Goal: Task Accomplishment & Management: Complete application form

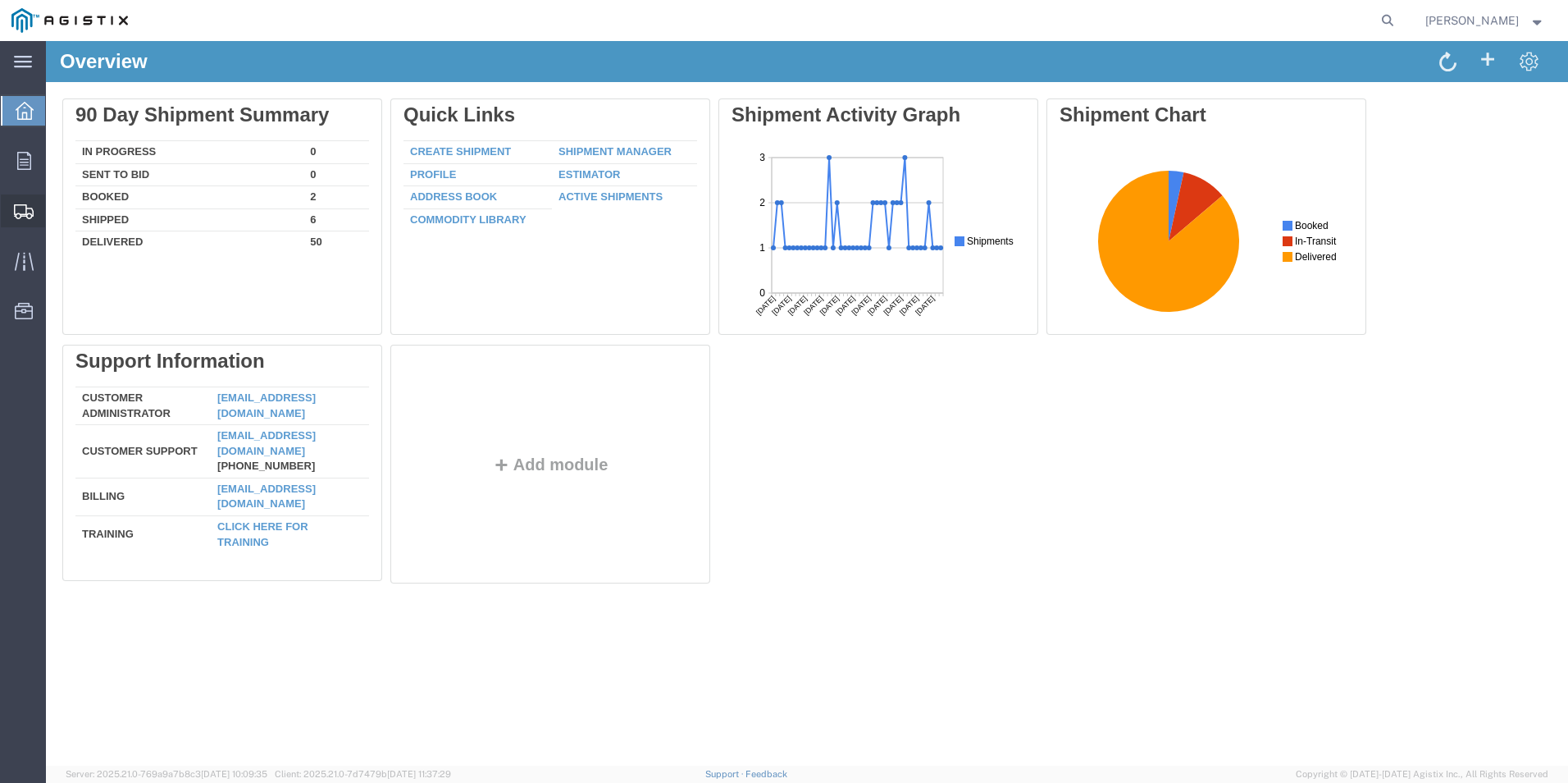
click at [0, 0] on span "Create Shipment" at bounding box center [0, 0] width 0 height 0
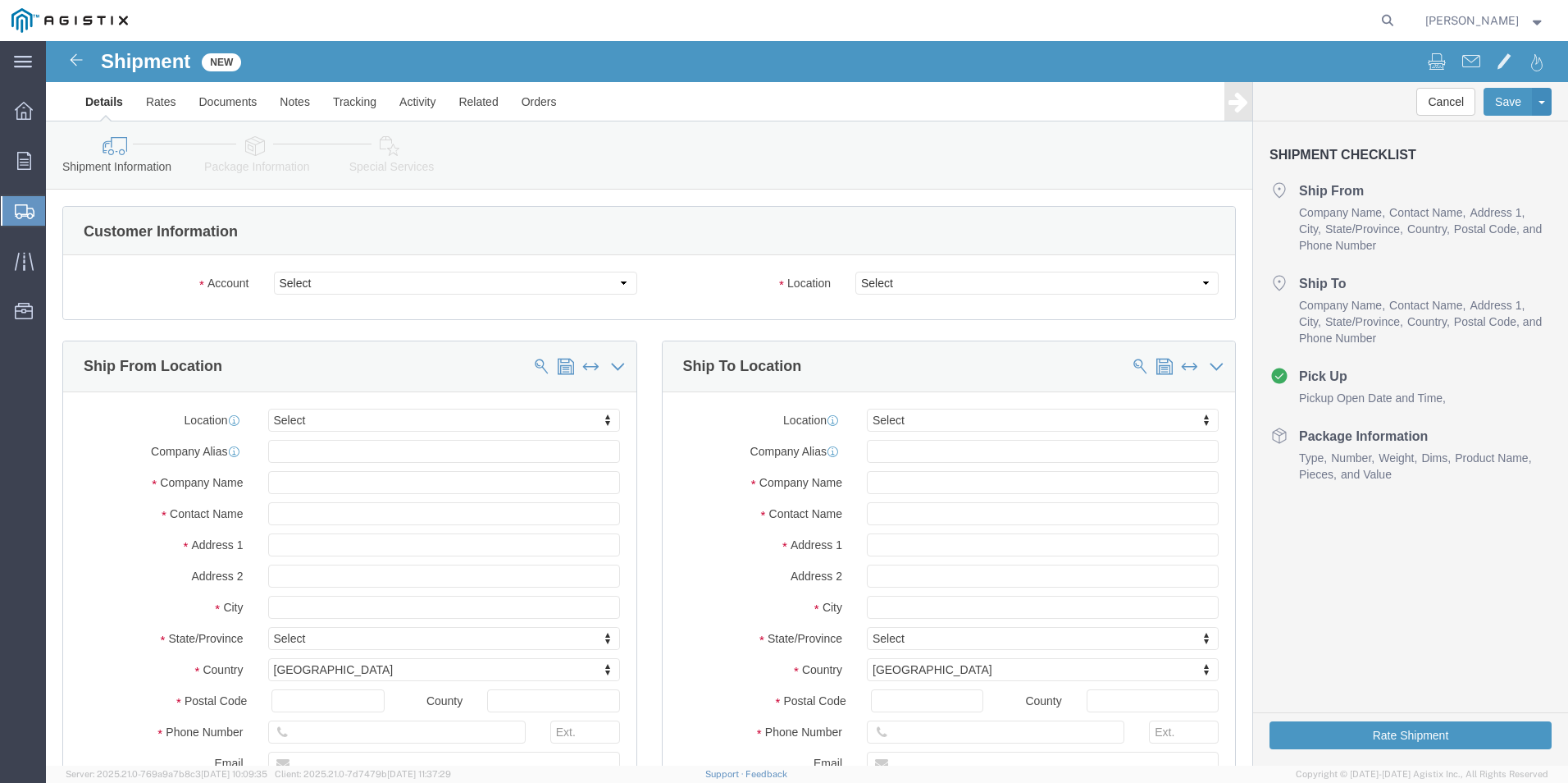
select select
click select "Select ABB Inc PG&E"
select select "9596"
click select "Select ABB Inc PG&E"
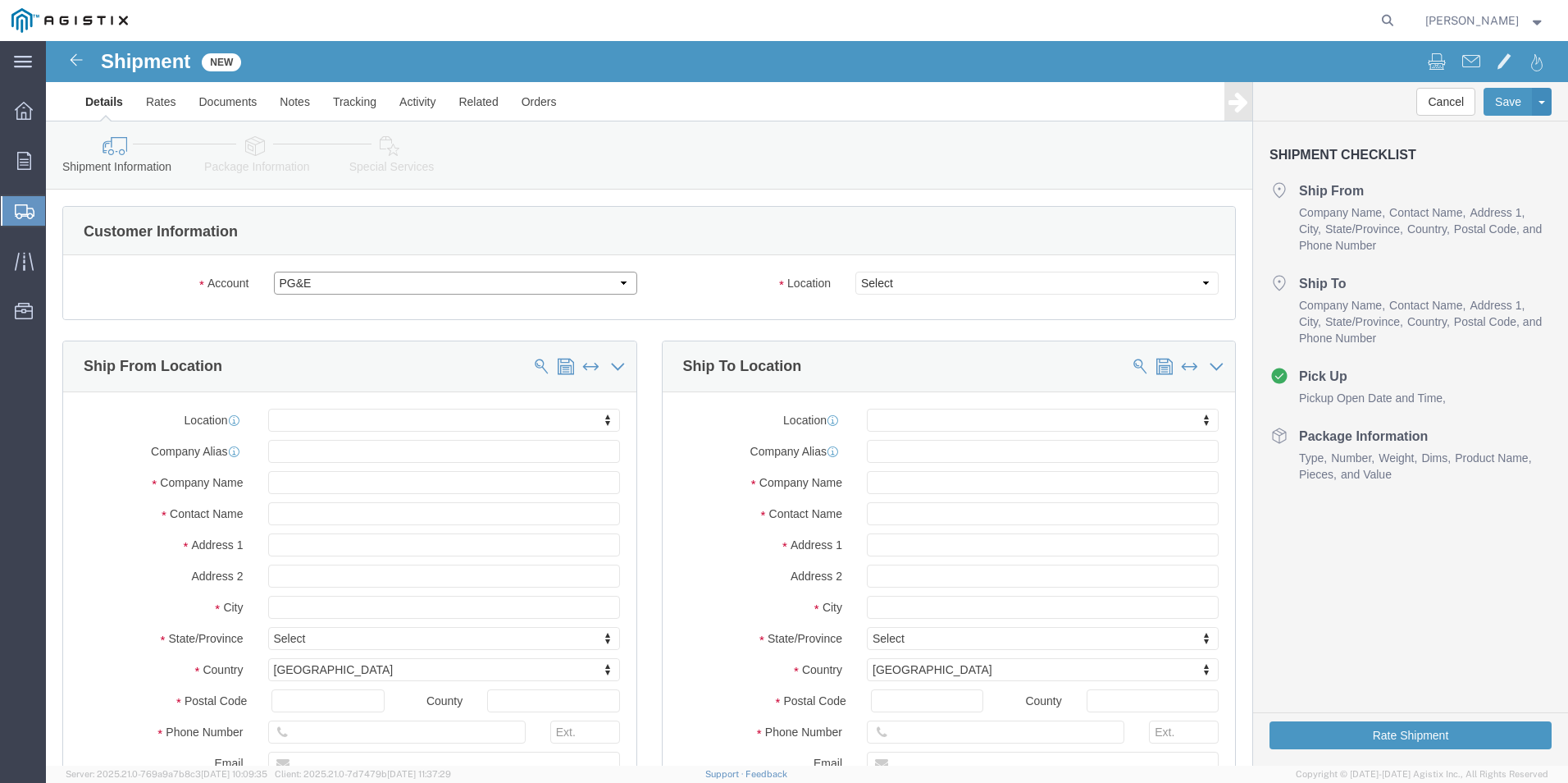
select select "PURCHORD"
select select
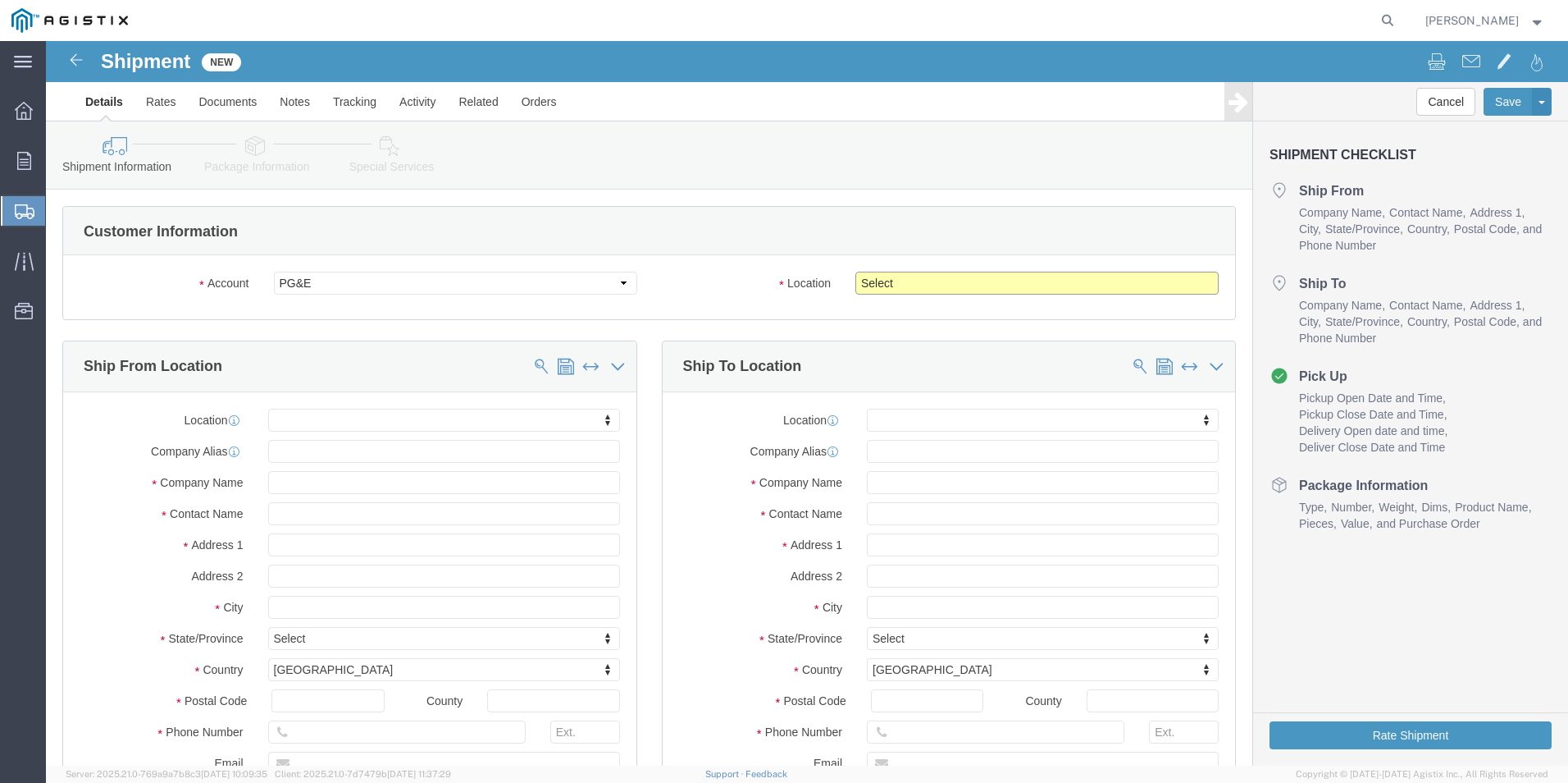
click select "Select All Others [GEOGRAPHIC_DATA] [GEOGRAPHIC_DATA] [GEOGRAPHIC_DATA] [GEOGRA…"
select select "19745"
click select "Select All Others [GEOGRAPHIC_DATA] [GEOGRAPHIC_DATA] [GEOGRAPHIC_DATA] [GEOGRA…"
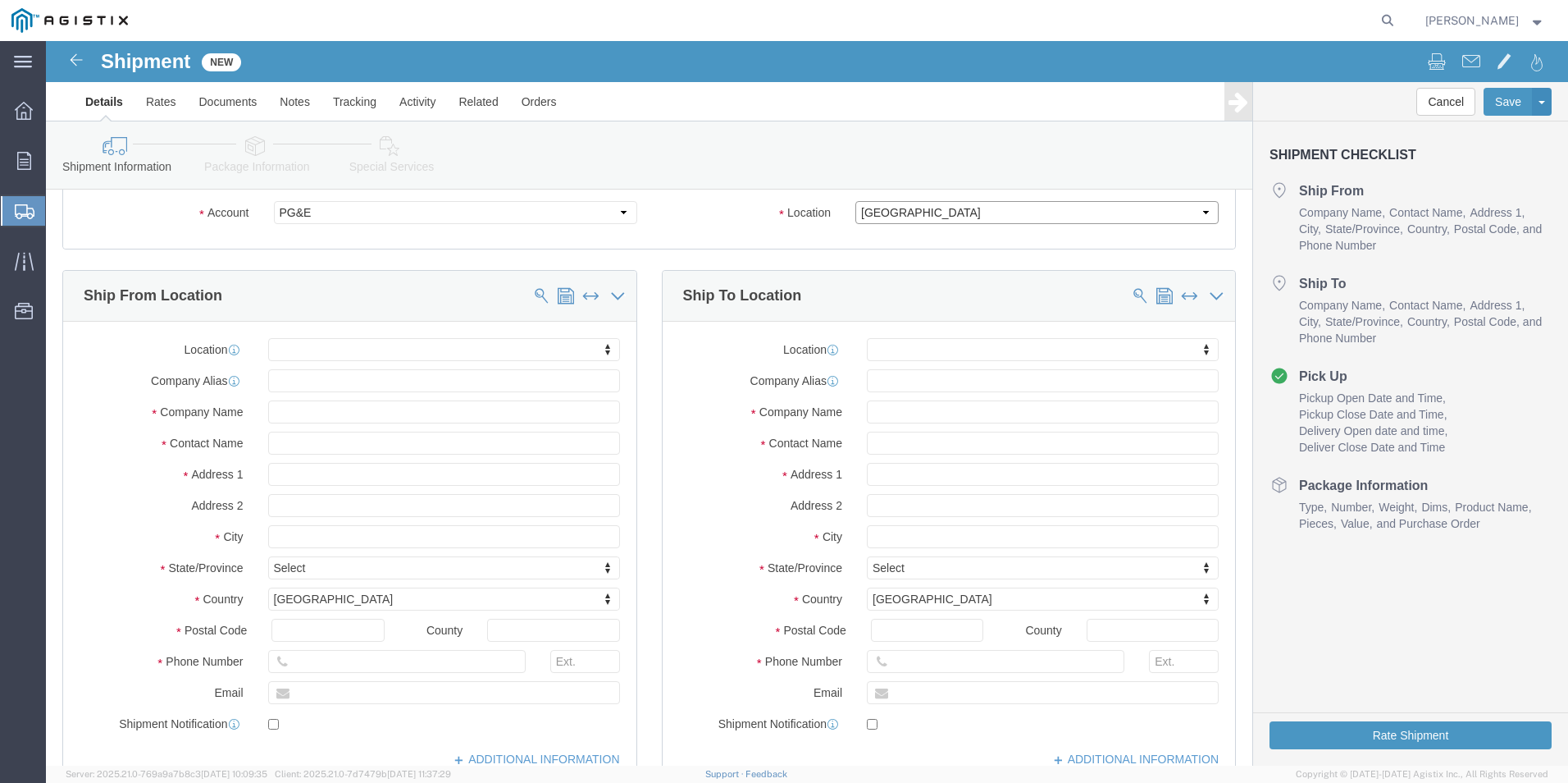
scroll to position [164, 0]
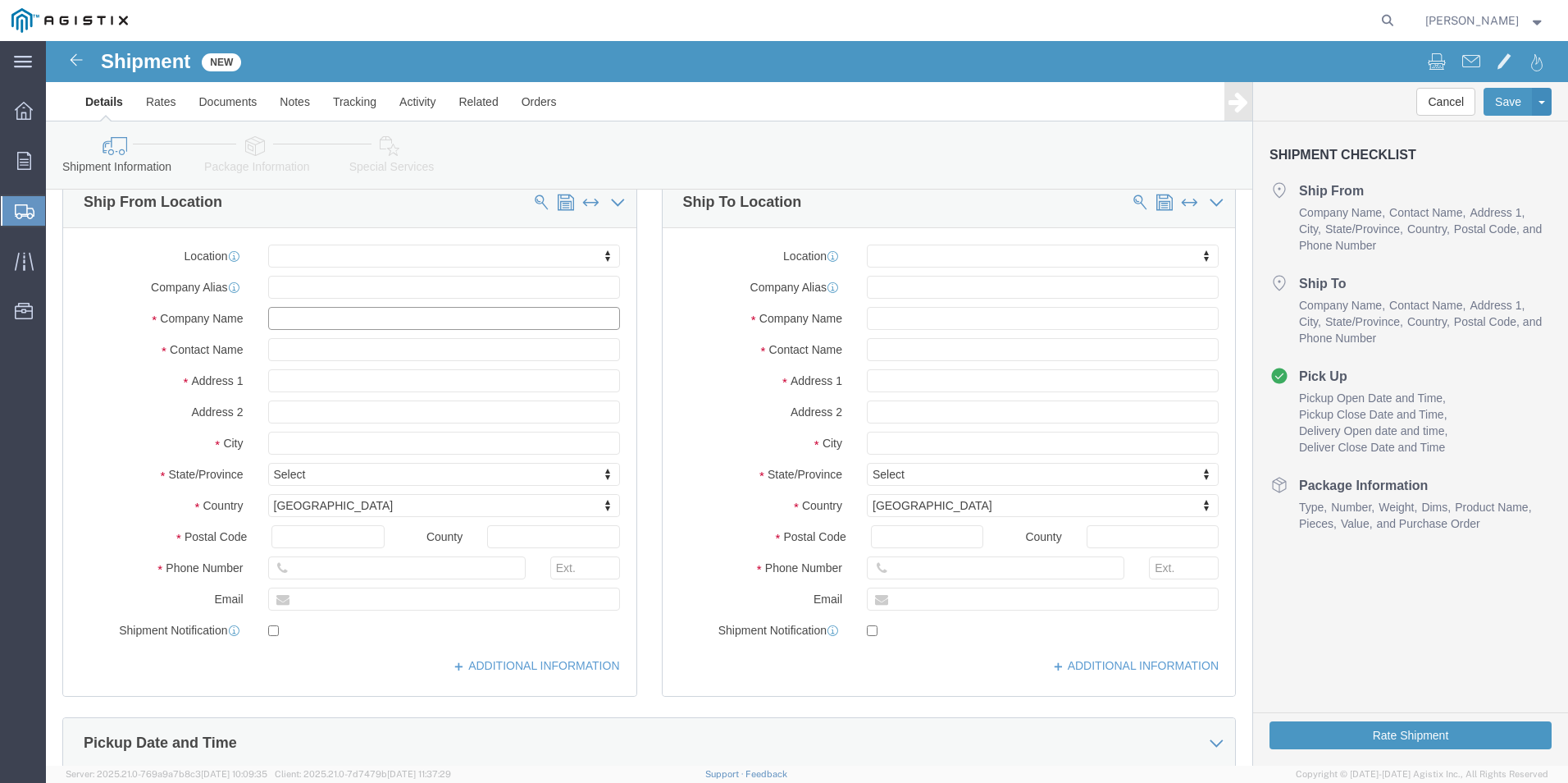
click input "text"
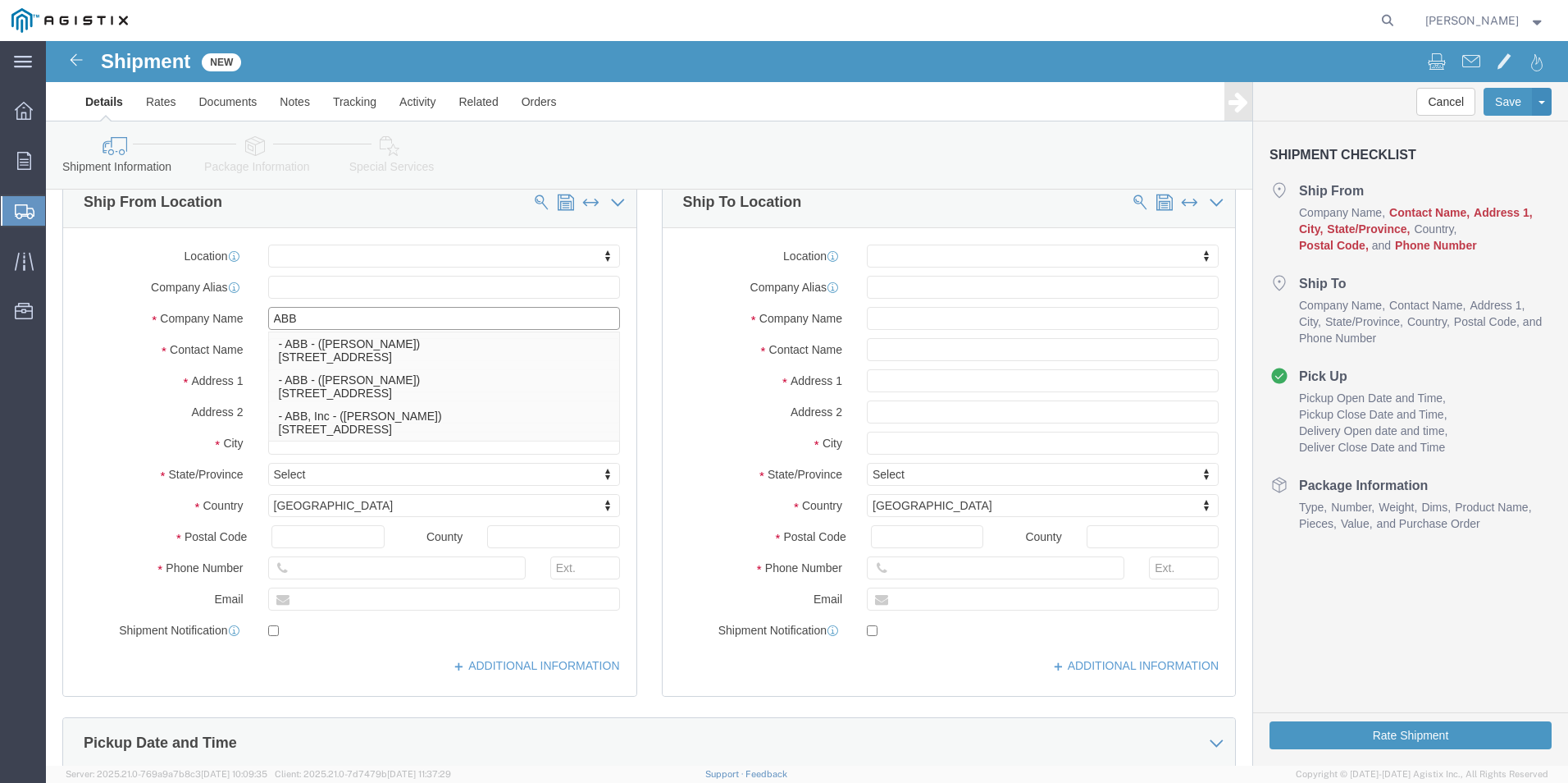
type input "ABB"
click input "text"
click input "ABB"
click input "text"
type input "[PERSON_NAME]"
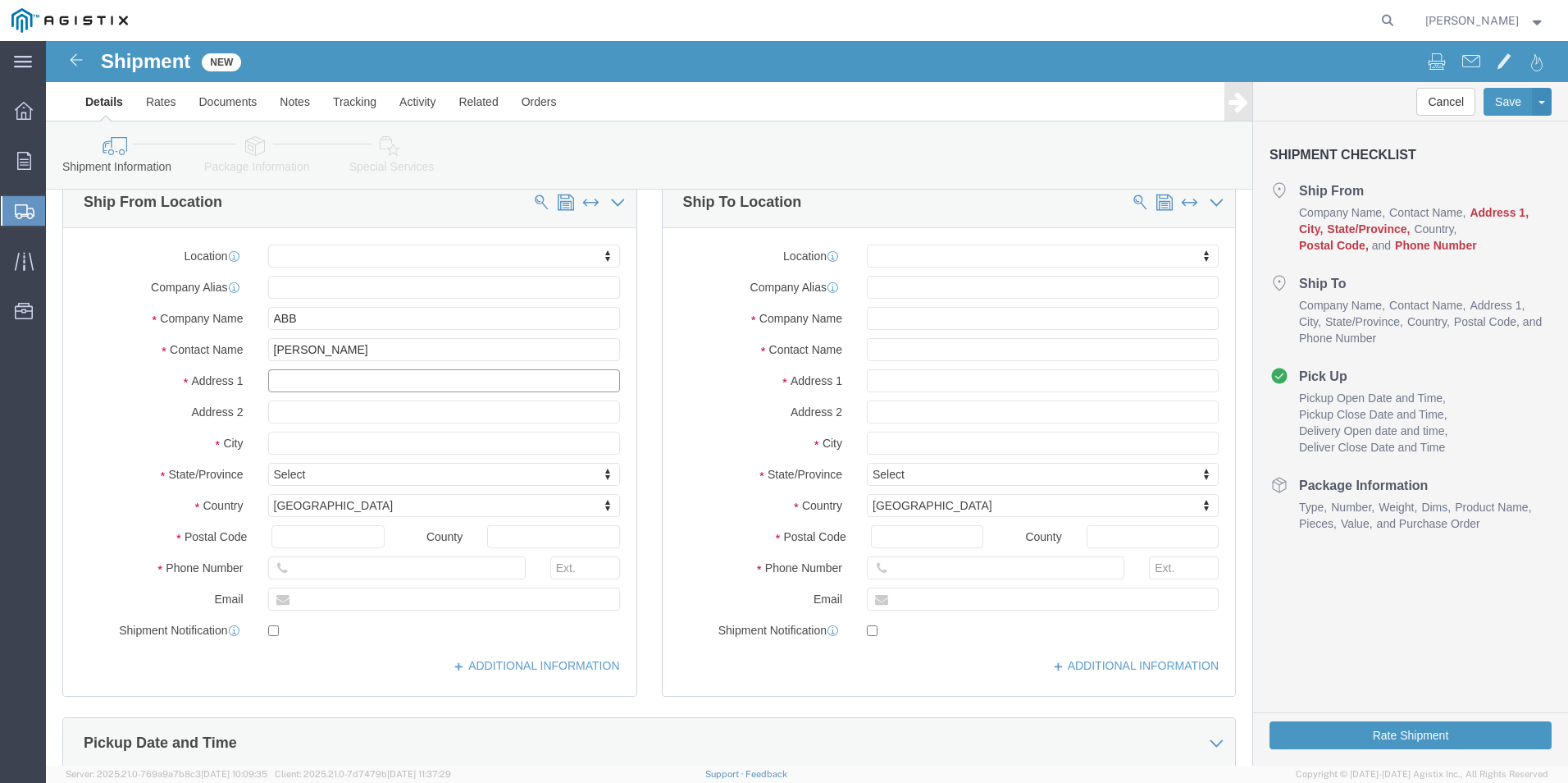
click input "text"
type input "[STREET_ADDRESS]"
click input "text"
select select
type input "pinetops"
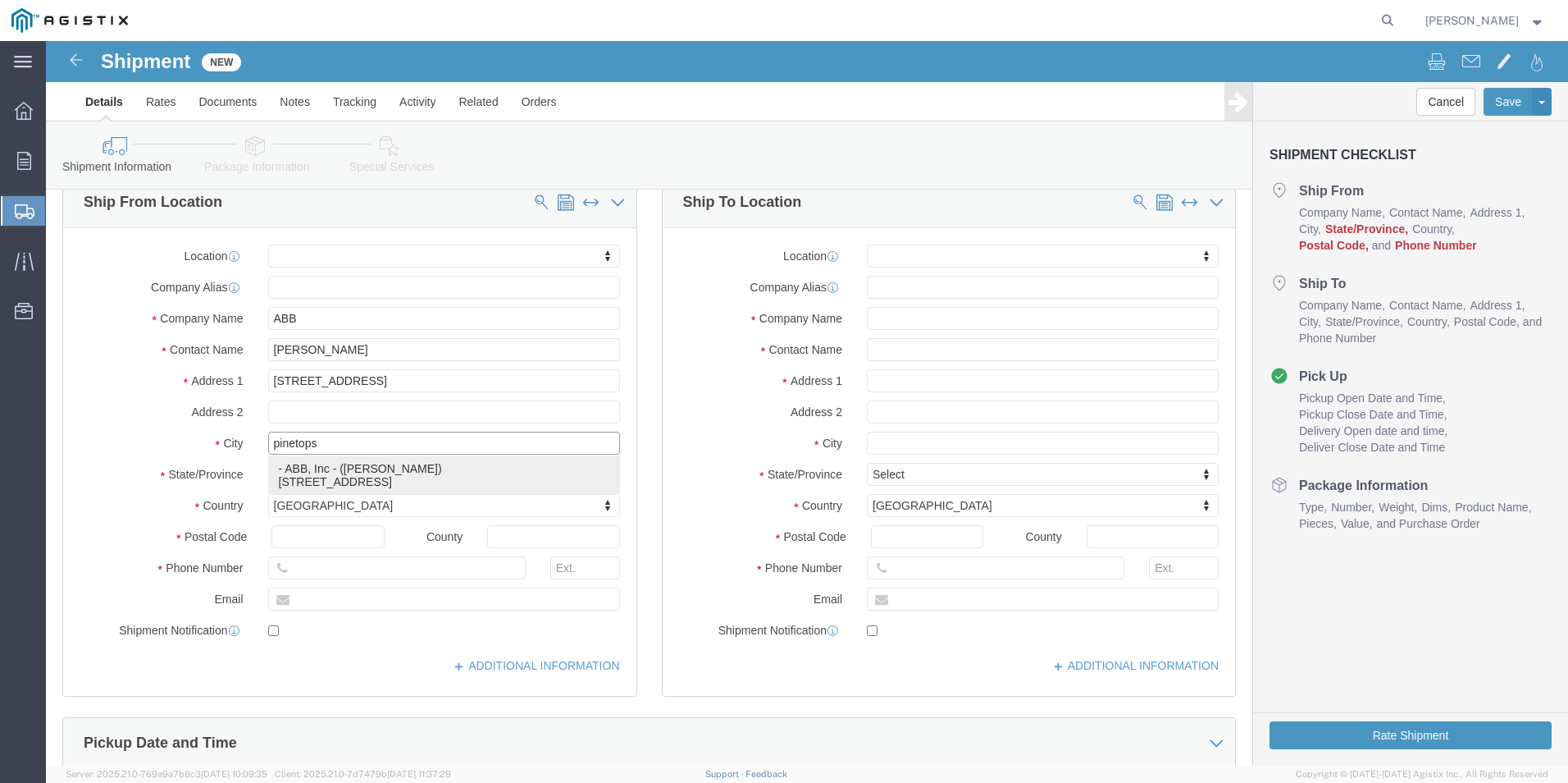
click div "- ABB, Inc - ([PERSON_NAME]) [STREET_ADDRESS]"
select select
type input "[STREET_ADDRESS]"
type input "27864"
type input "ABB, Inc"
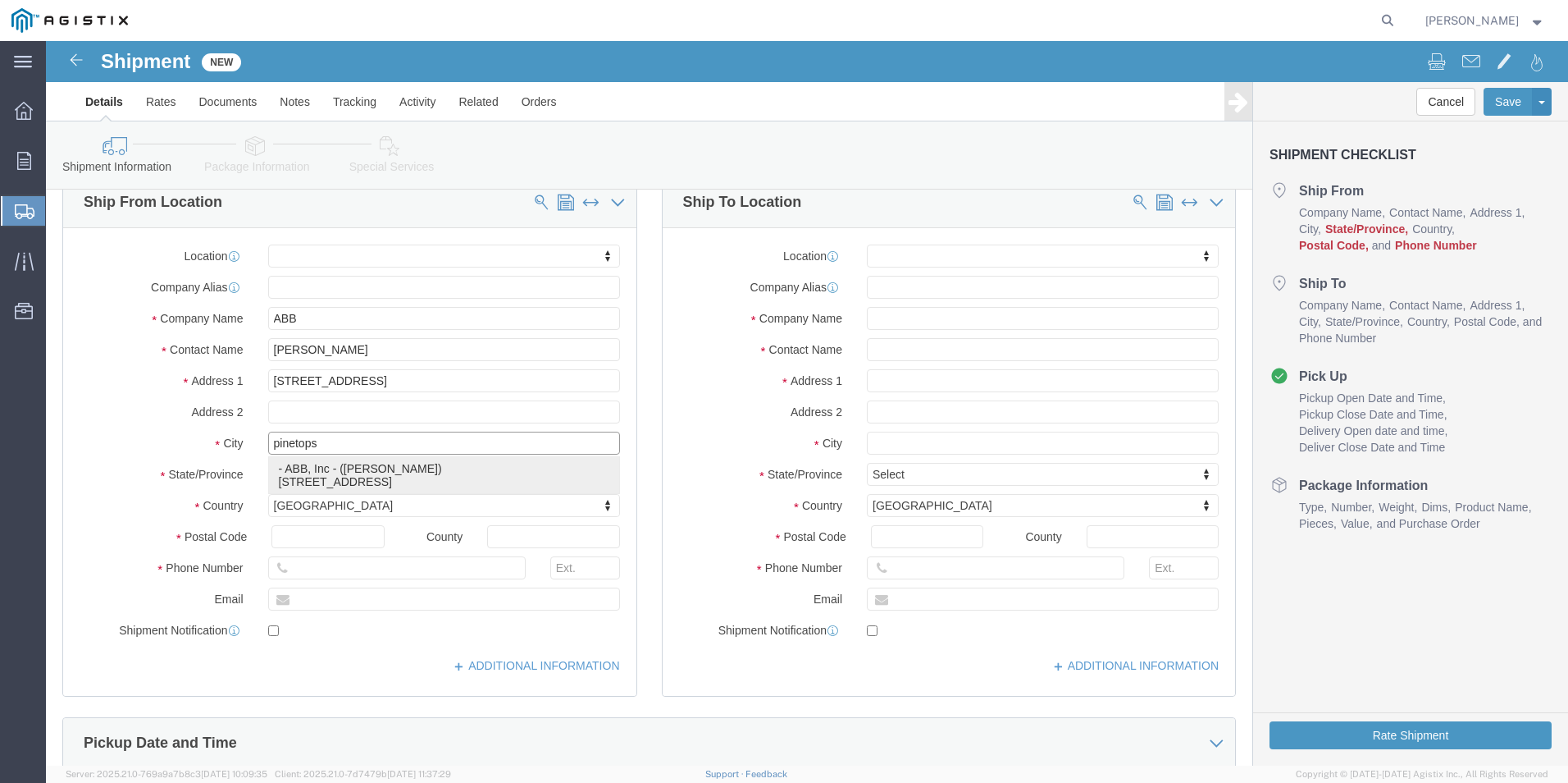
type input "[PERSON_NAME]"
type input "PINETOPS,[GEOGRAPHIC_DATA]"
select select "NC"
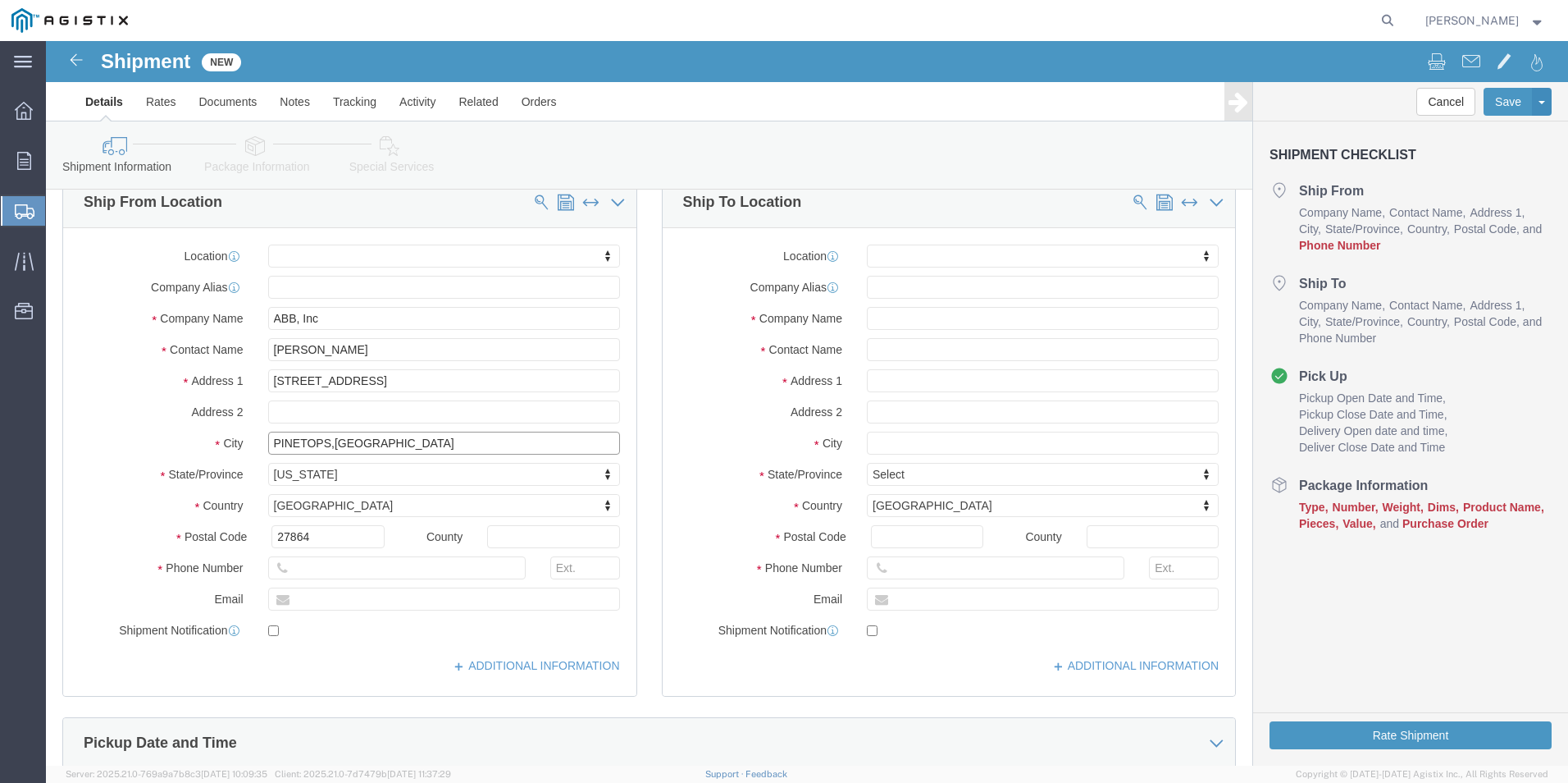
type input "PINETOPS,[GEOGRAPHIC_DATA]"
select select
drag, startPoint x: 341, startPoint y: 308, endPoint x: 336, endPoint y: 285, distance: 23.5
click input "[PERSON_NAME]"
type input "T"
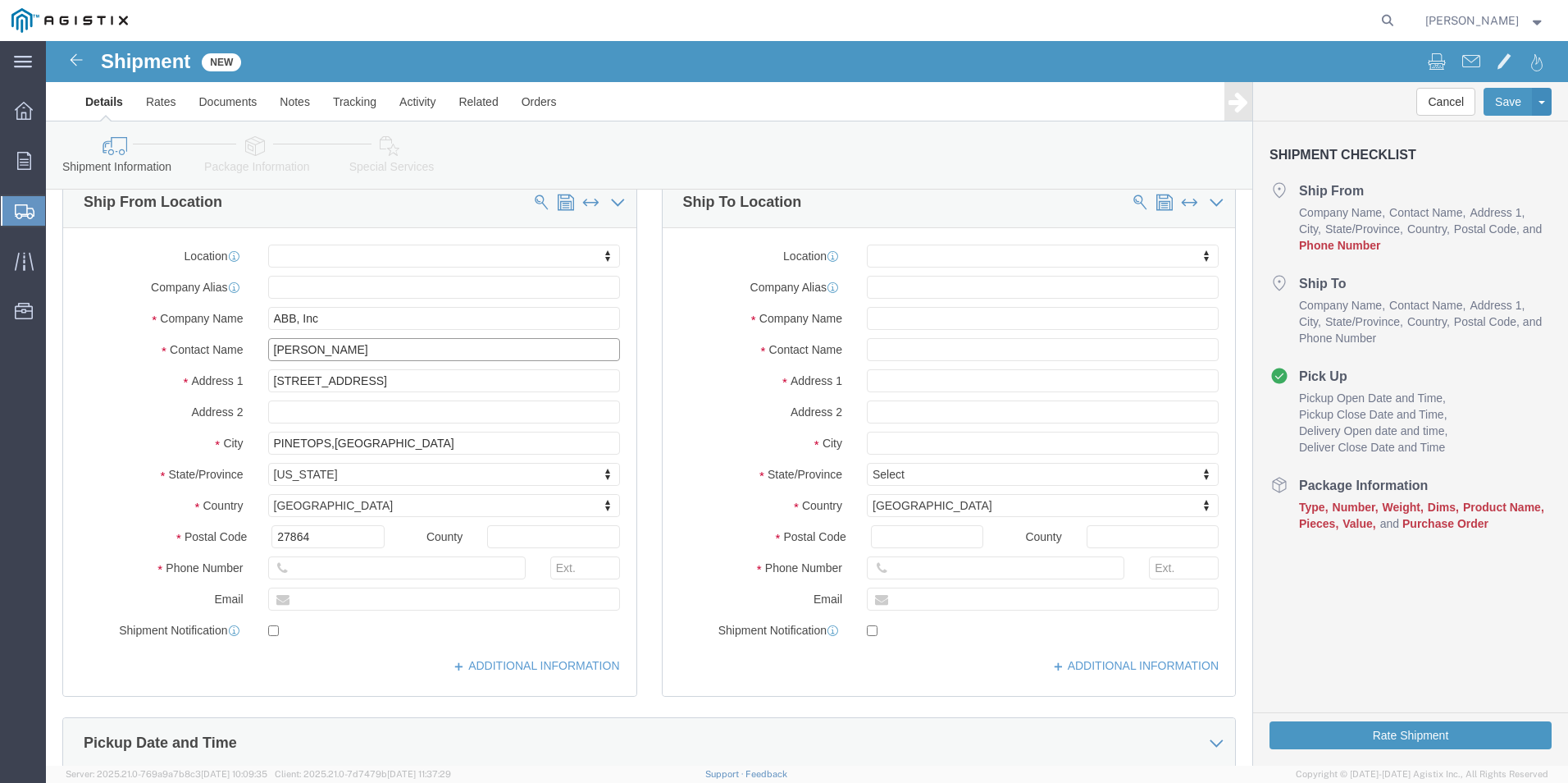
type input "[PERSON_NAME]"
click input "text"
click input "[PERSON_NAME].shoulders@"
type input "a"
type input "[PHONE_NUMBER]"
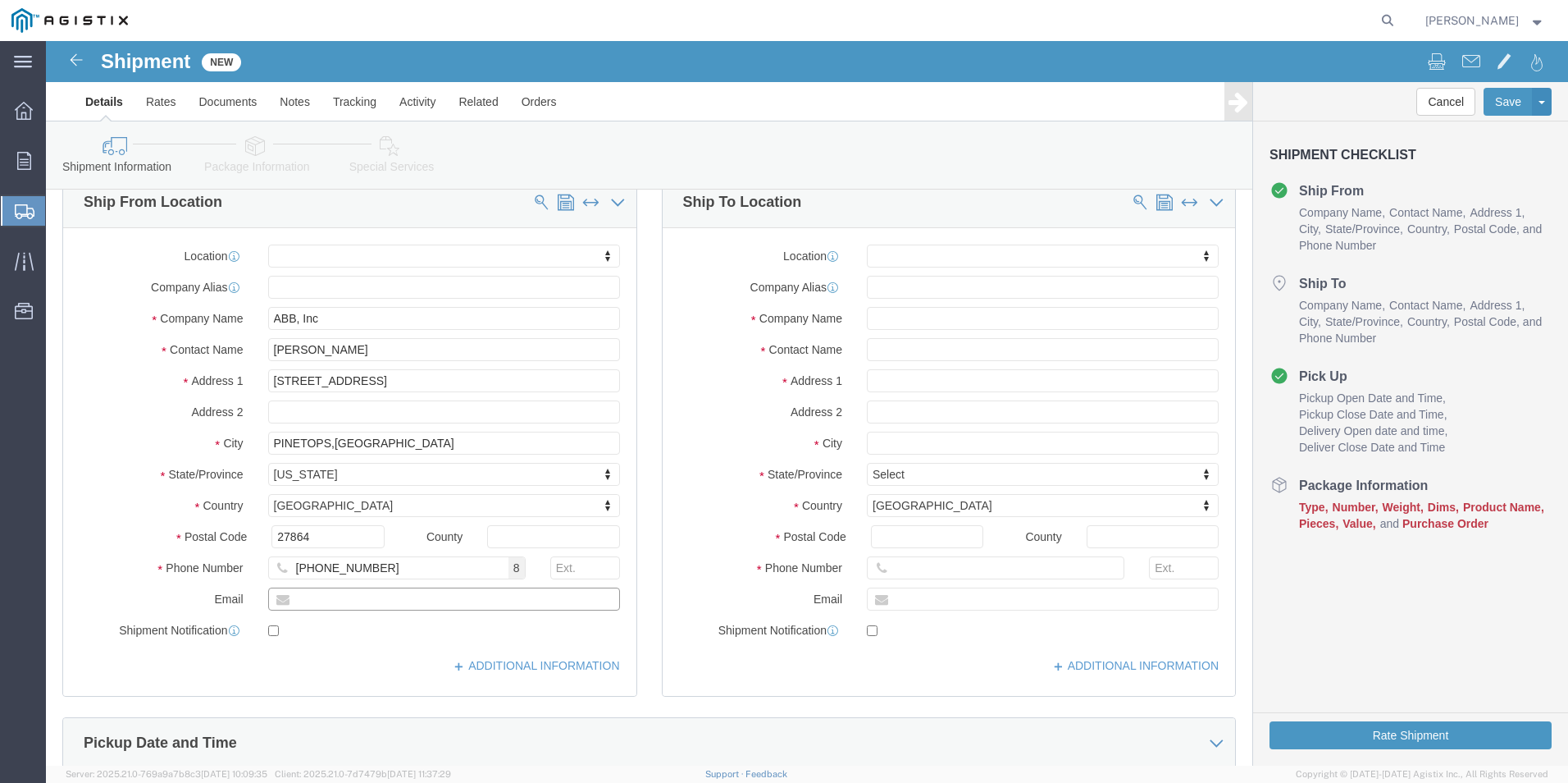
click input "text"
type input "[PERSON_NAME][EMAIL_ADDRESS][DOMAIN_NAME]"
checkbox input "true"
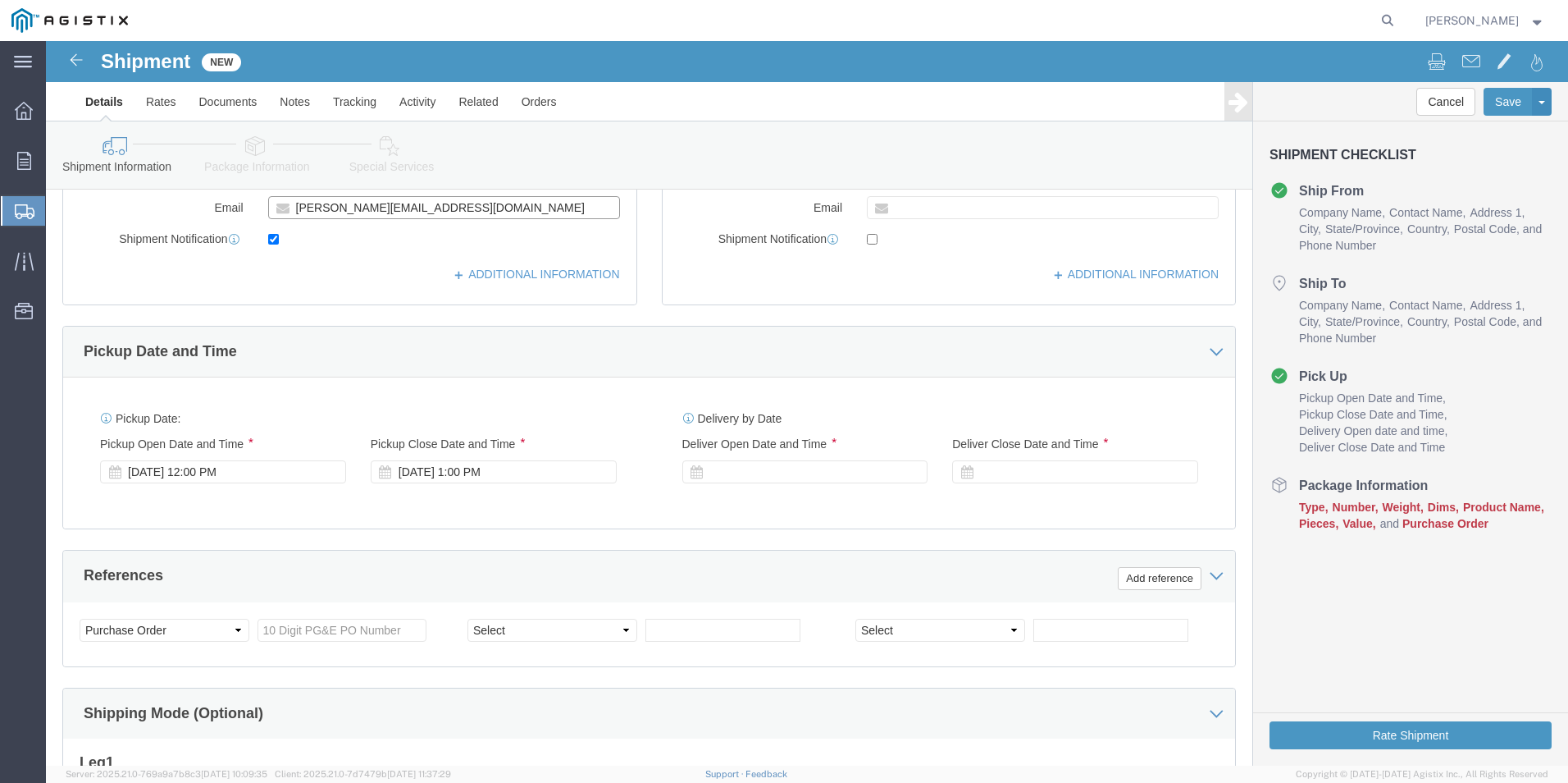
scroll to position [574, 0]
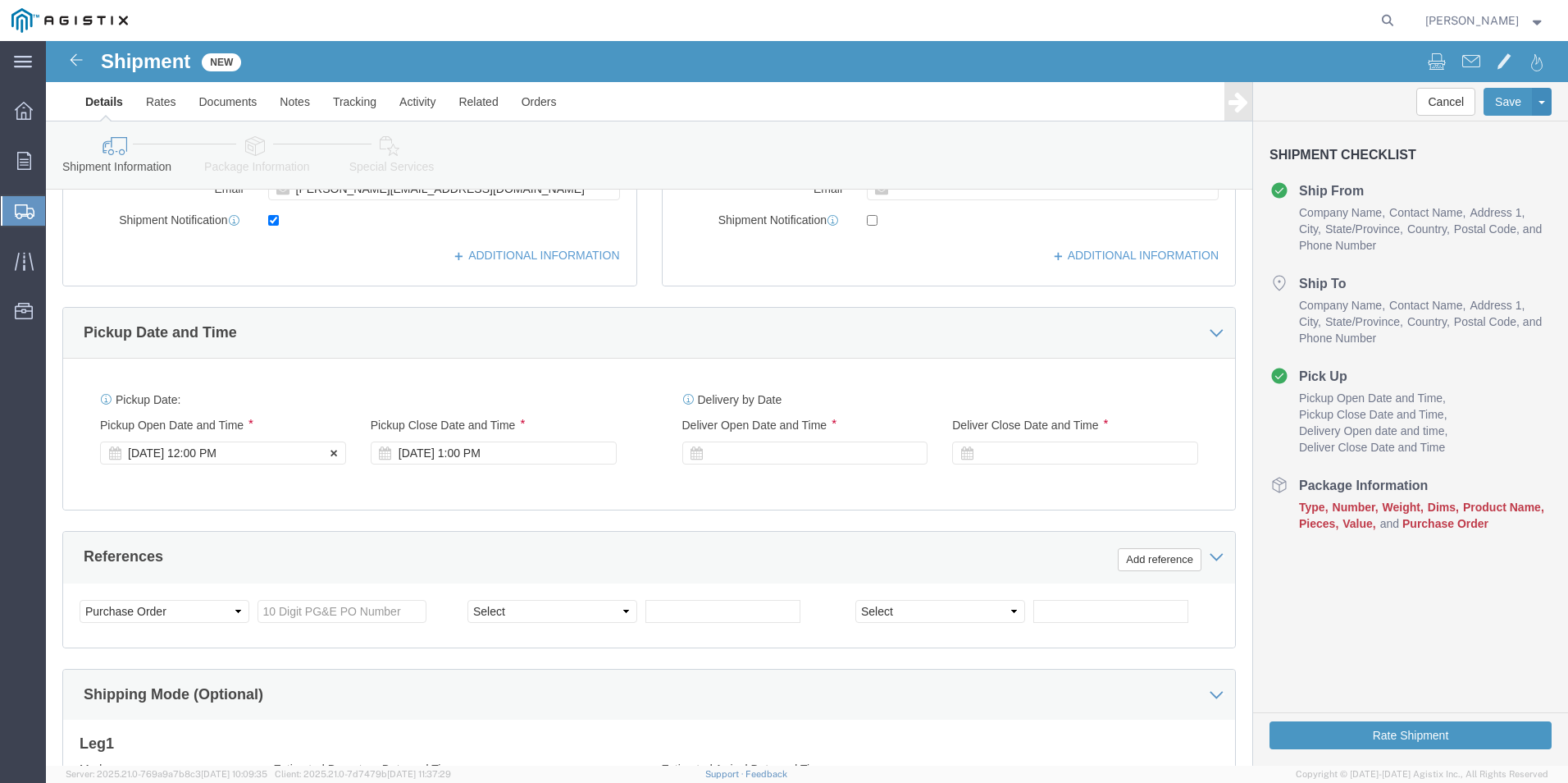
click div "[DATE] 12:00 PM"
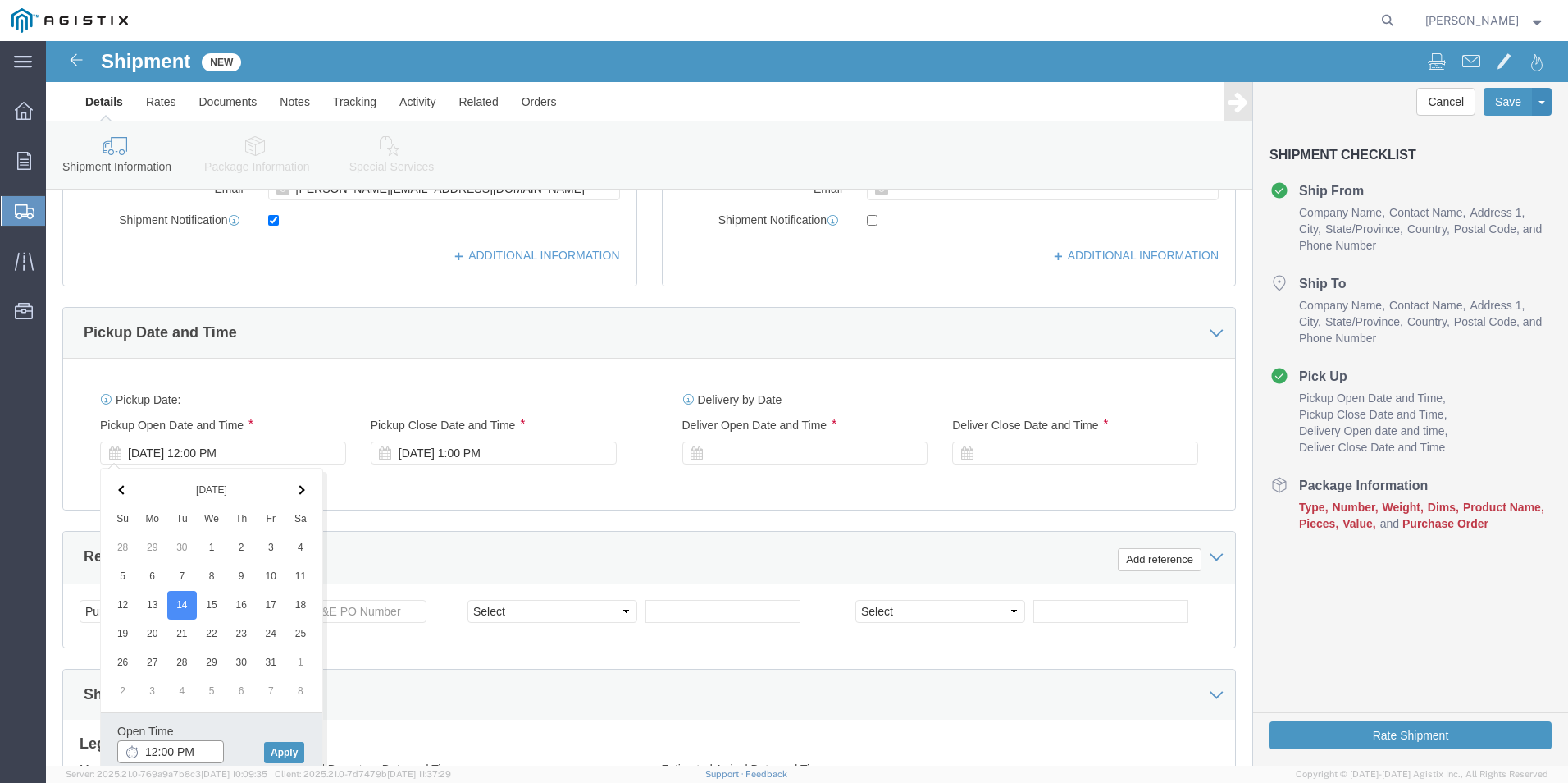
click input "12:00 PM"
type input "12:00 PM"
click button "Apply"
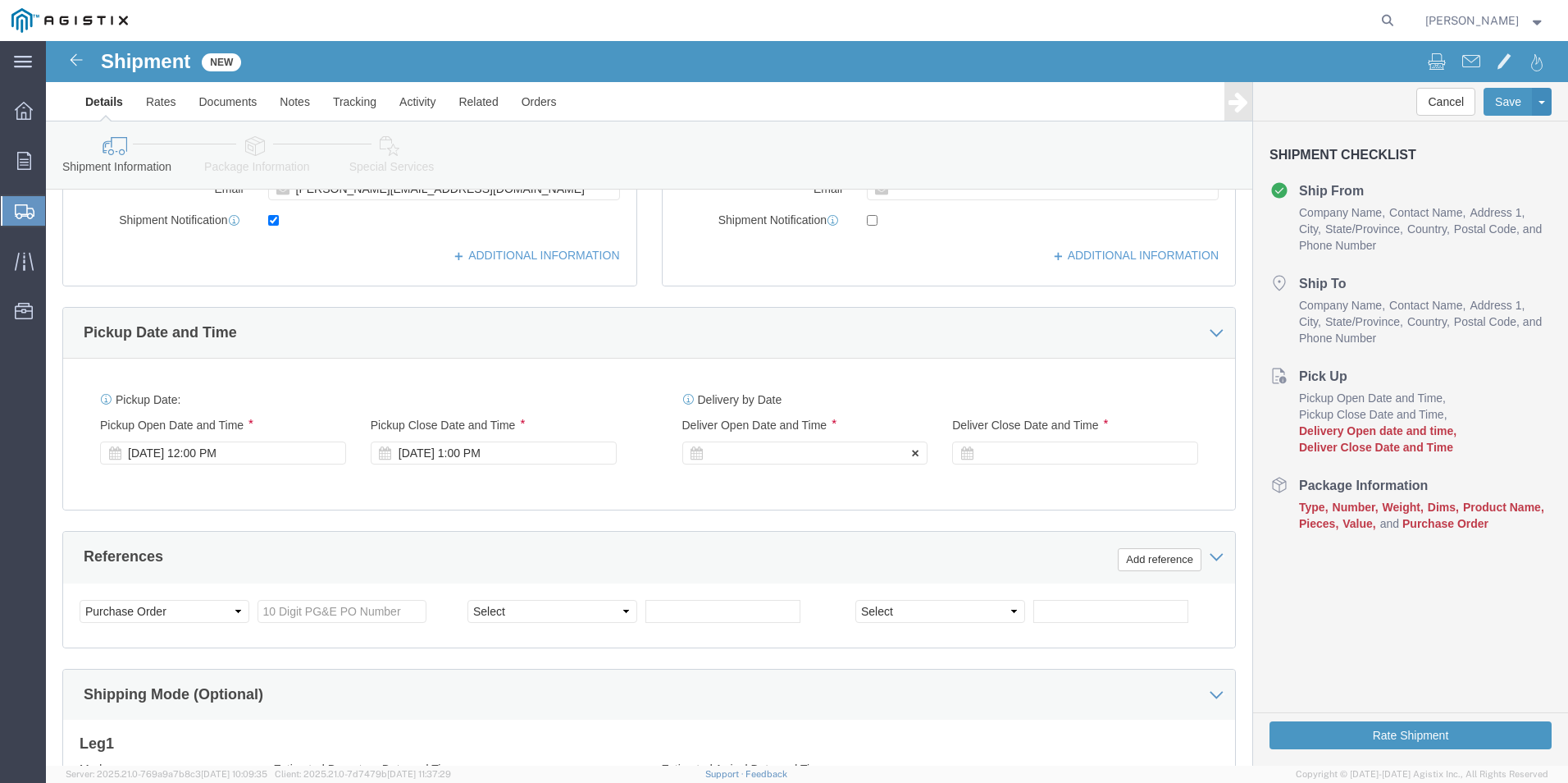
click div
click input "2:00 PM"
type input "4:00 PM"
click button "Apply"
click div
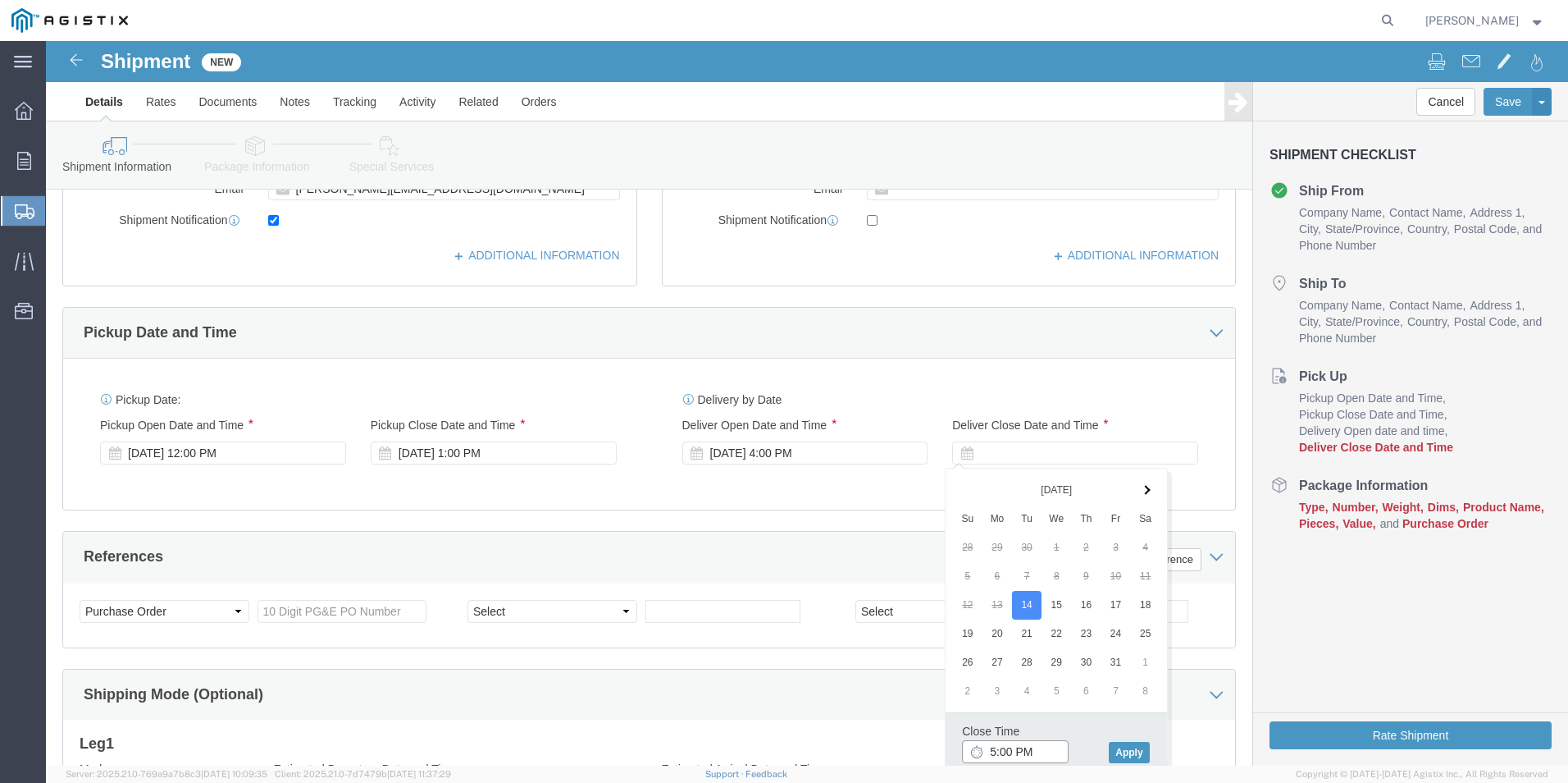
click input "5:00 PM"
type input "4:00 PM"
click button "Apply"
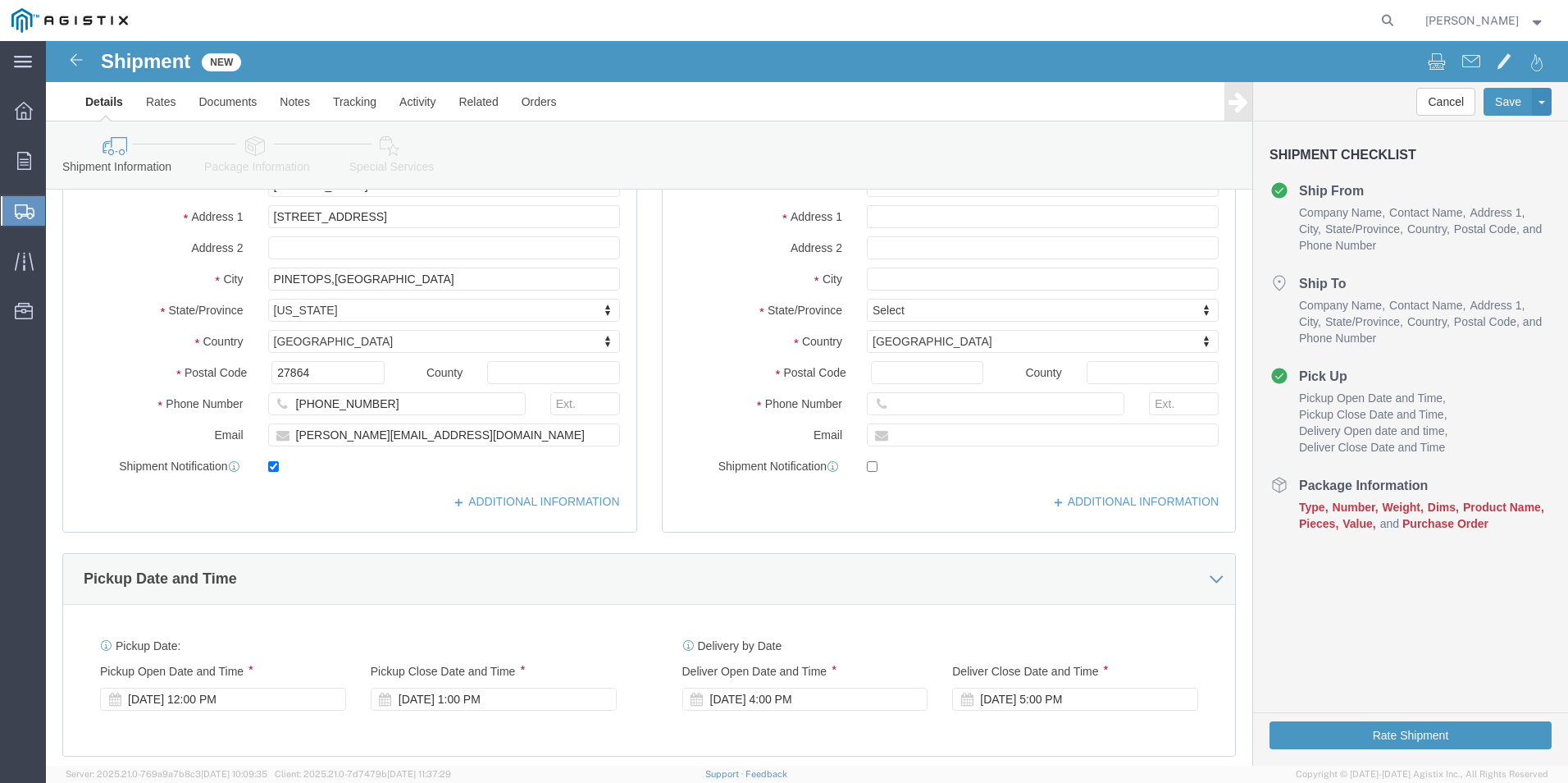
scroll to position [492, 0]
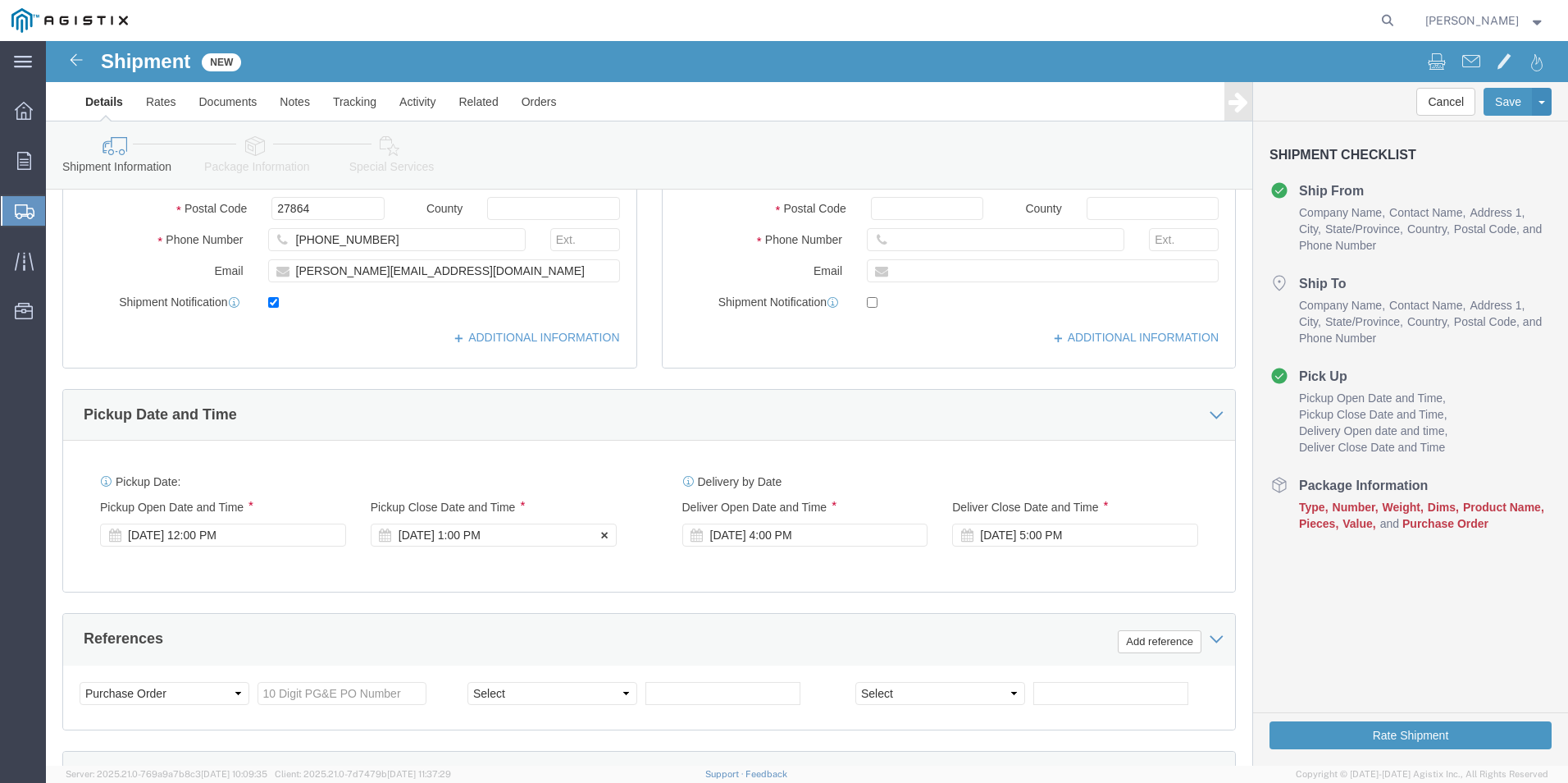
click div "[DATE] 1:00 PM"
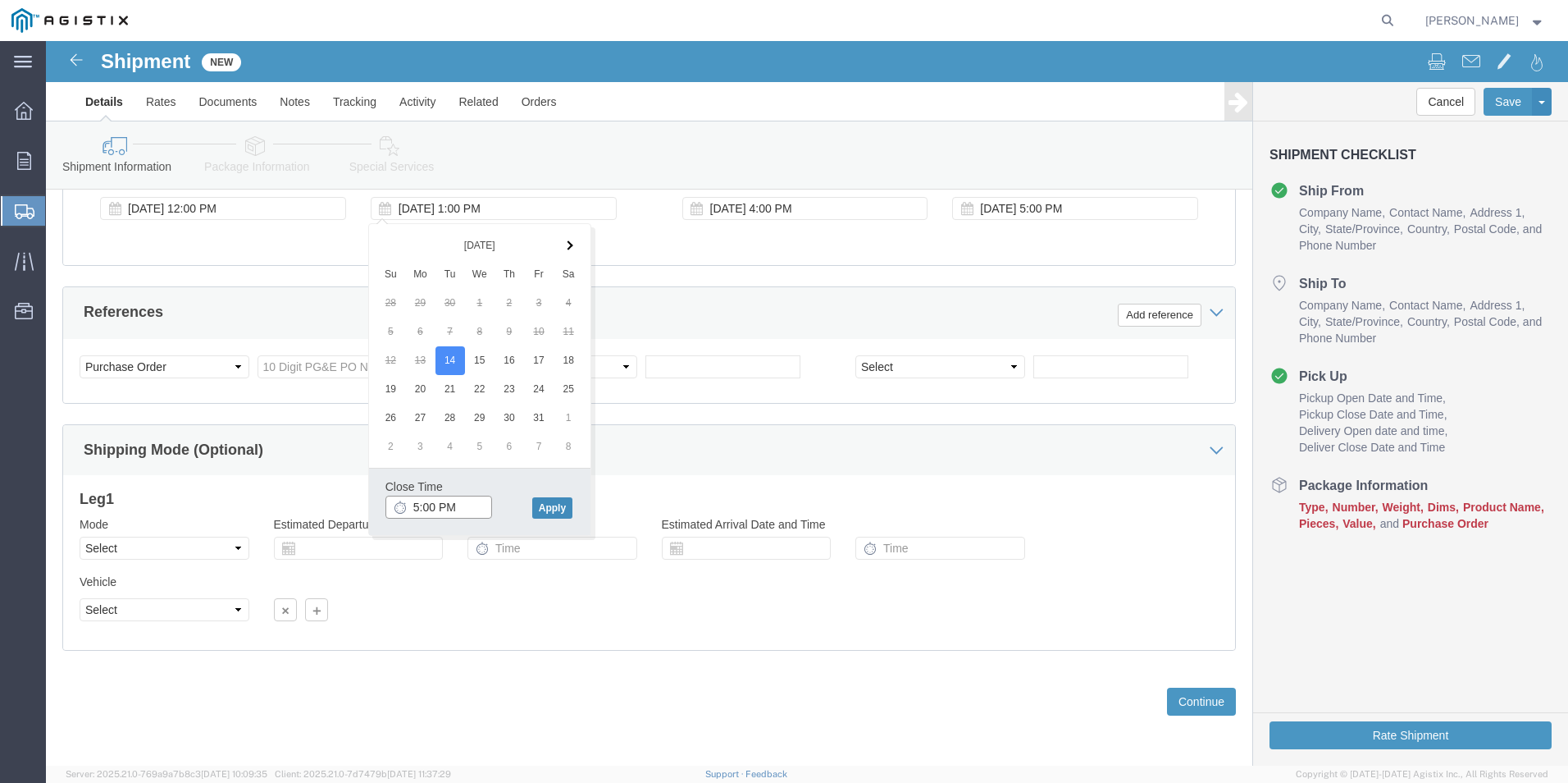
type input "5:00 PM"
click button "Apply"
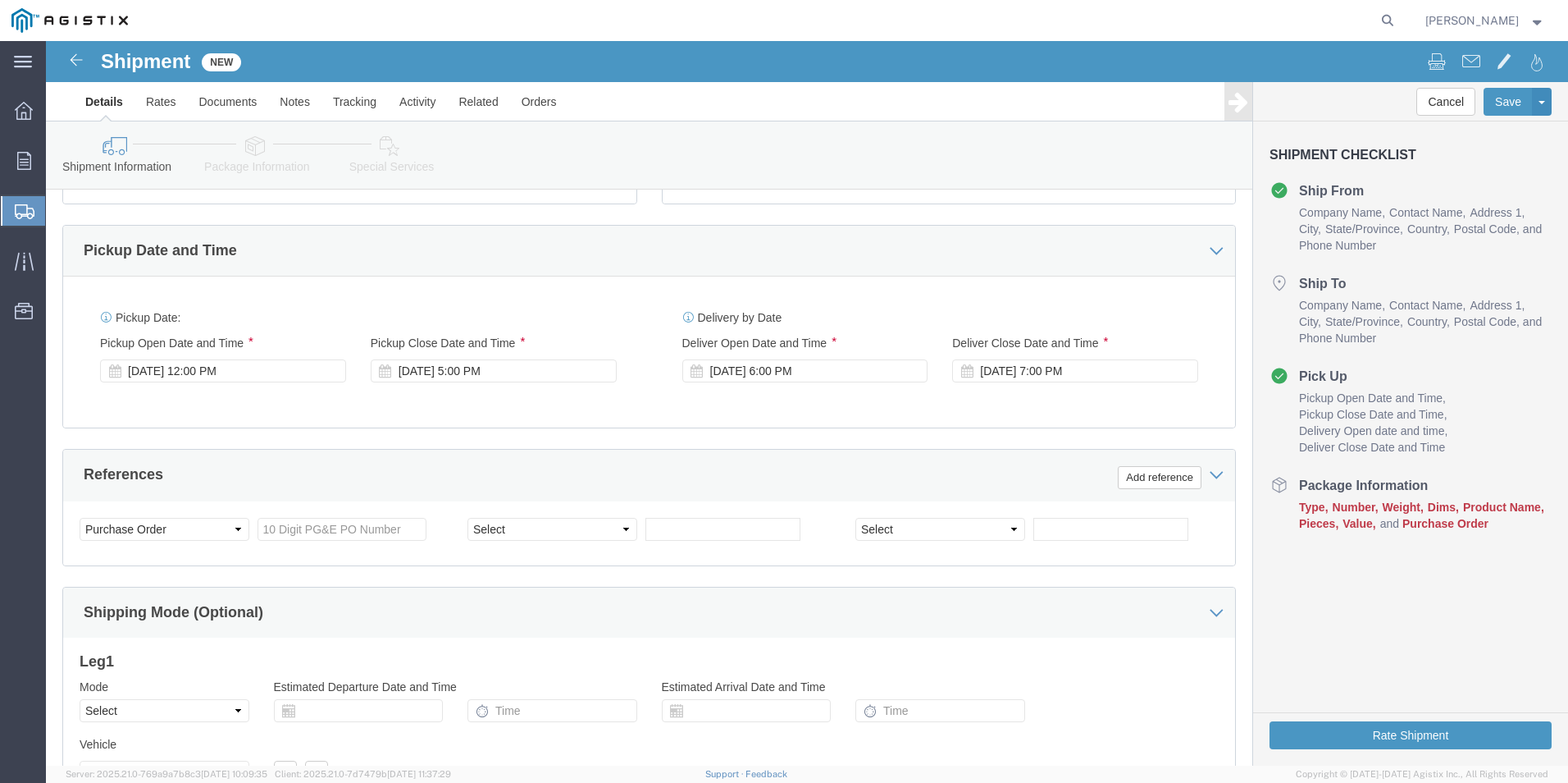
scroll to position [655, 0]
click div "[DATE] 6:00 PM"
click input "6:00 PM"
click input "9:00 PM"
type input "9:00 AM"
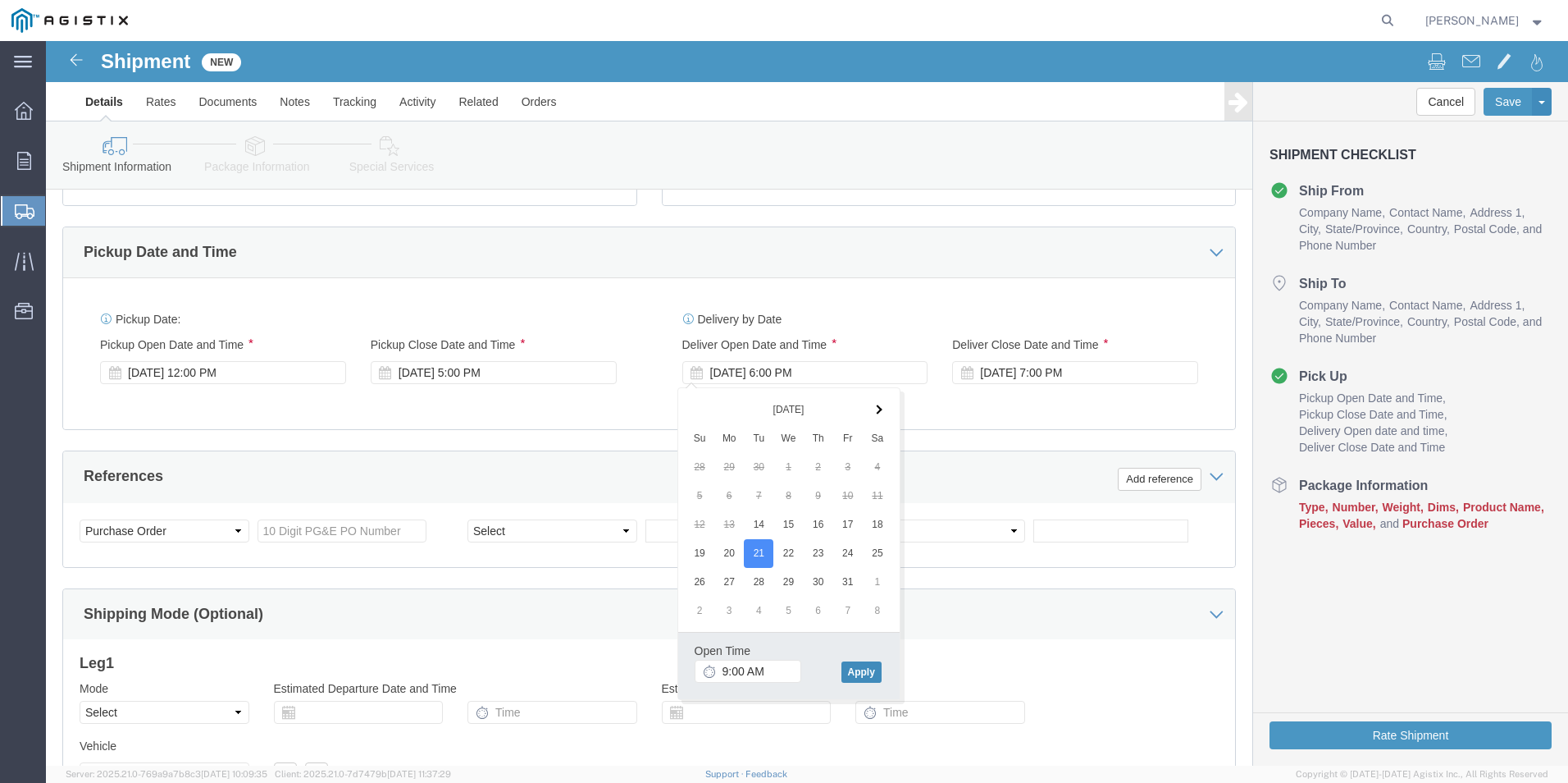
click button "Apply"
click div "[DATE] 10:00 AM"
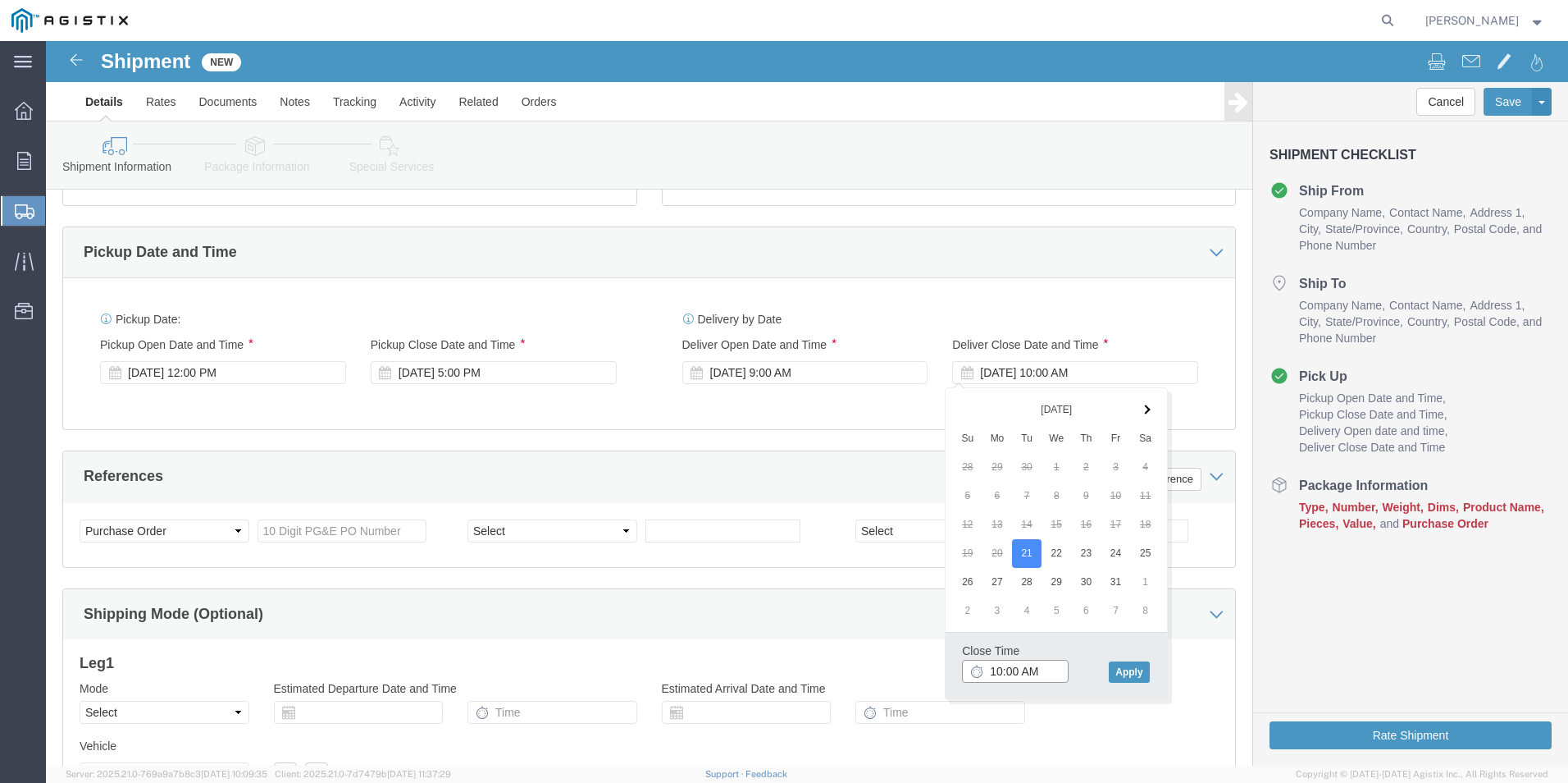
click input "10:00 AM"
drag, startPoint x: 997, startPoint y: 634, endPoint x: 912, endPoint y: 584, distance: 98.6
click input "2:00 AM"
type input "2:00 PM"
click button "Apply"
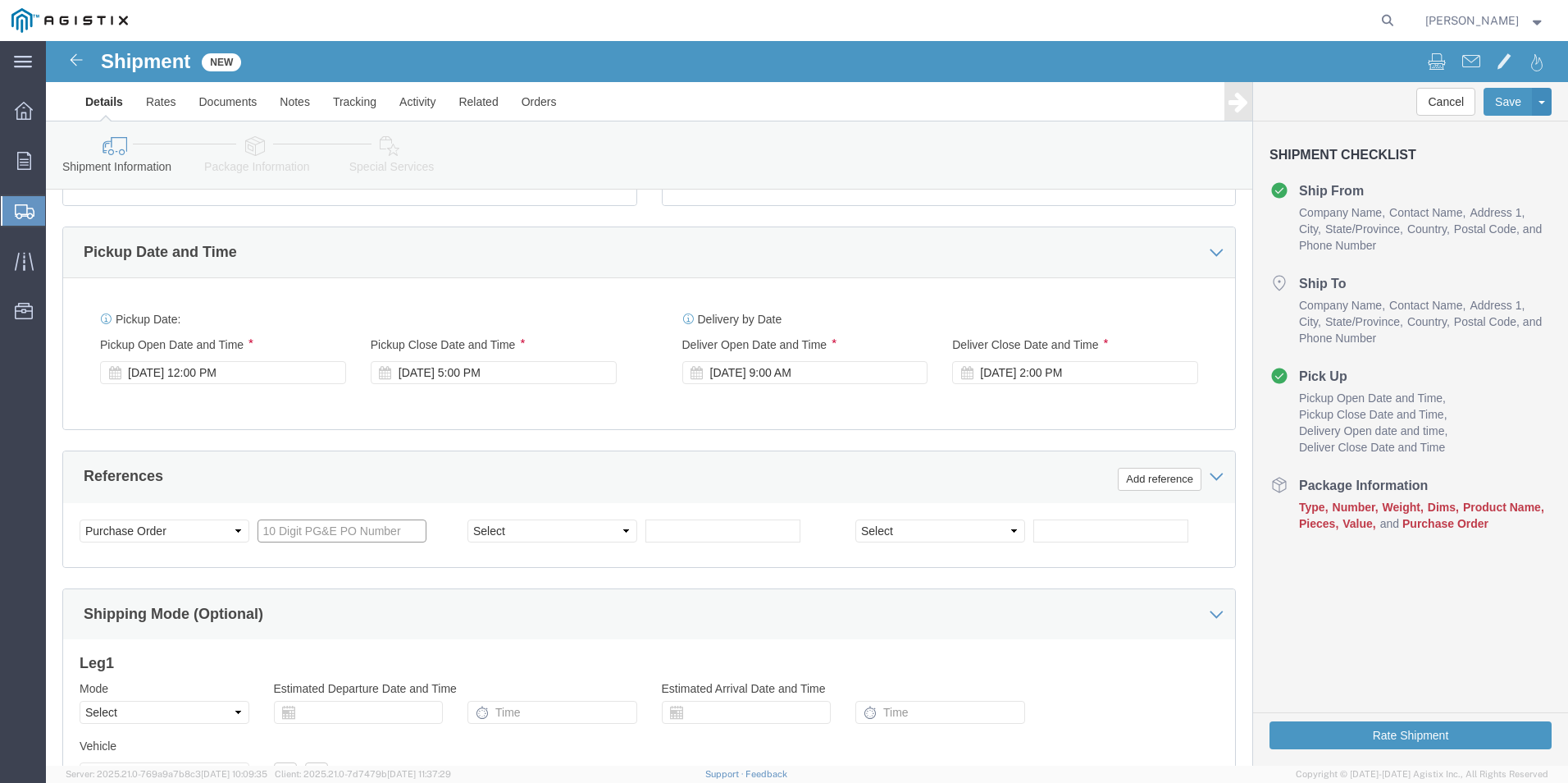
click input "text"
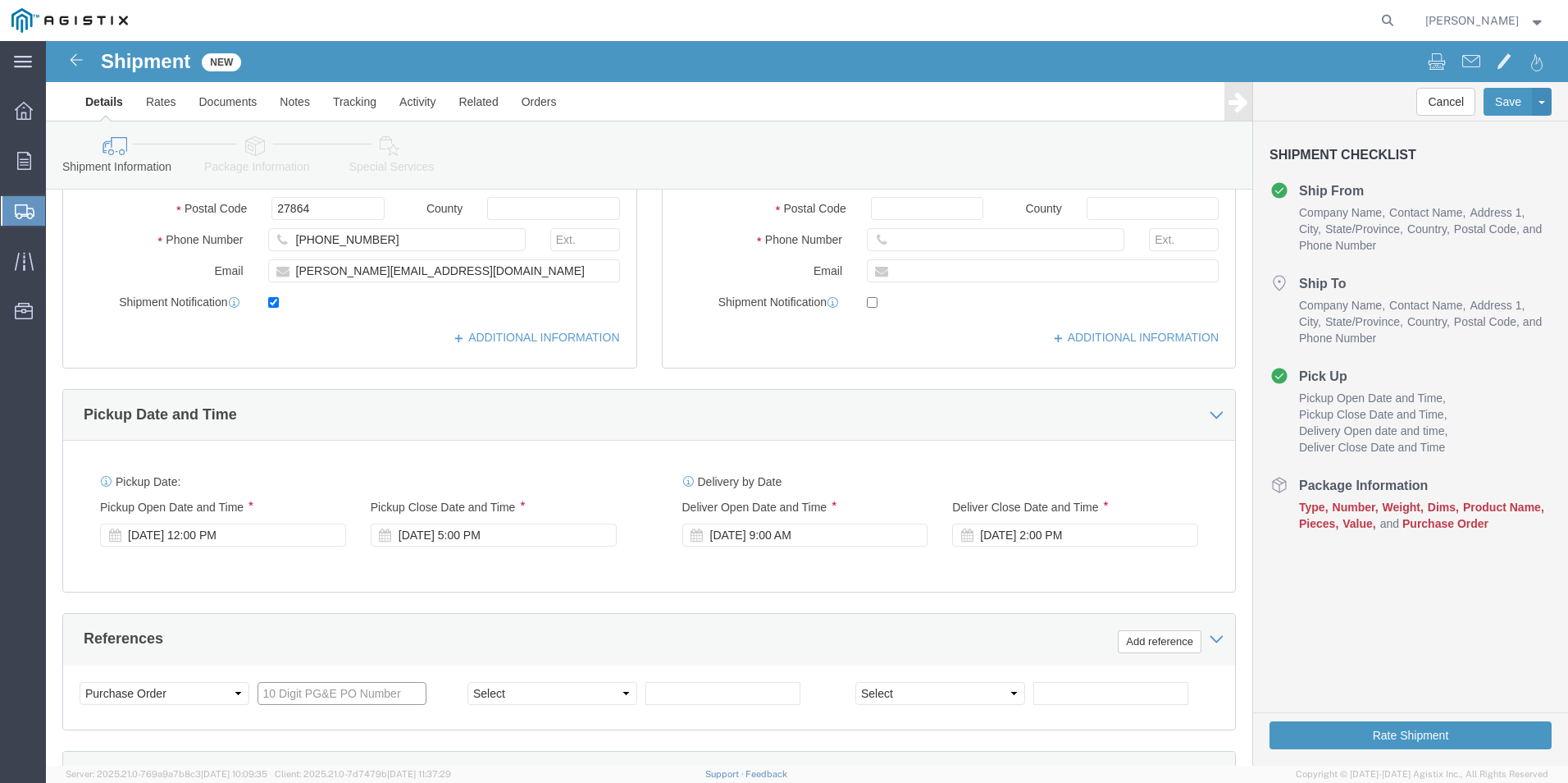
scroll to position [818, 0]
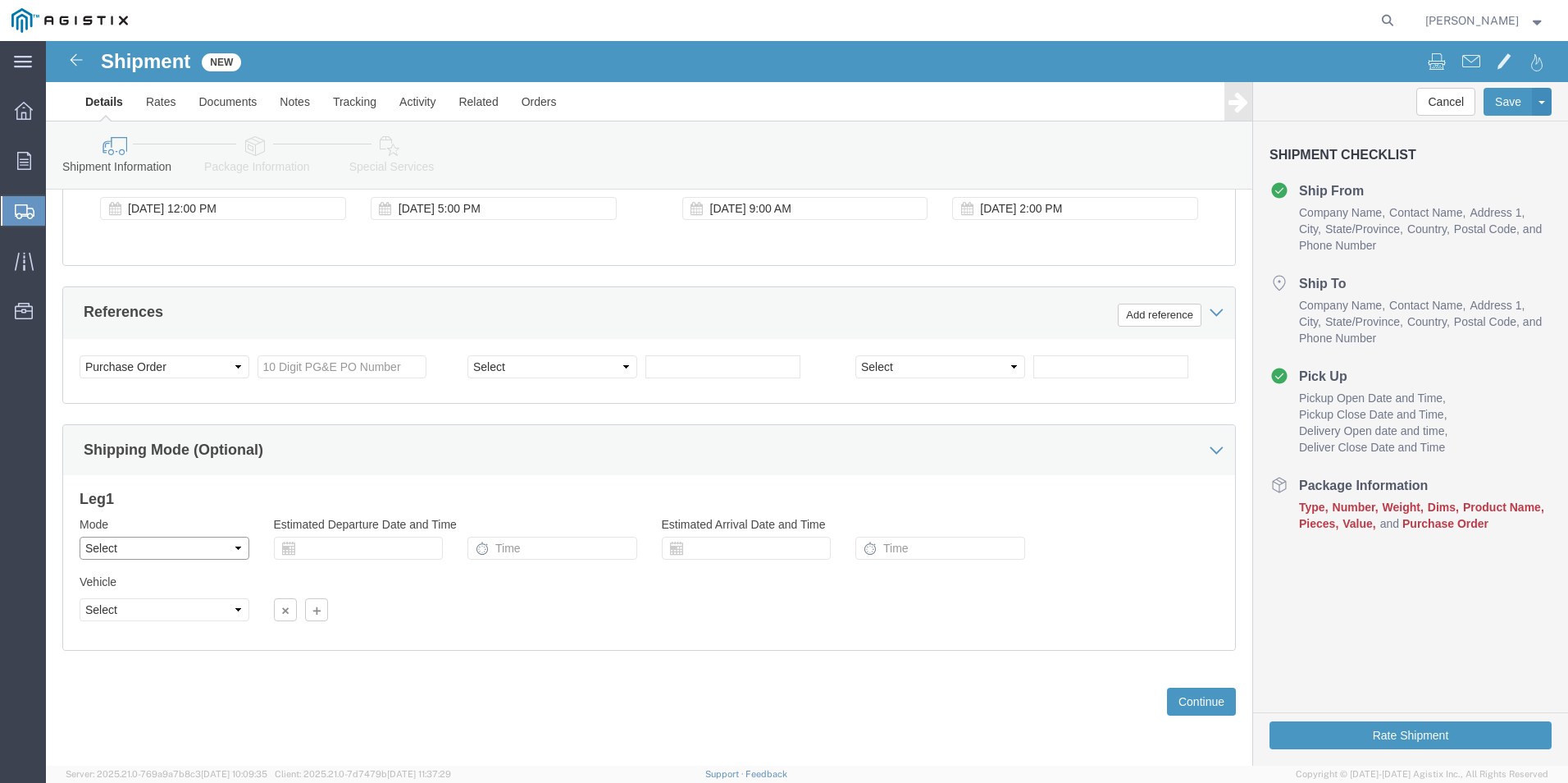
click select "Select Air Less than Truckload Multi-Leg Ocean Freight Rail Small Parcel Truckl…"
select select "LTL"
click select "Select Air Less than Truckload Multi-Leg Ocean Freight Rail Small Parcel Truckl…"
click input "text"
type input "3501399474"
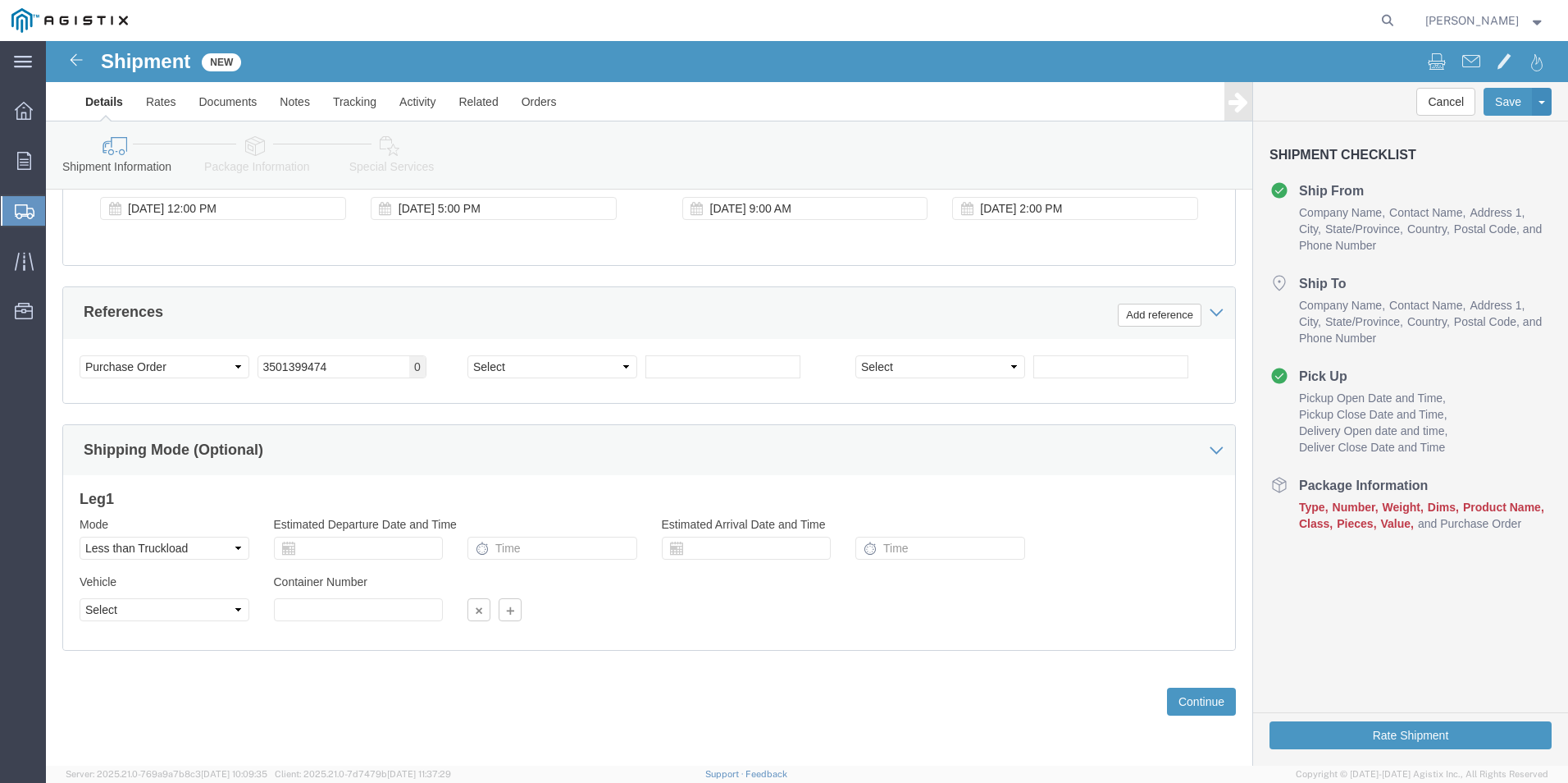
click div "Customer Information Account Select ABB Inc PG&E Location Select All Others [GE…"
click select "Select Account Type Activity ID Airline Appointment Number ASN Batch Request # …"
select select "SALEORDR"
click select "Select Account Type Activity ID Airline Appointment Number ASN Batch Request # …"
click input "text"
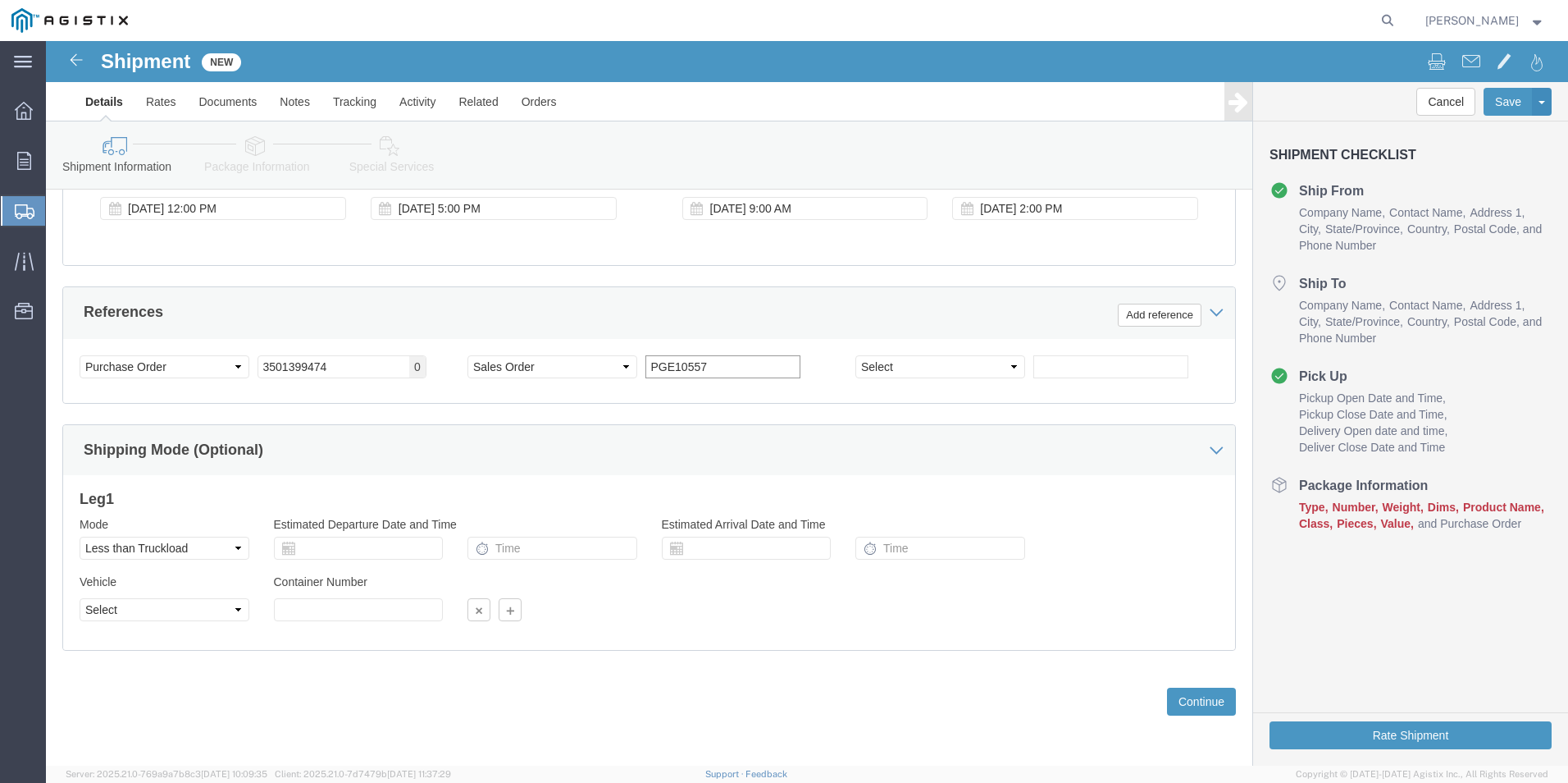
type input "PGE10557"
click div "Customer Information Account Select ABB Inc PG&E Location Select All Others [GE…"
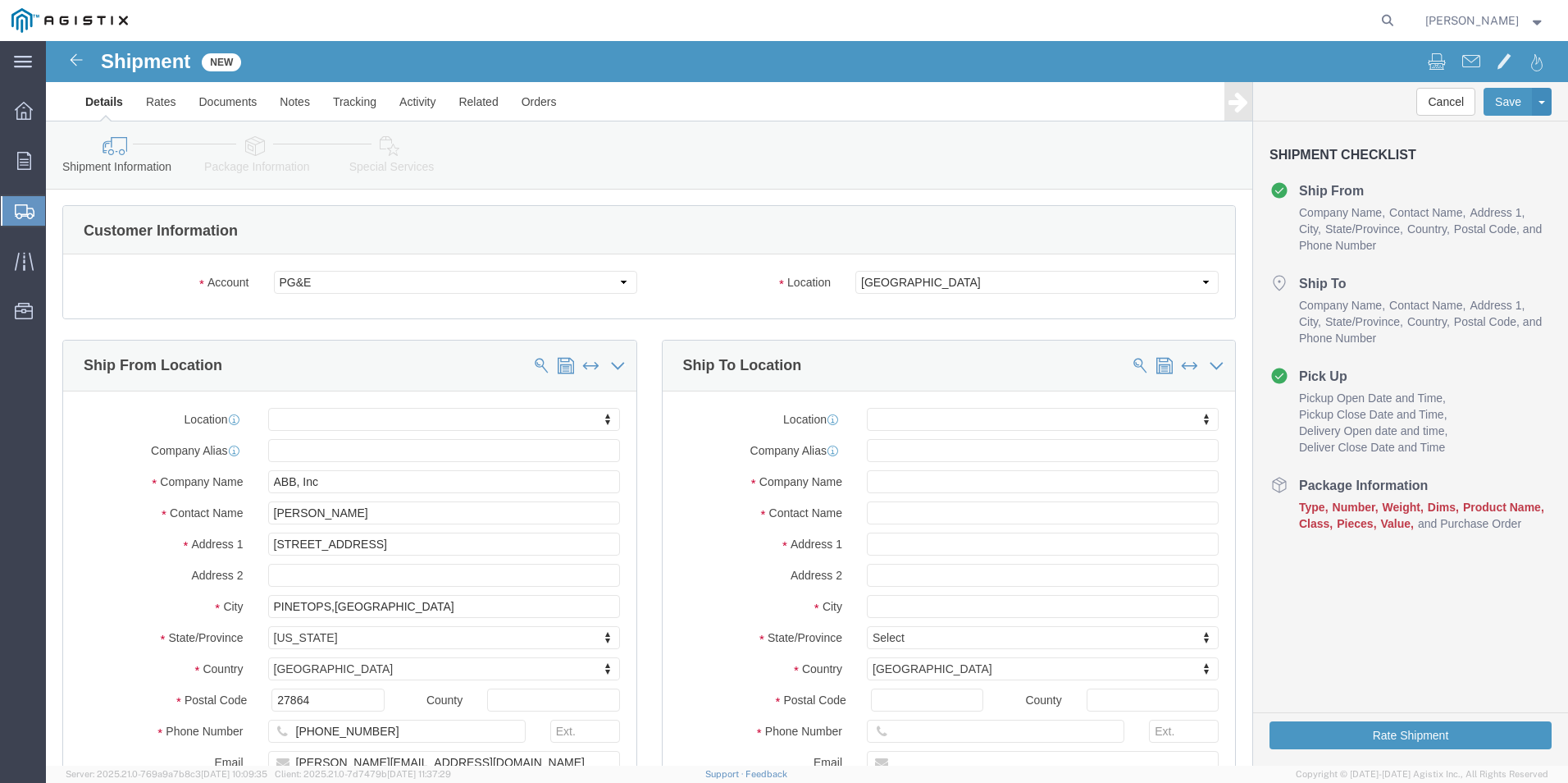
scroll to position [0, 0]
click input "text"
type input "PGE"
click input "text"
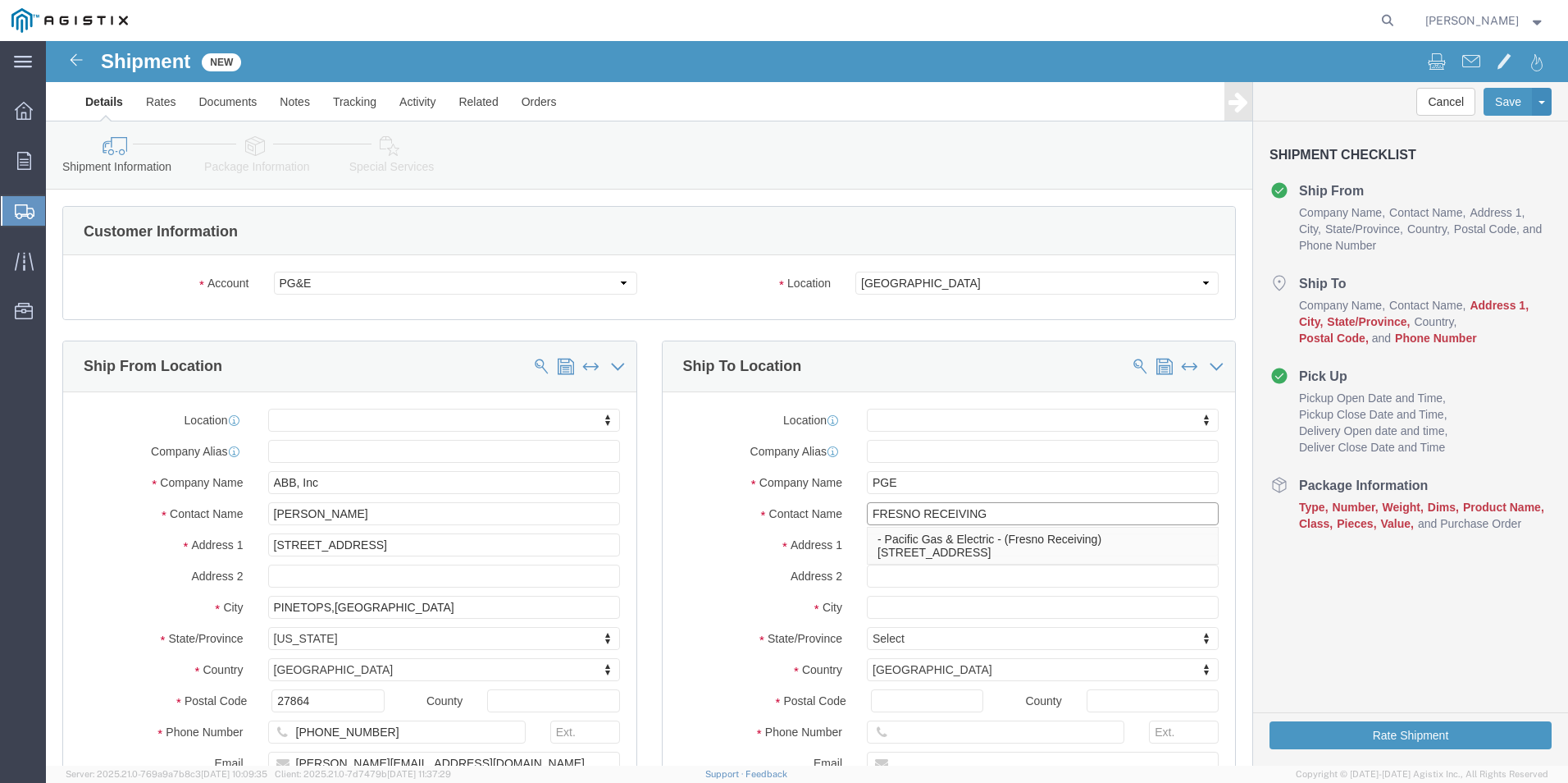
type input "FRESNO RECEIVING"
click label "Address 1"
click input "text"
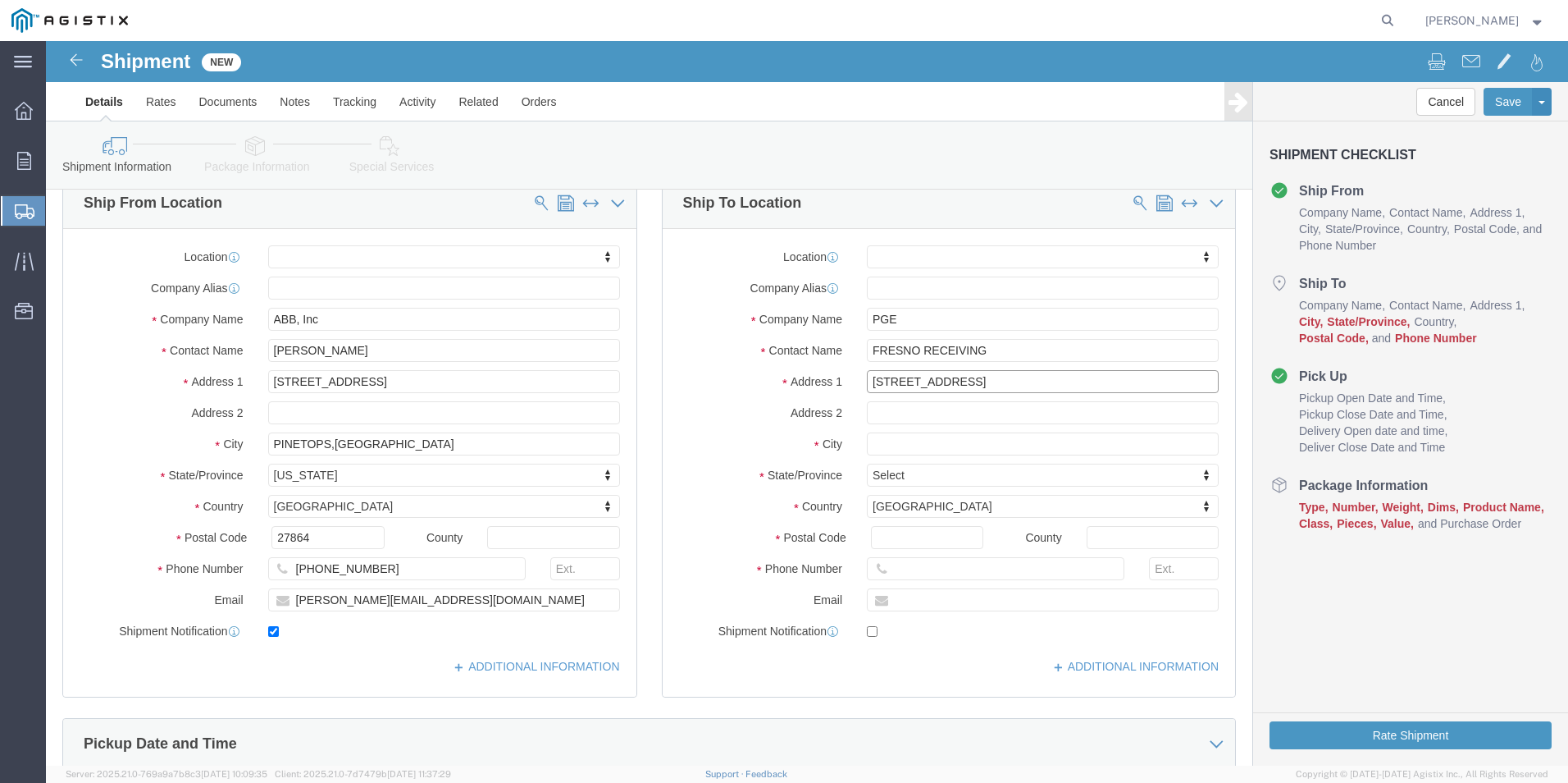
scroll to position [164, 0]
type input "[STREET_ADDRESS]"
select select
click input "text"
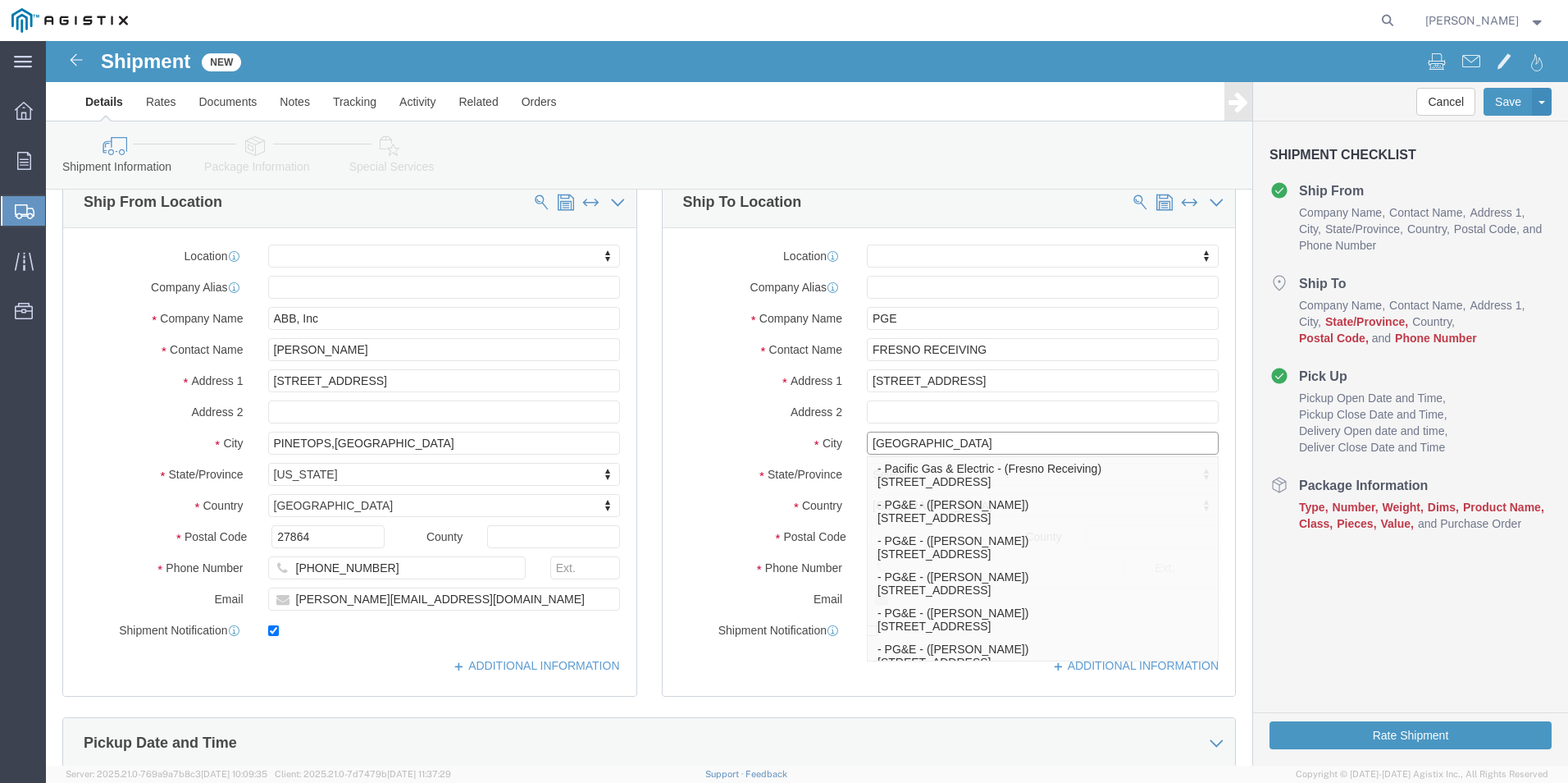
type input "[GEOGRAPHIC_DATA]"
click div "Location My Profile Location (OBSOLETE) [PERSON_NAME] SC - GC TRAILER (OBSOLETE…"
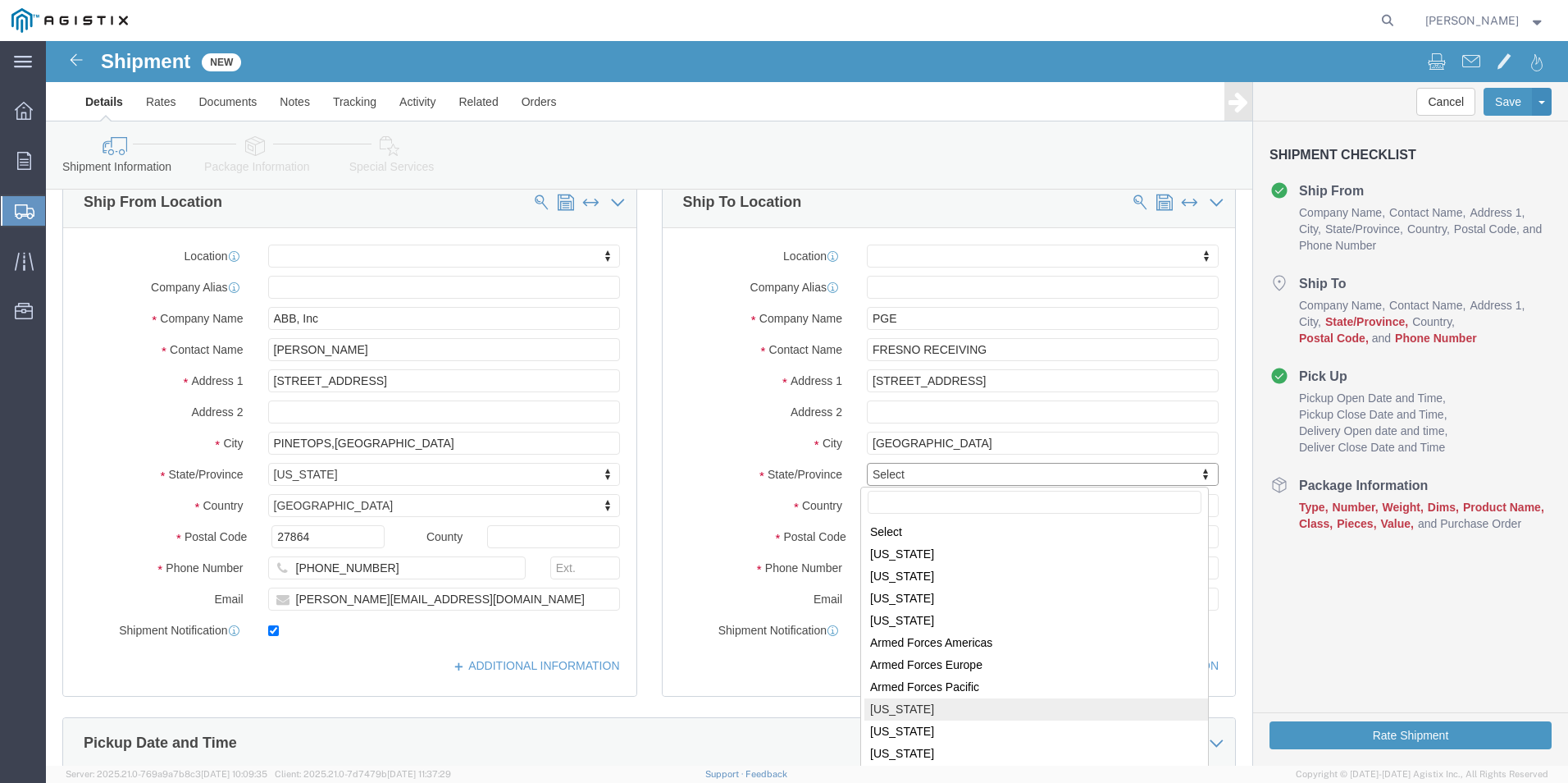
select select
select select "CA"
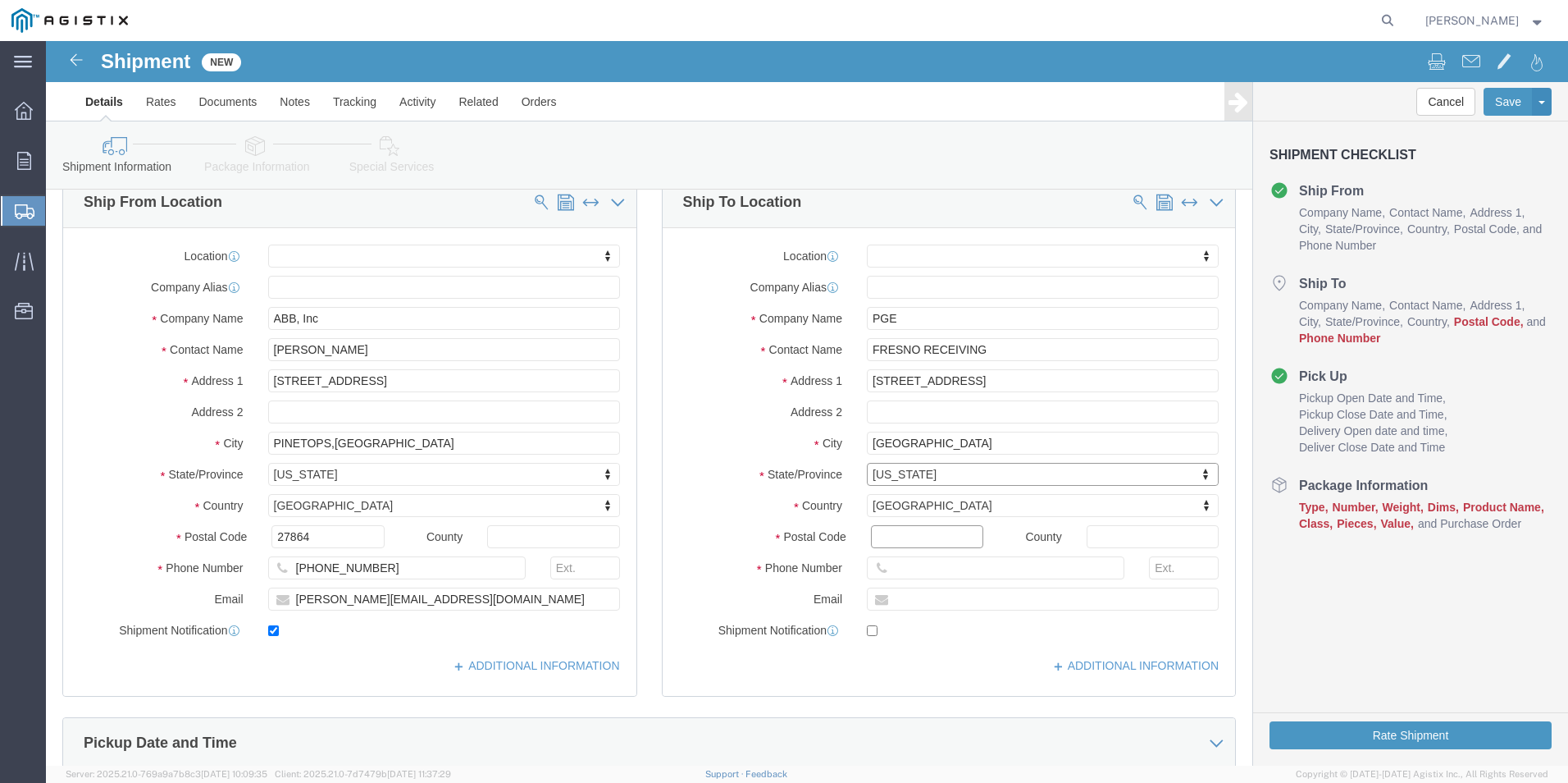
click input "Postal Code"
type input "93725"
select select
click input "text"
type input "[PHONE_NUMBER]"
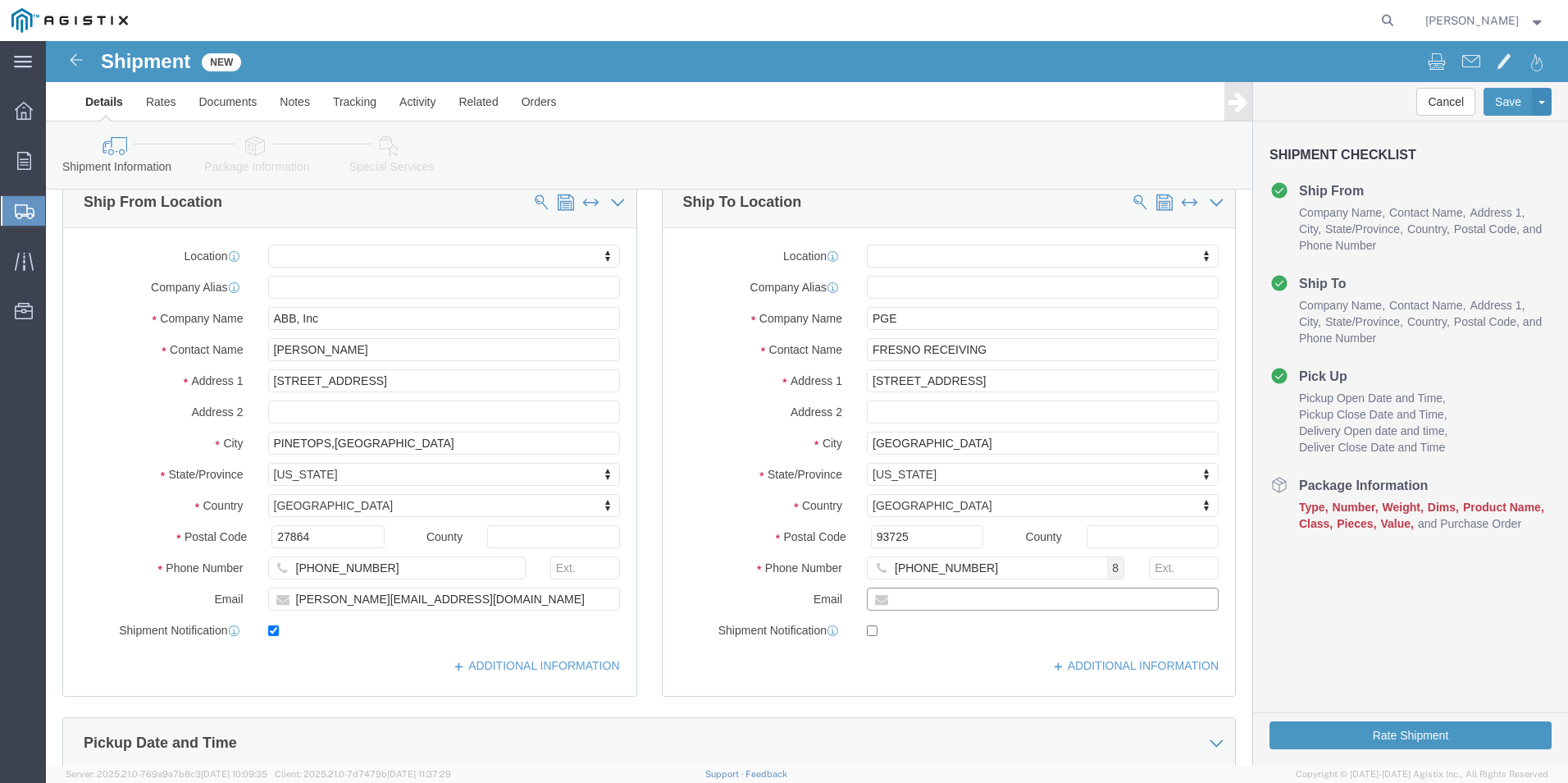
click input "text"
type input "[PERSON_NAME][EMAIL_ADDRESS][DOMAIN_NAME]"
checkbox input "true"
click div "ADDITIONAL INFORMATION"
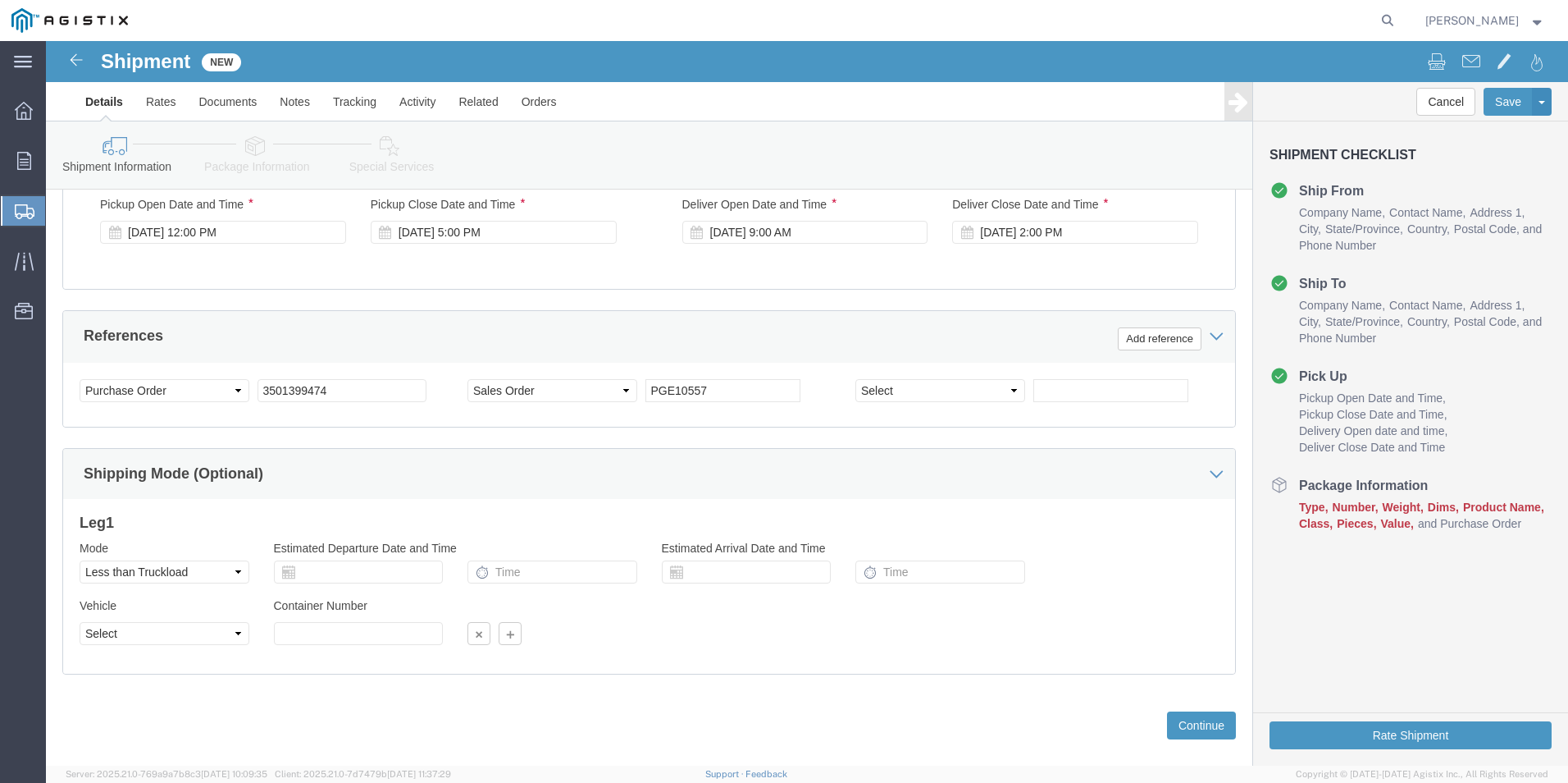
scroll to position [818, 0]
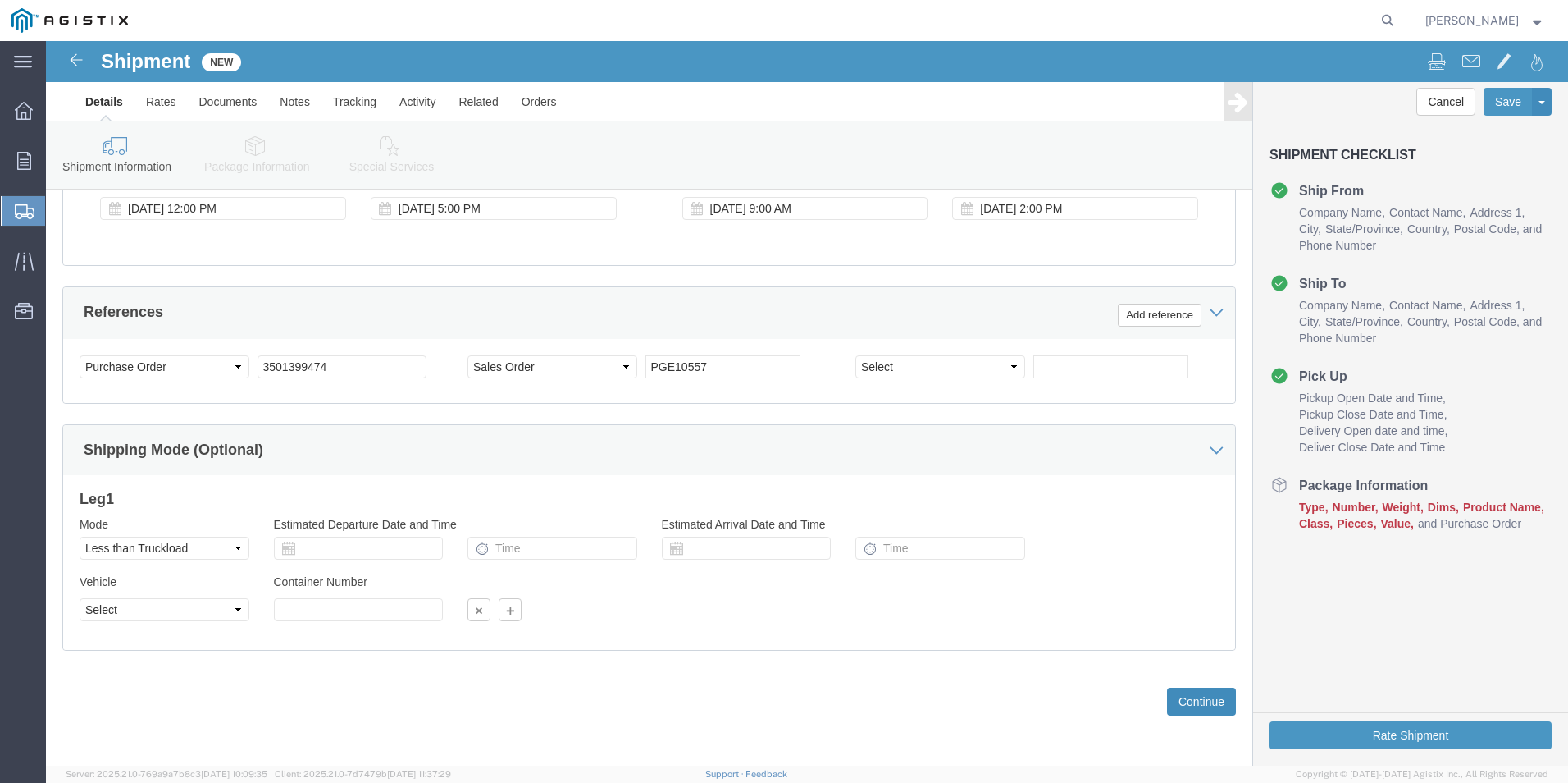
click button "Continue"
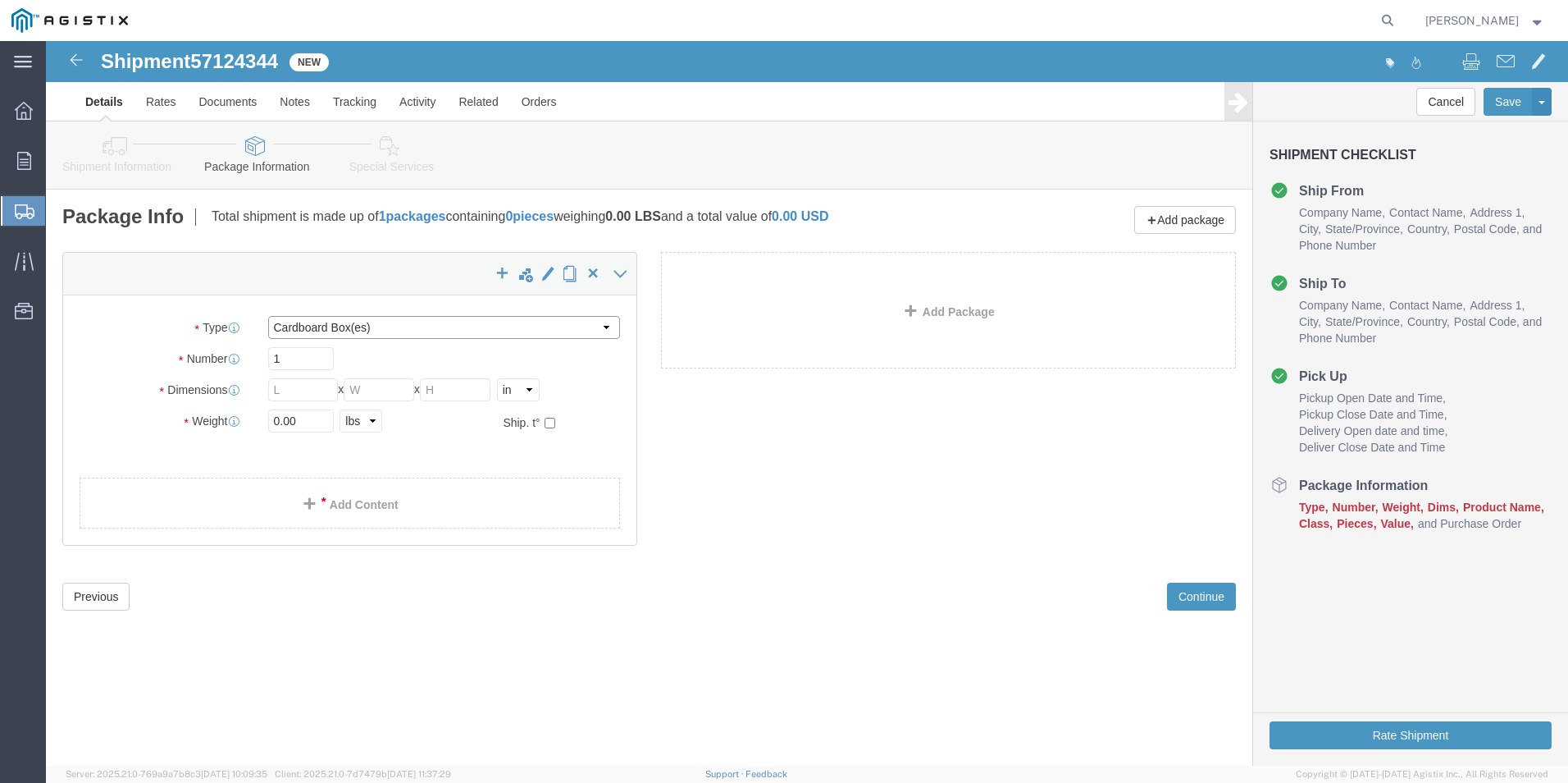
click select "Select Bulk Bundle(s) Cardboard Box(es) Carton(s) Crate(s) Drum(s) (Fiberboard)…"
select select "PSNS"
click select "Select Bulk Bundle(s) Cardboard Box(es) Carton(s) Crate(s) Drum(s) (Fiberboard)…"
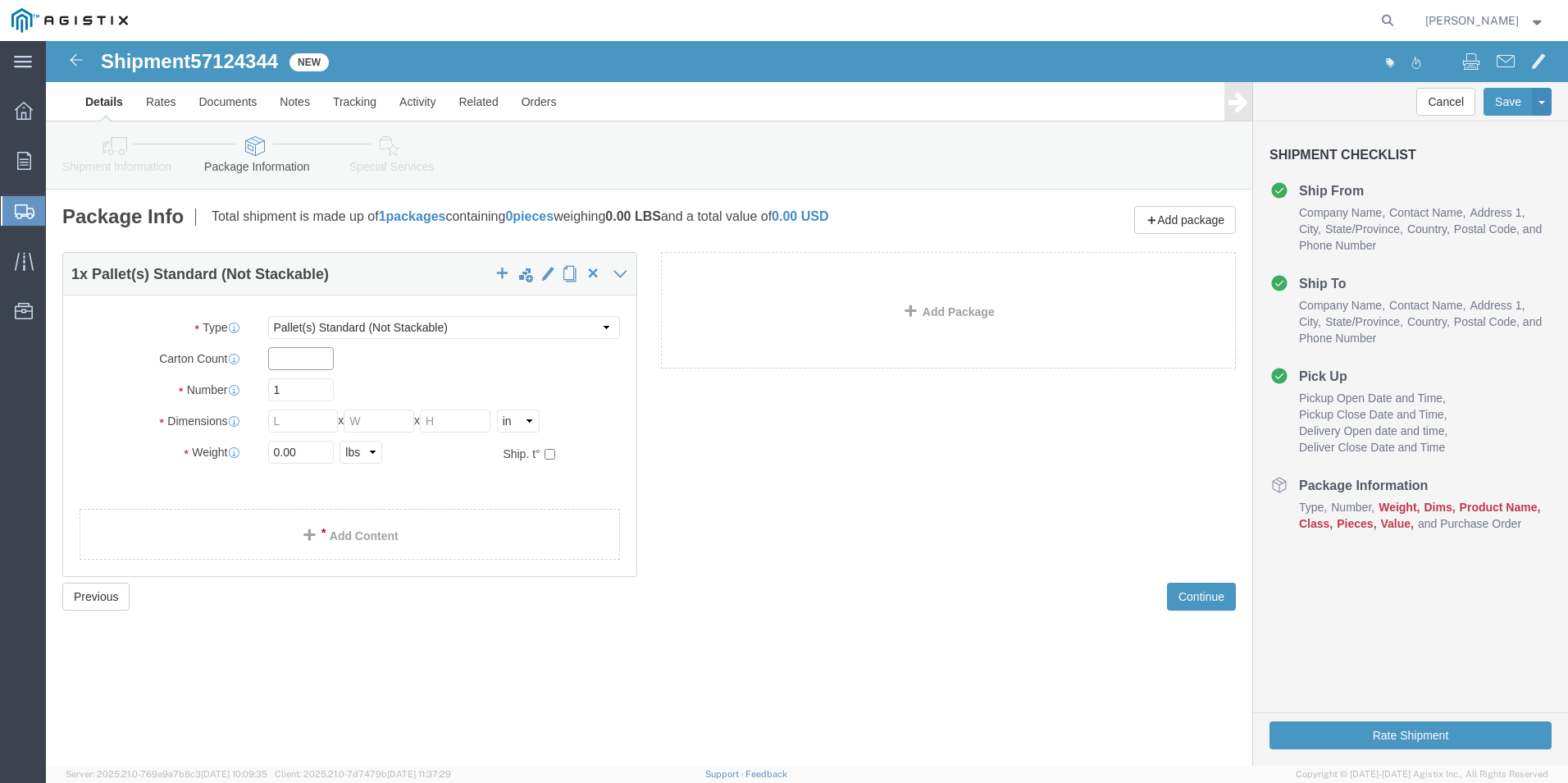
click input "text"
type input "2"
click input "1"
type input "1"
click input "text"
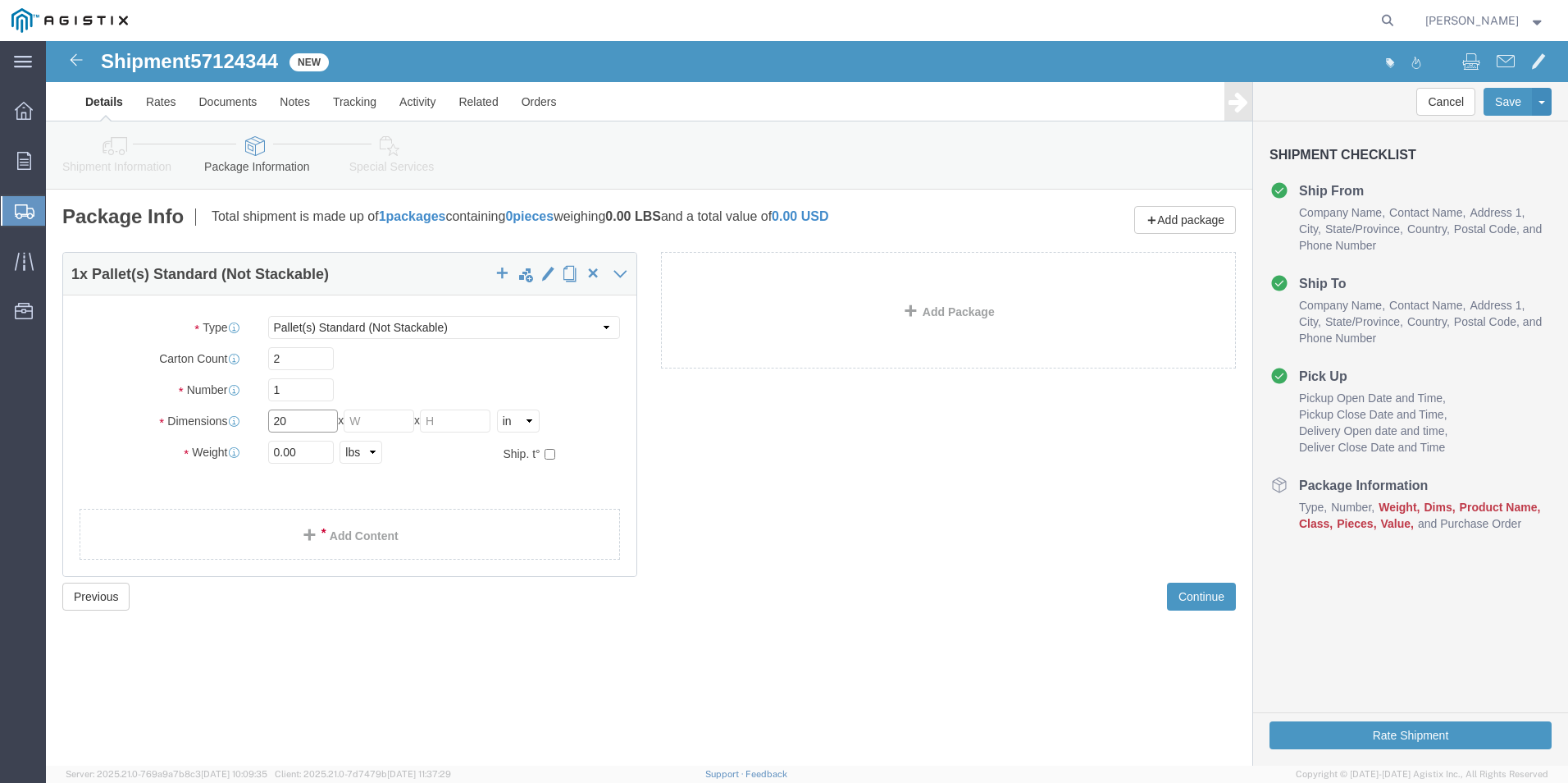
type input "20"
click input "text"
type input "42"
click input "text"
type input "23"
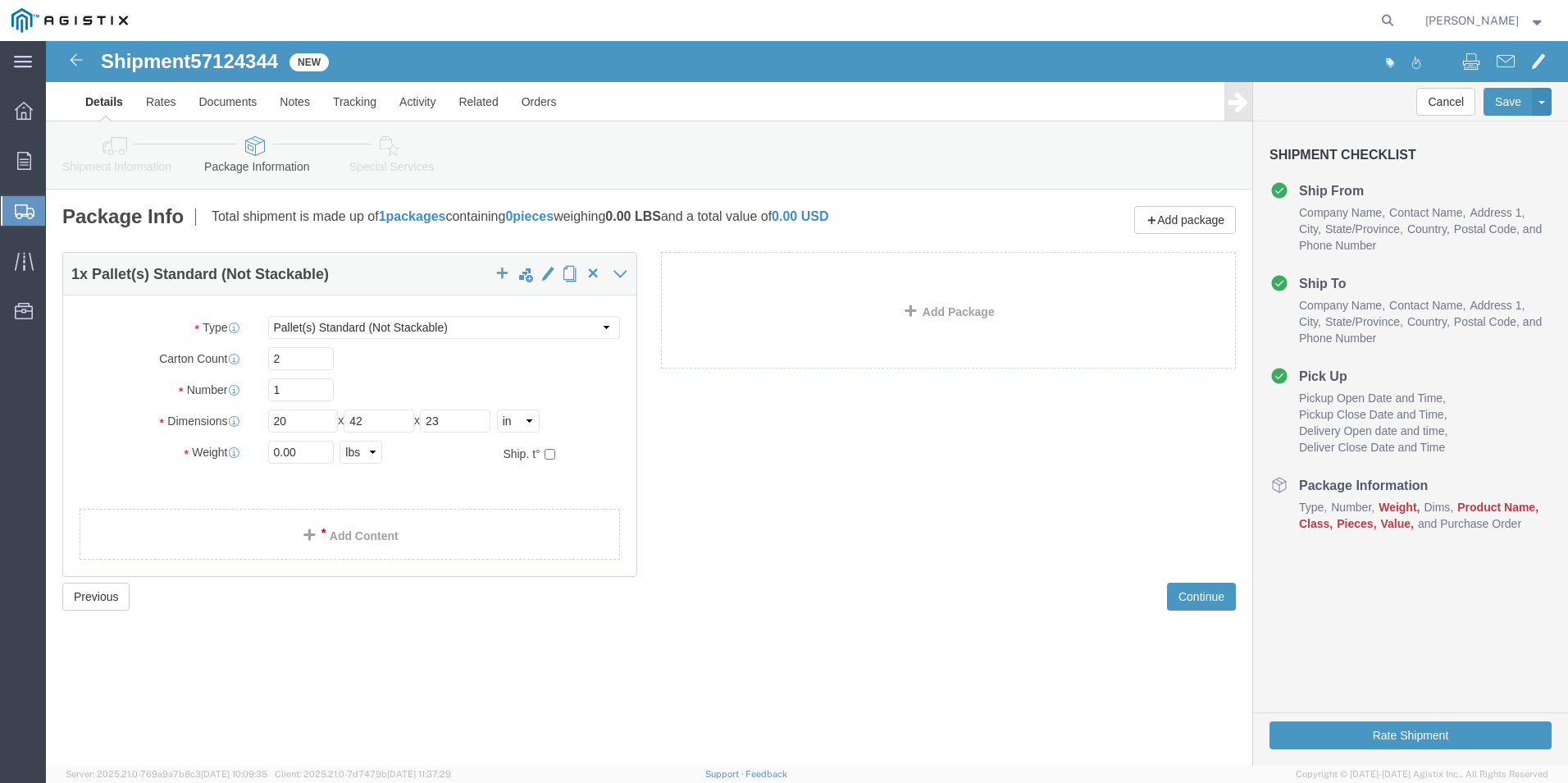
click div "0.00 Select kgs lbs"
click input "0.00"
type input "0"
type input "160"
click div "160 Select kgs lbs"
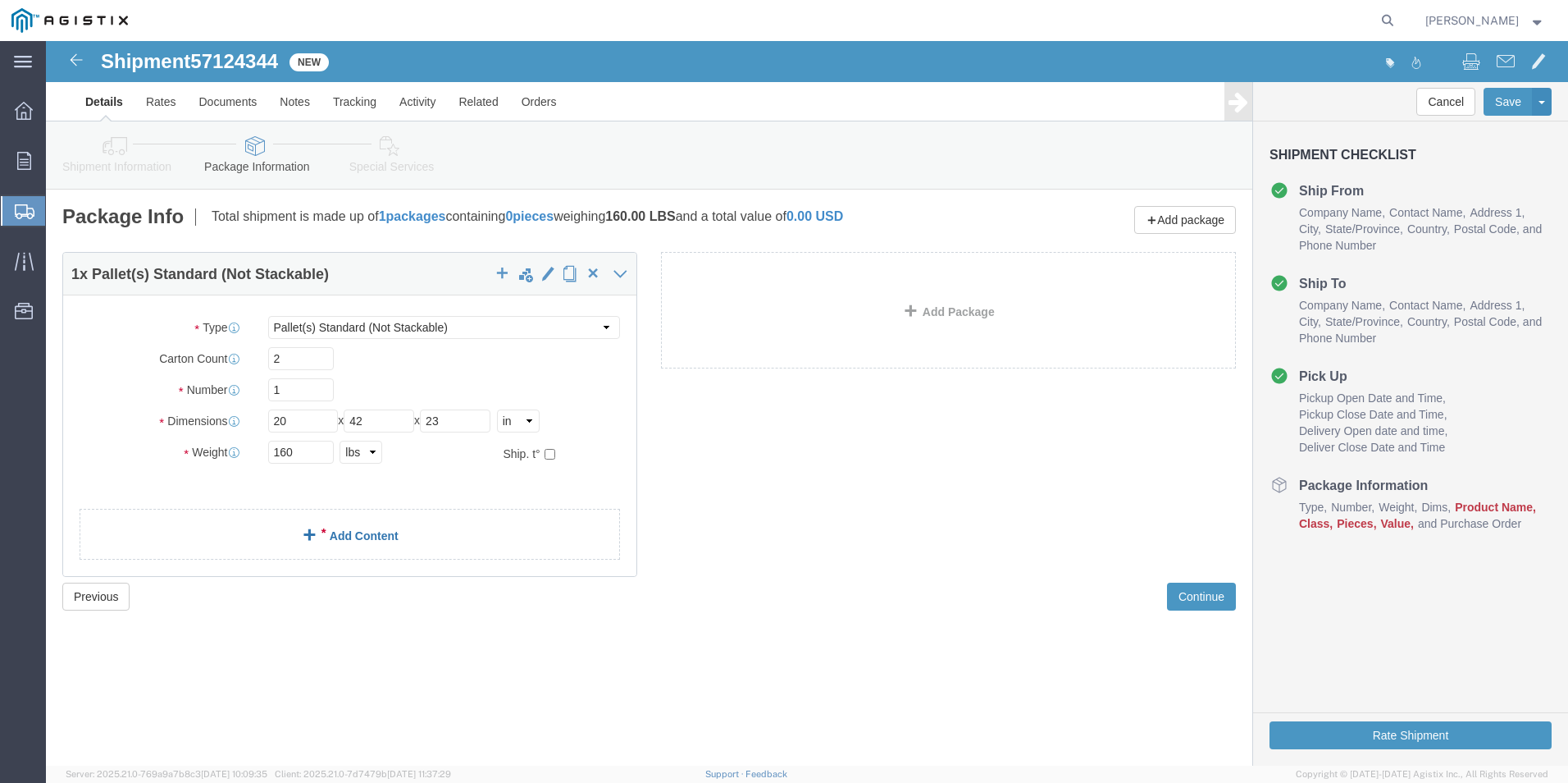
click link "Add Content"
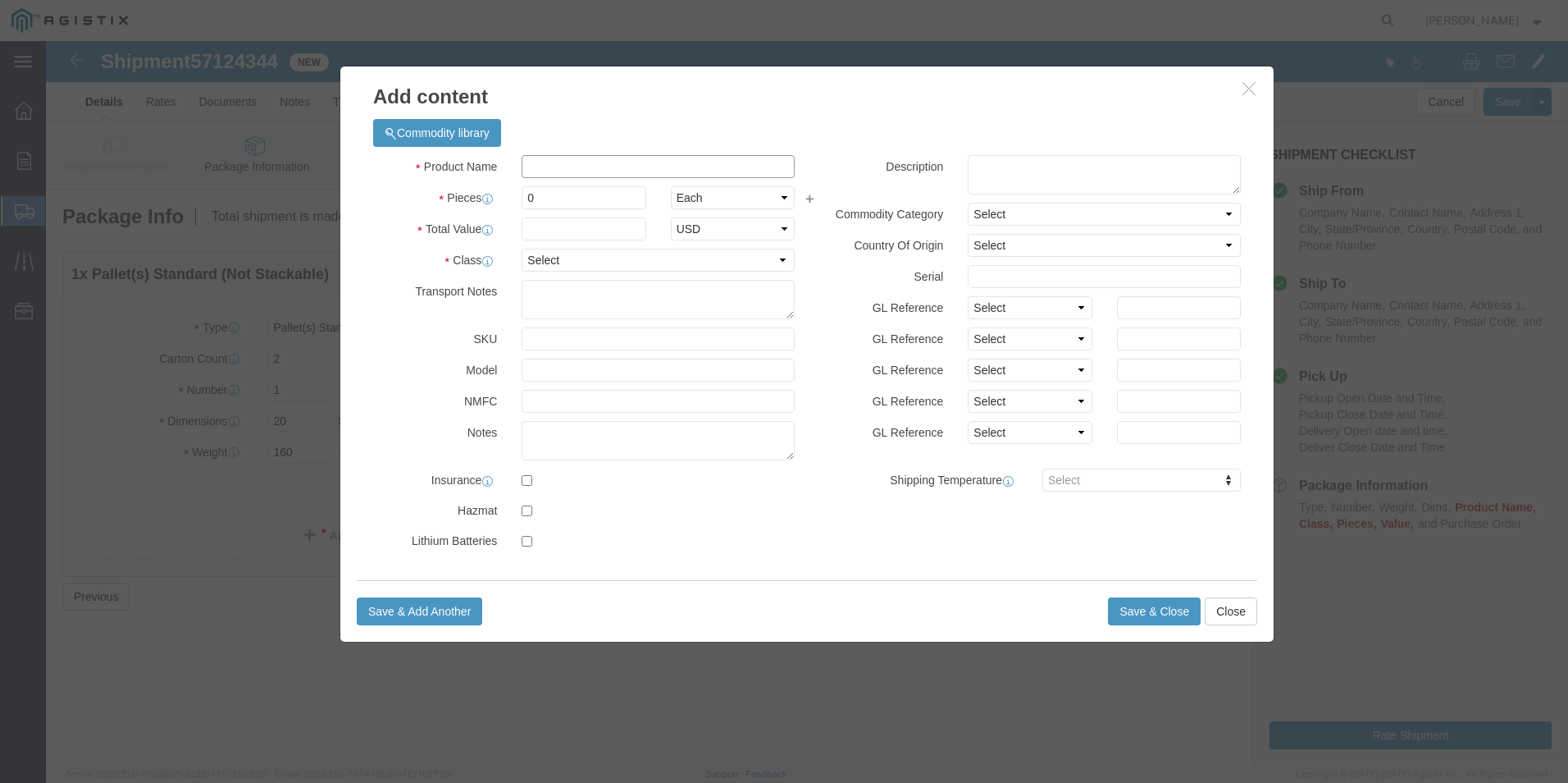
click input "text"
type input "PGEM253057"
click input "0"
type input "2"
click label "Pieces"
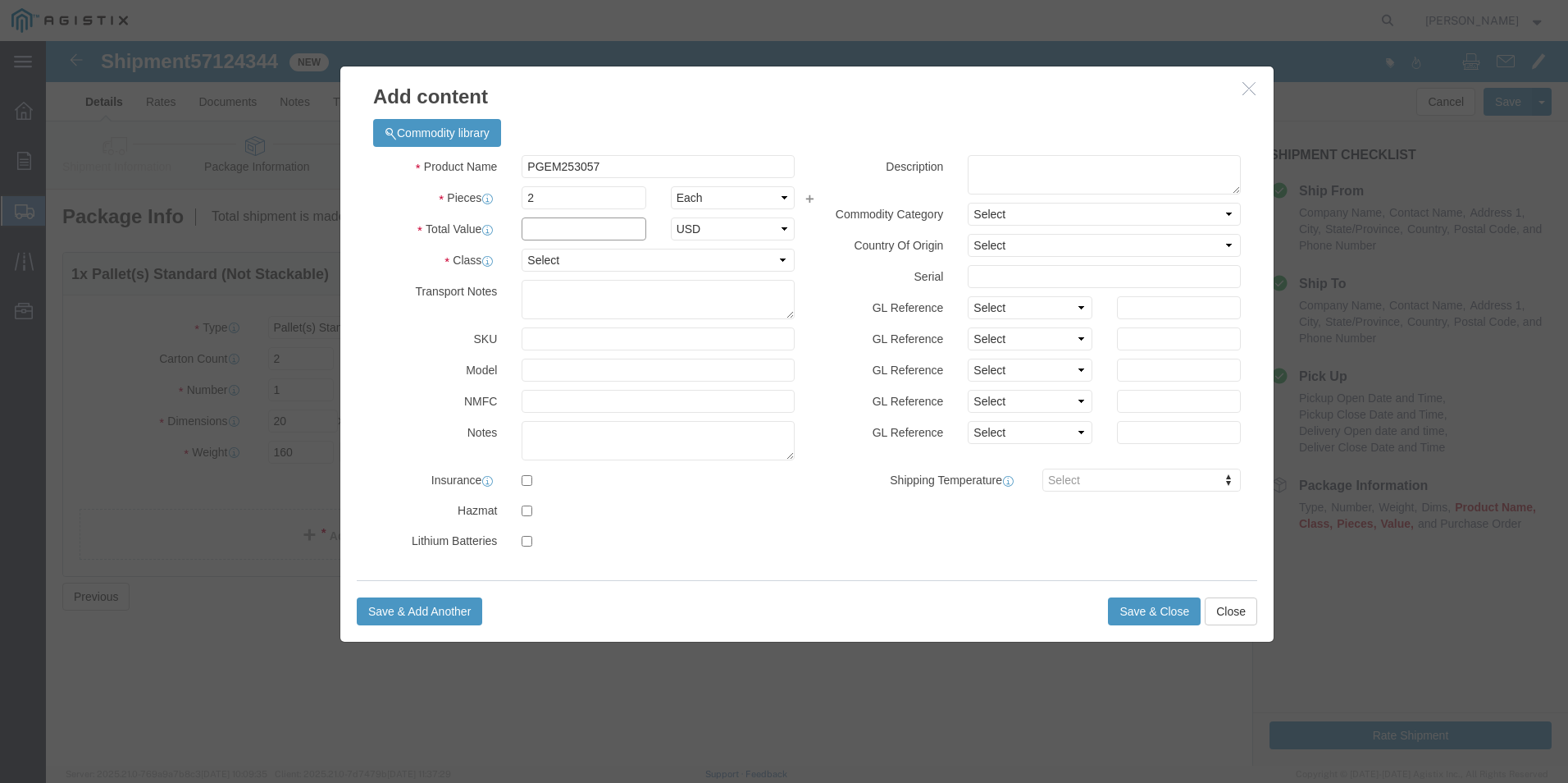
click input "text"
type input "1500"
click select "Select 50 55 60 65 70 85 92.5 100 125 175 250 300 400"
select select "70"
click select "Select 50 55 60 65 70 85 92.5 100 125 175 250 300 400"
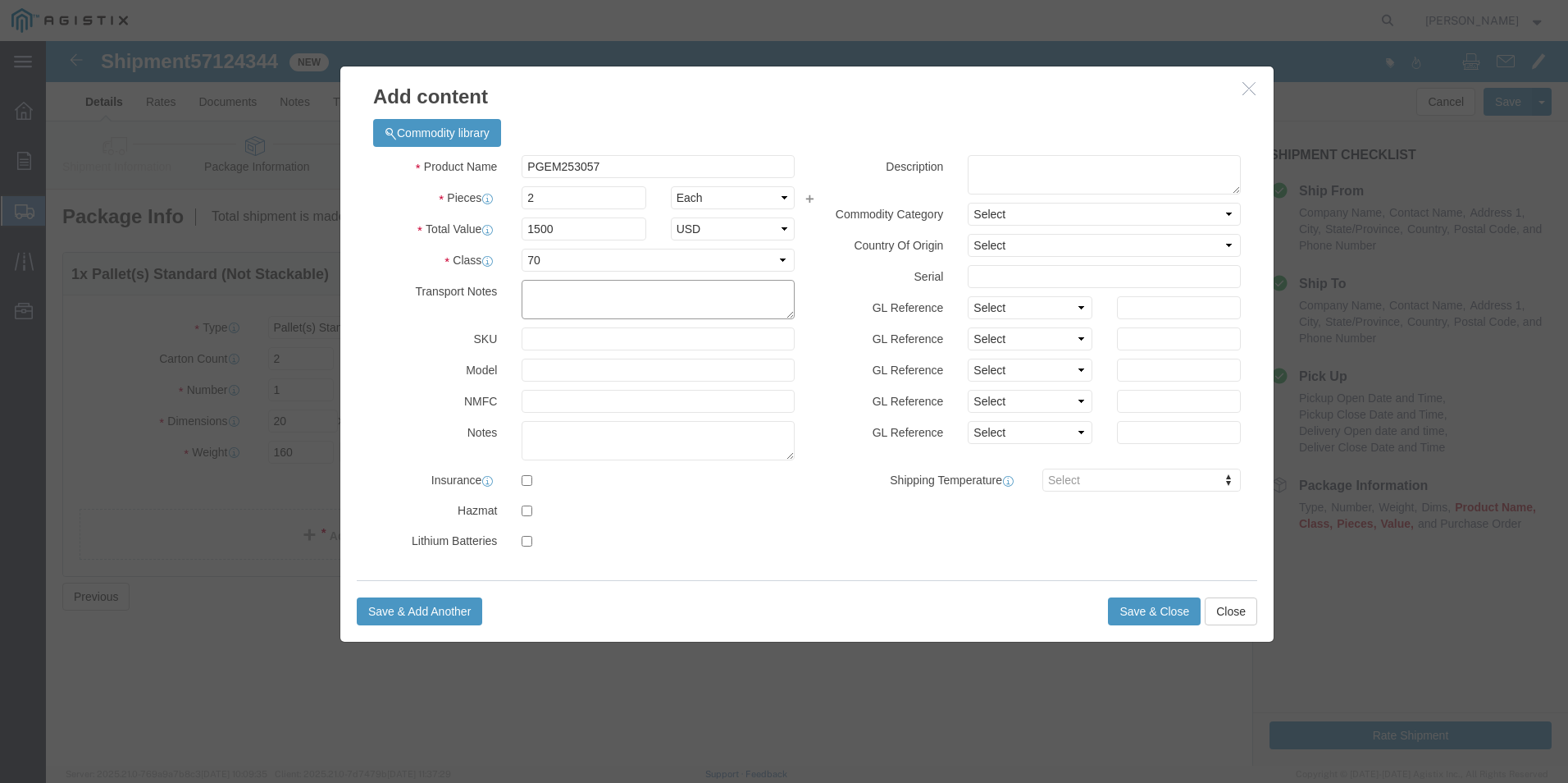
click textarea
type textarea "PLEASE CALL [PHONE_NUMBER] BEFORE 2PM"
click div "Commodity library Product Name PGEM253057 Pieces 2 Select Bag Barrels 100Board …"
click button "Save & Close"
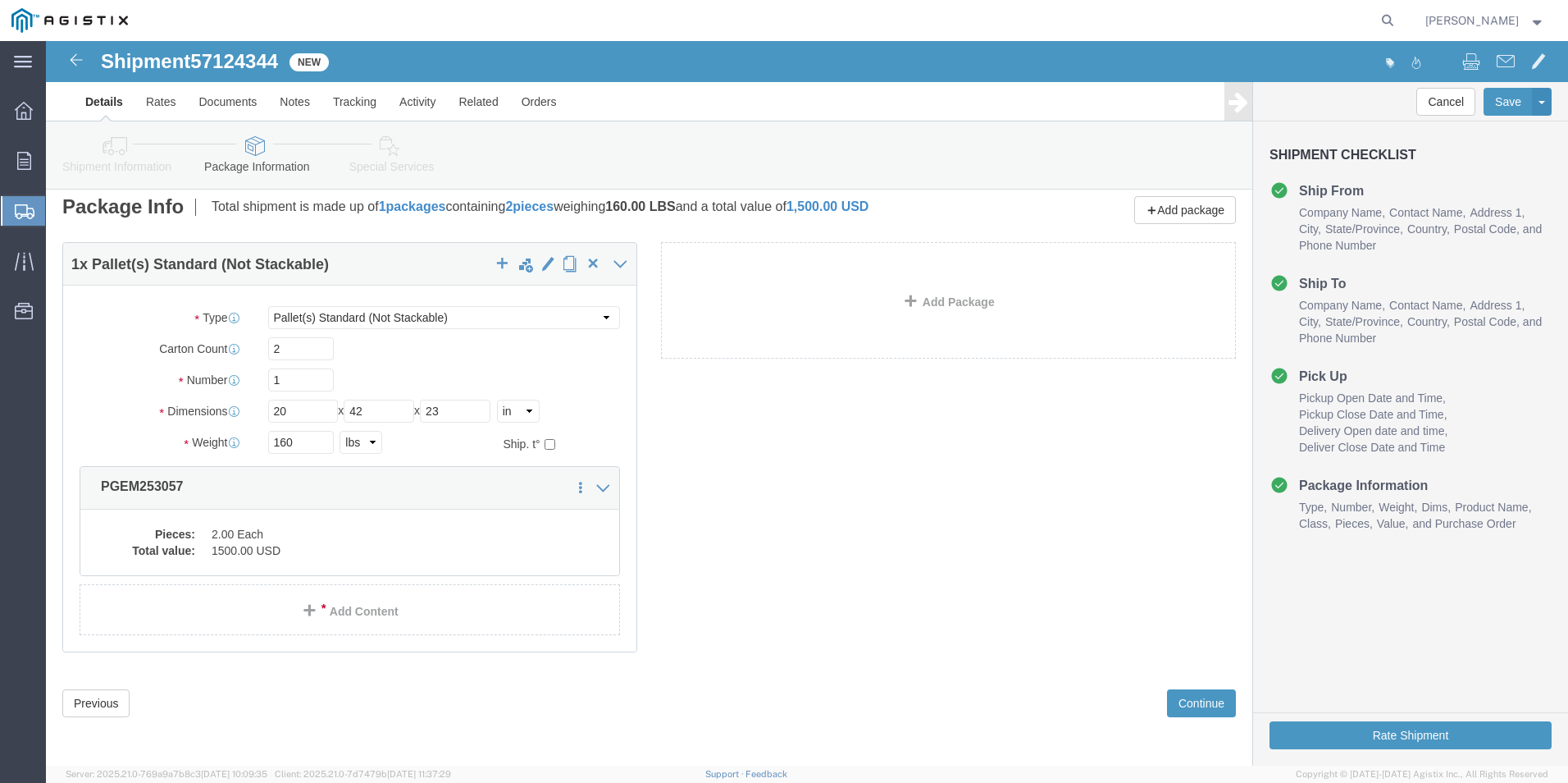
scroll to position [12, 0]
click button "Continue"
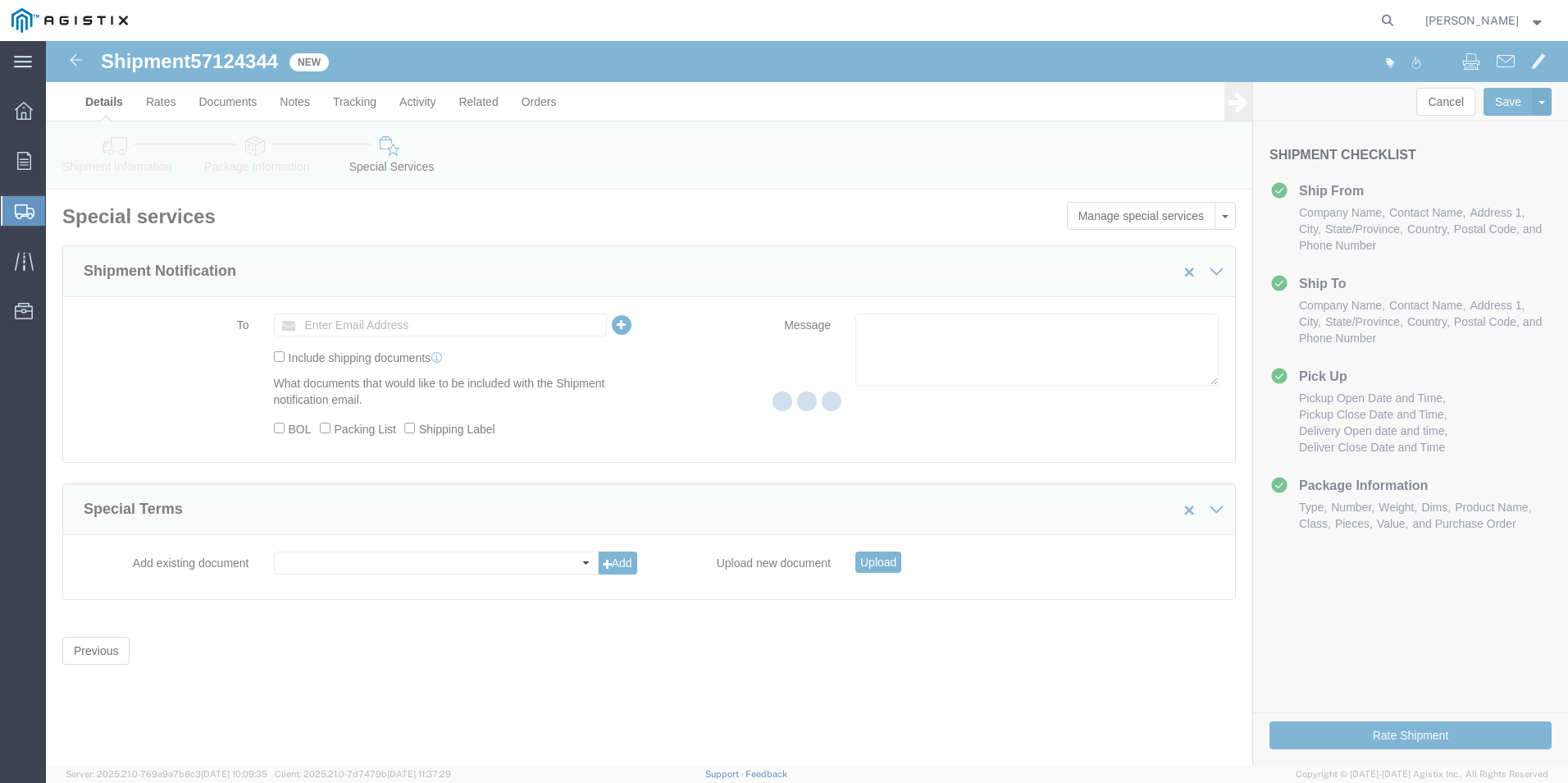
scroll to position [0, 0]
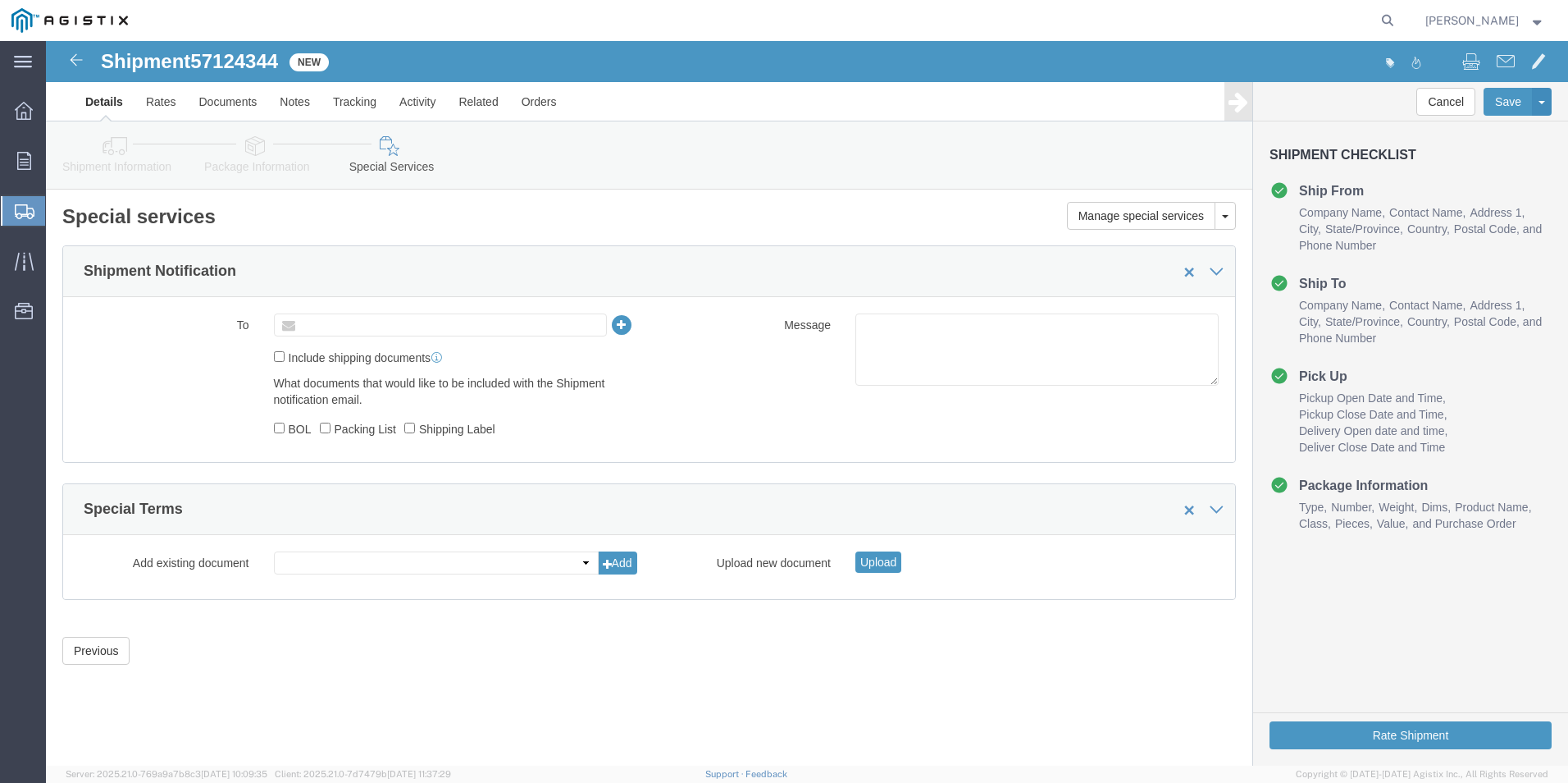
click input "text"
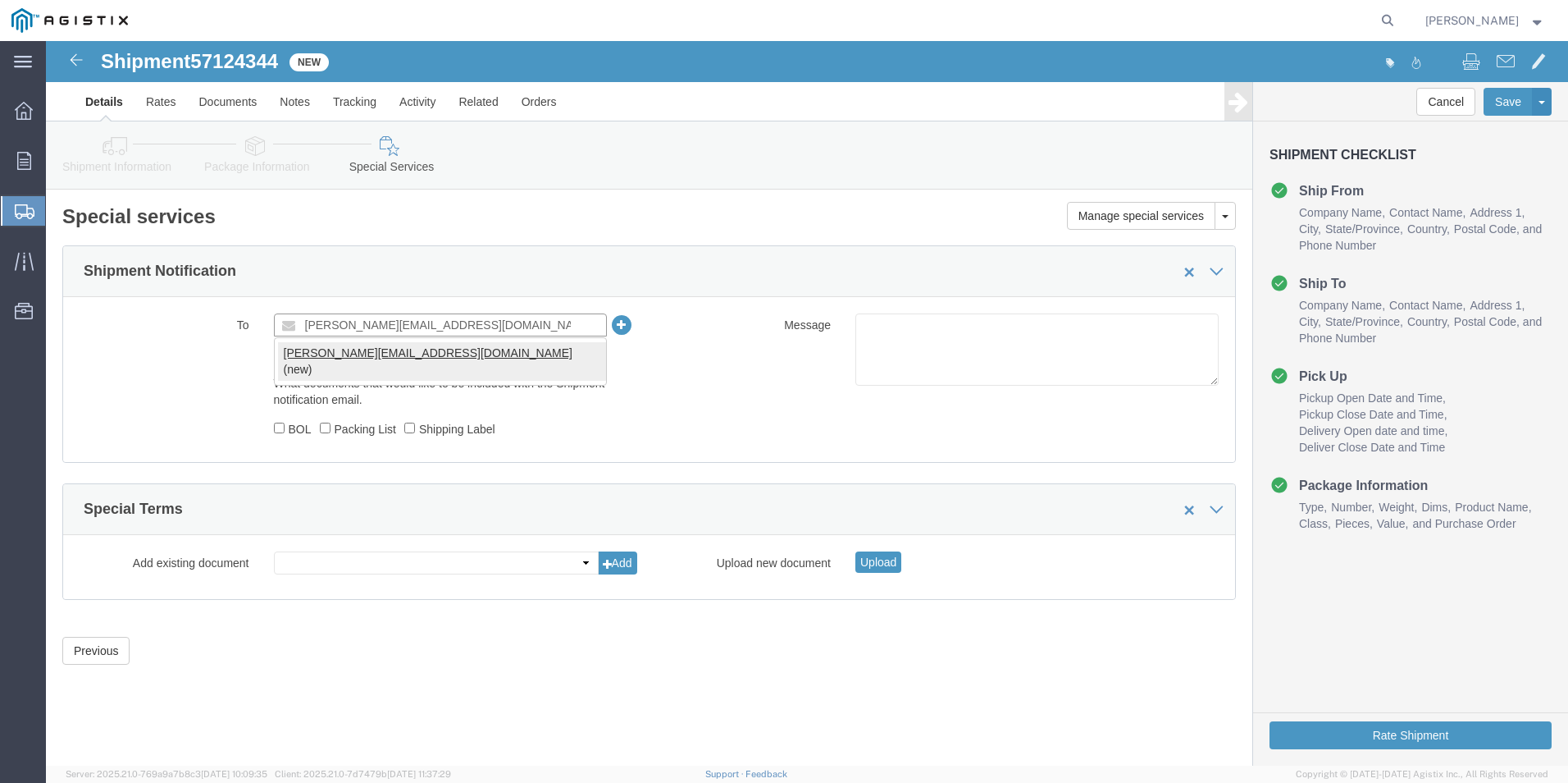
type input "[PERSON_NAME][EMAIL_ADDRESS][DOMAIN_NAME]"
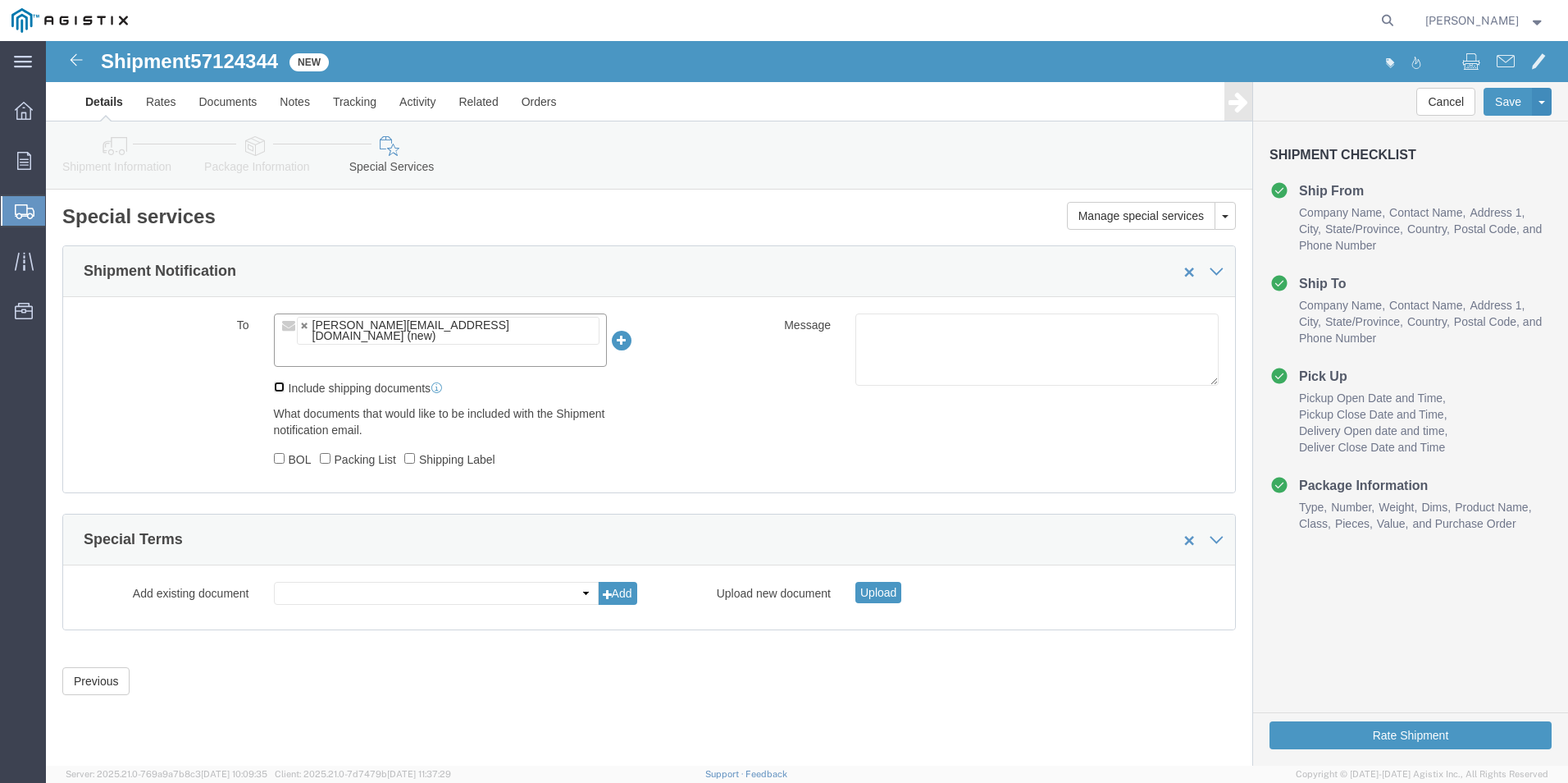
click input "Include shipping documents"
checkbox input "true"
click input "BOL"
checkbox input "true"
click input "Packing List"
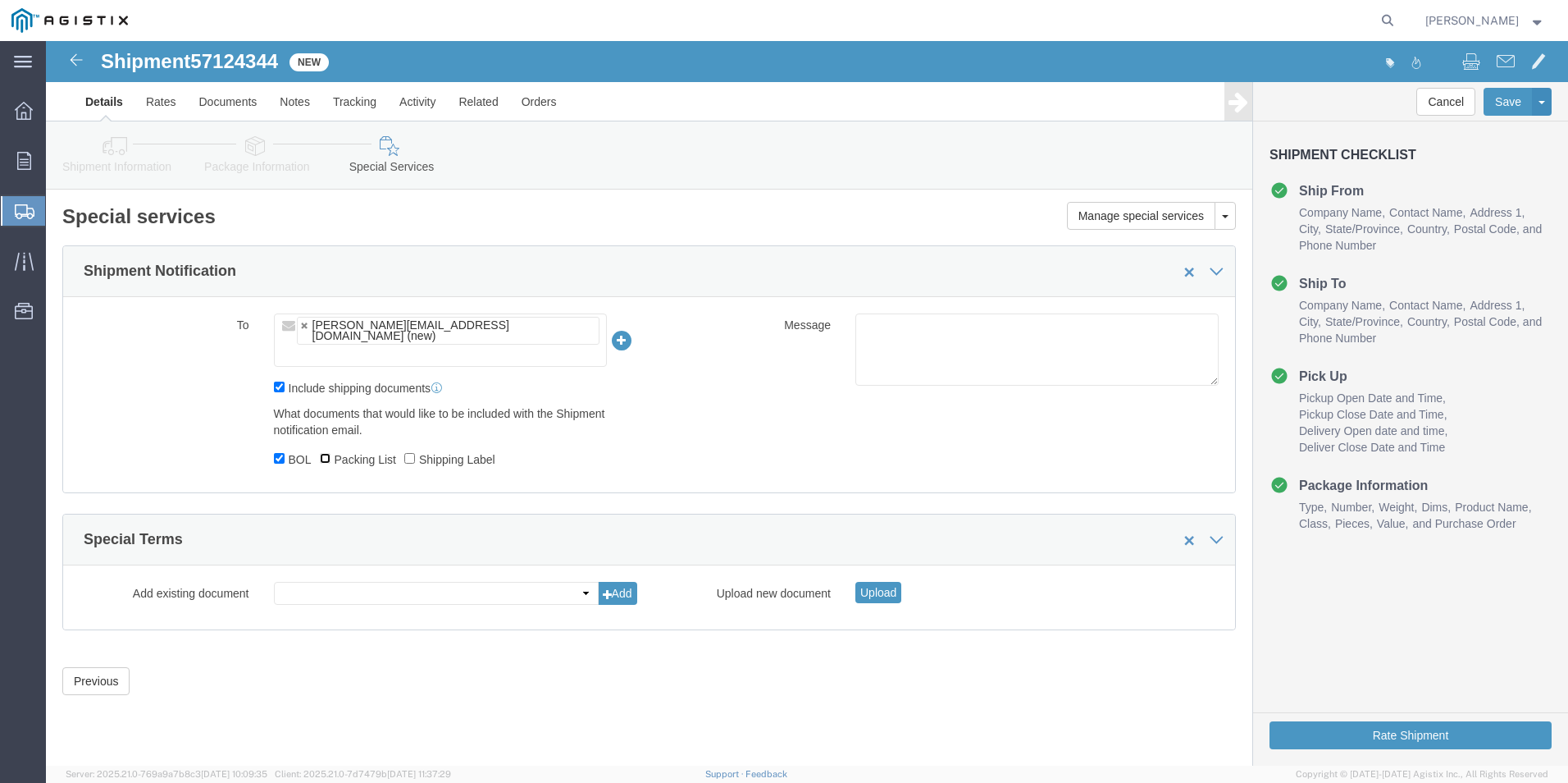
checkbox input "true"
drag, startPoint x: 1315, startPoint y: 693, endPoint x: 1171, endPoint y: 730, distance: 148.7
click button "Rate Shipment"
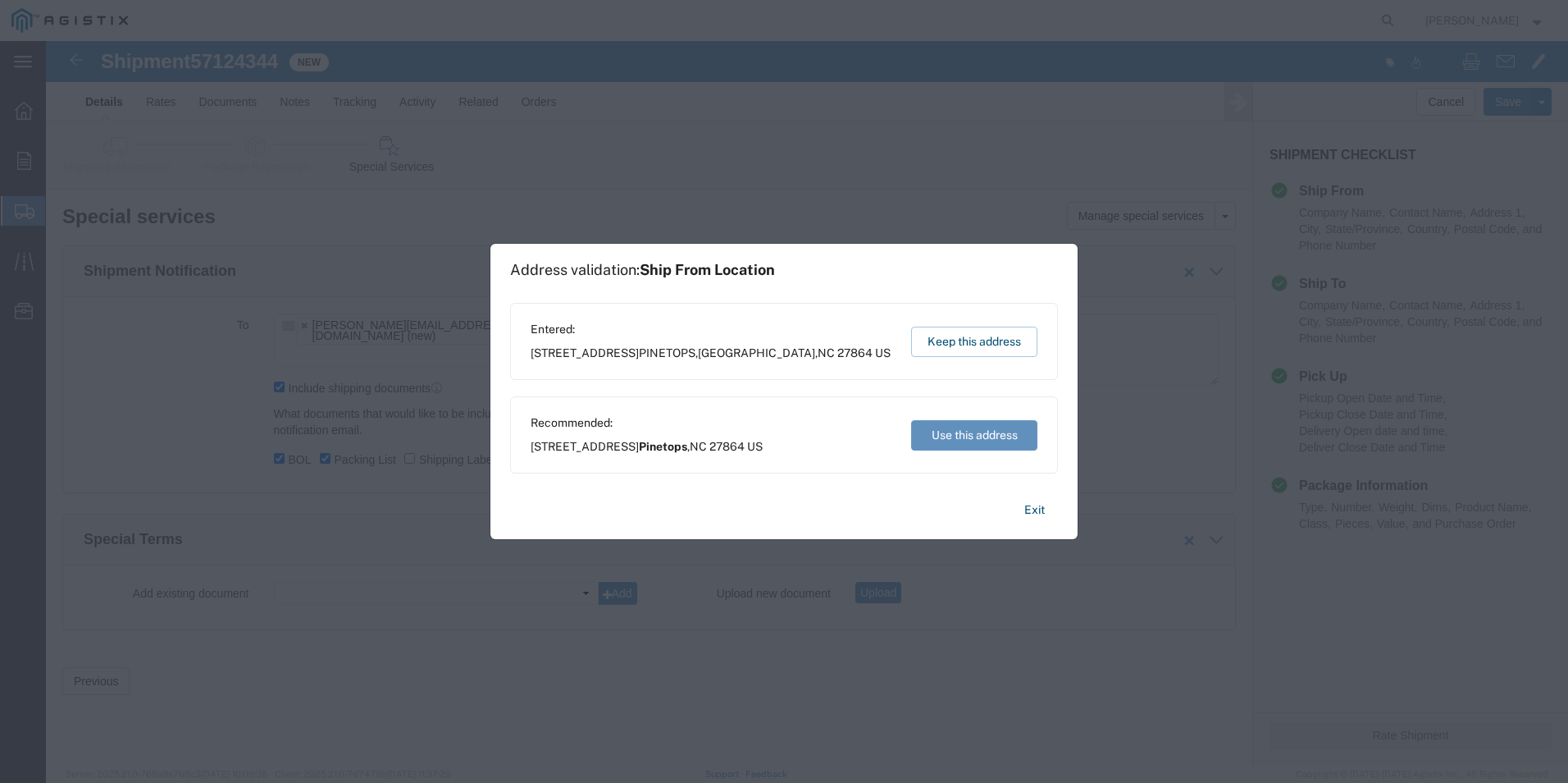
click at [970, 437] on button "Use this address" at bounding box center [974, 435] width 127 height 30
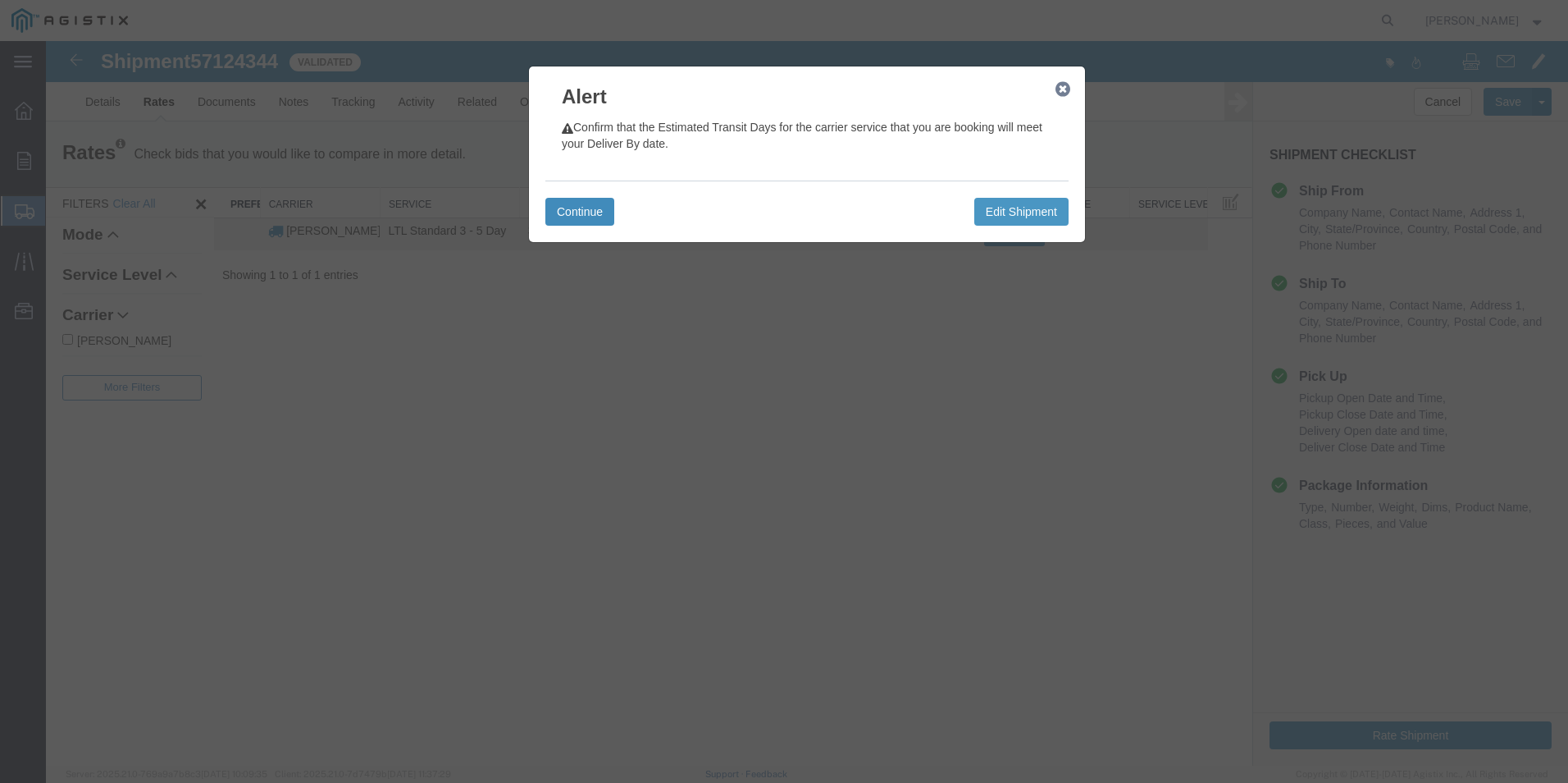
click at [576, 214] on button "Continue" at bounding box center [580, 211] width 69 height 28
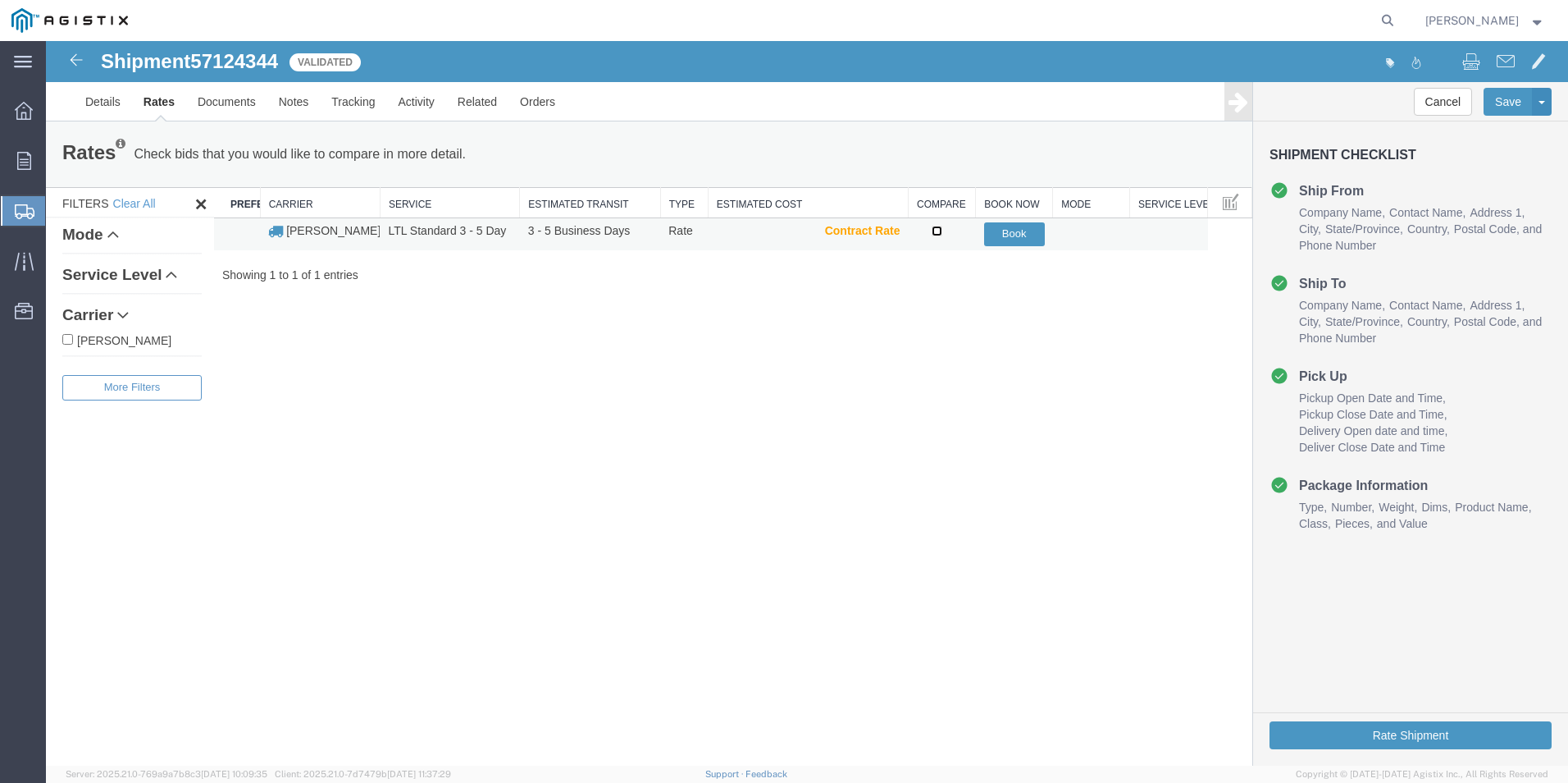
click at [938, 232] on input "checkbox" at bounding box center [937, 230] width 11 height 11
checkbox input "true"
click at [1013, 237] on button "Book" at bounding box center [1015, 234] width 61 height 24
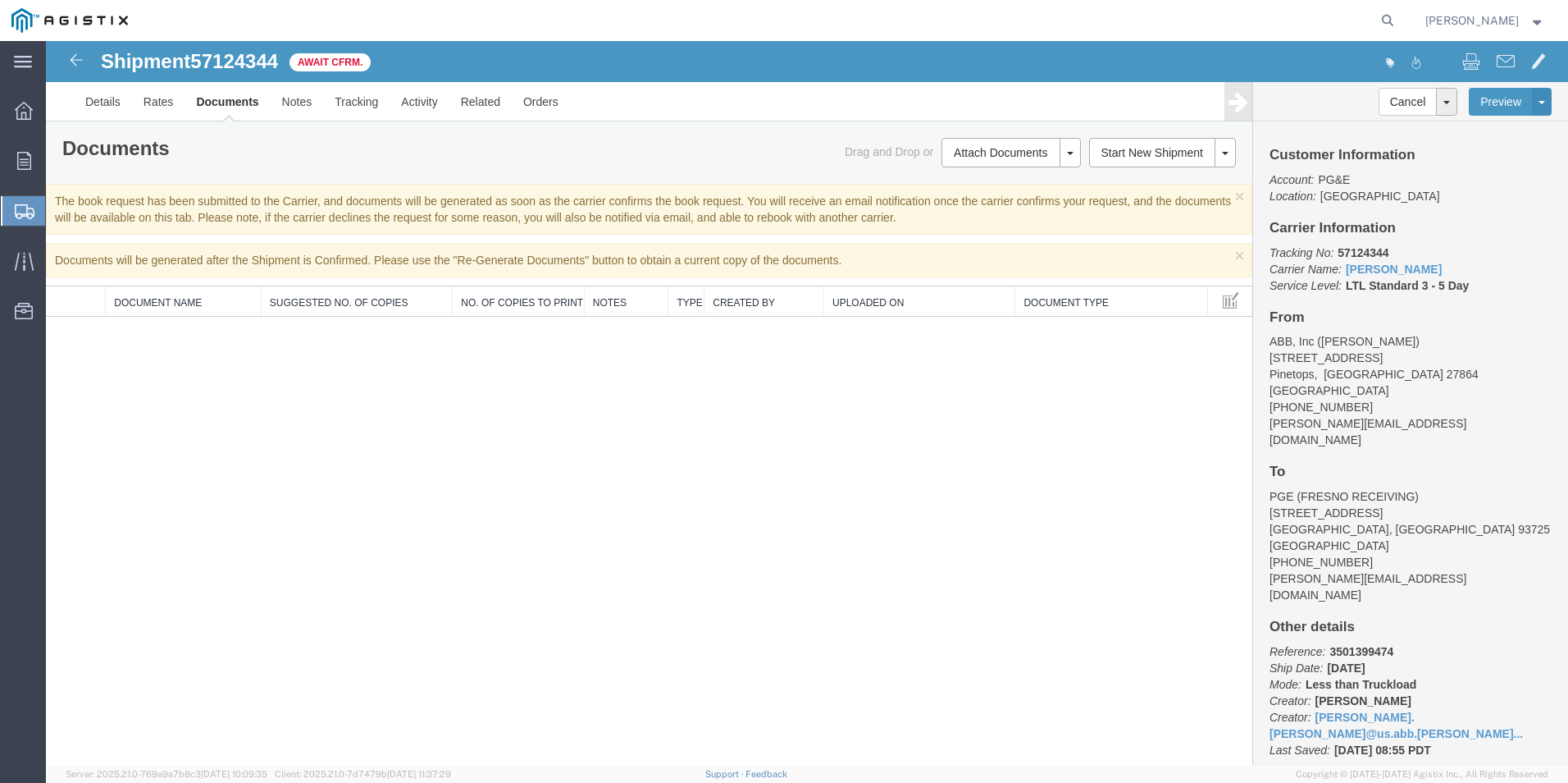
click at [0, 0] on span "Create Shipment" at bounding box center [0, 0] width 0 height 0
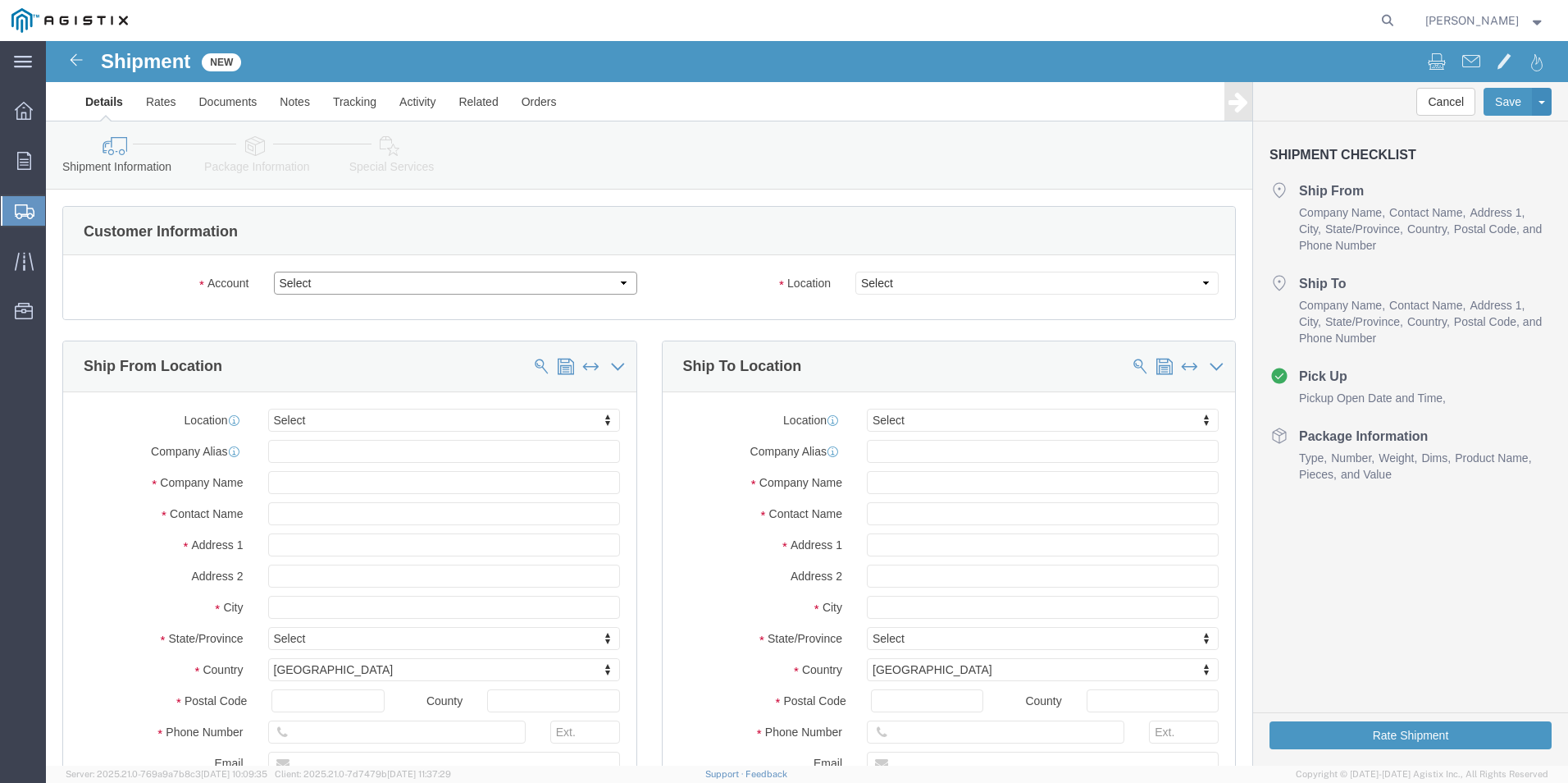
click select "Select ABB Inc PG&E"
select select "9596"
click select "Select ABB Inc PG&E"
select select "PURCHORD"
select select
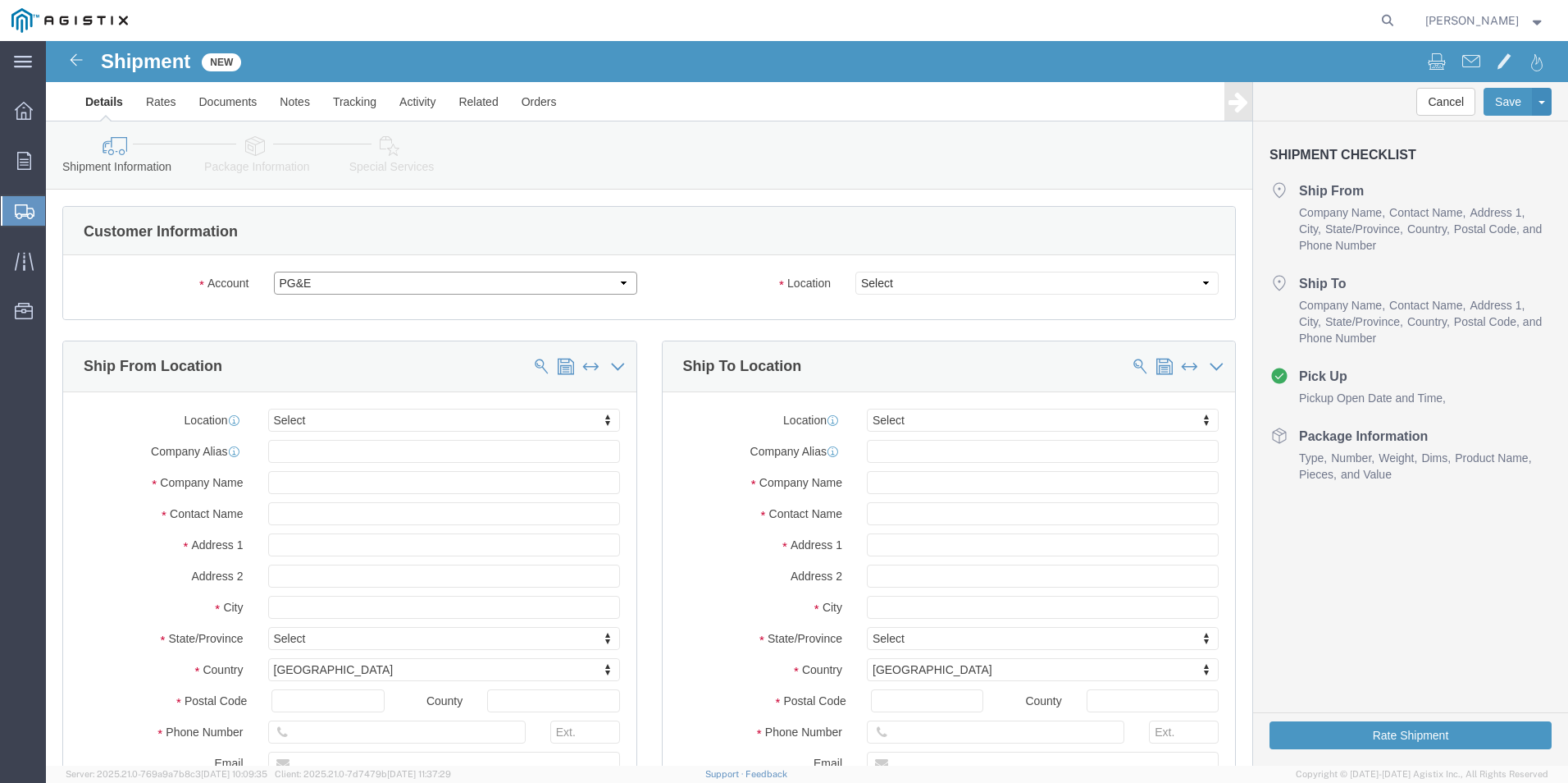
select select
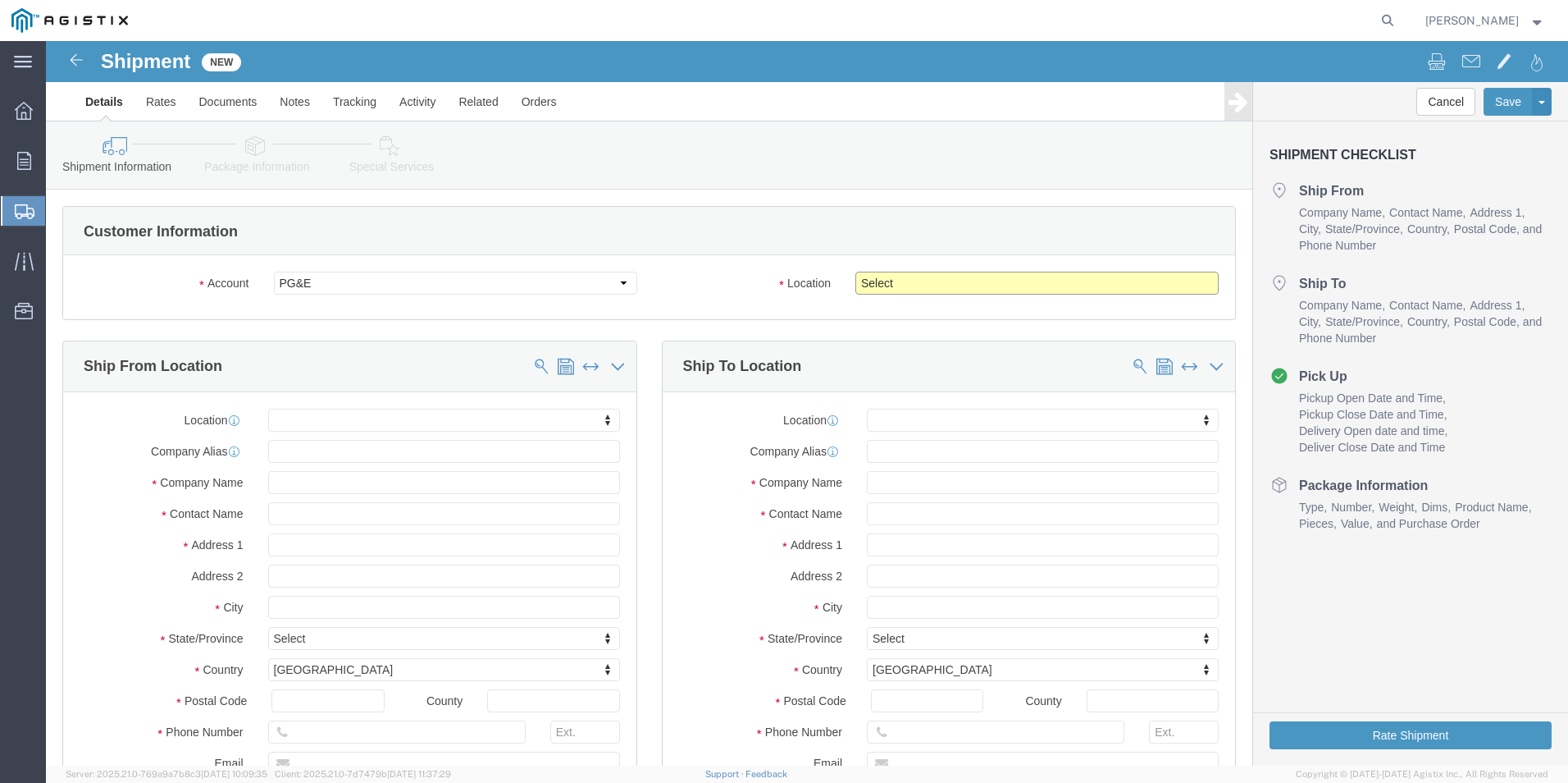
click select "Select All Others [GEOGRAPHIC_DATA] [GEOGRAPHIC_DATA] [GEOGRAPHIC_DATA] [GEOGRA…"
select select "19740"
click select "Select All Others [GEOGRAPHIC_DATA] [GEOGRAPHIC_DATA] [GEOGRAPHIC_DATA] [GEOGRA…"
click input "text"
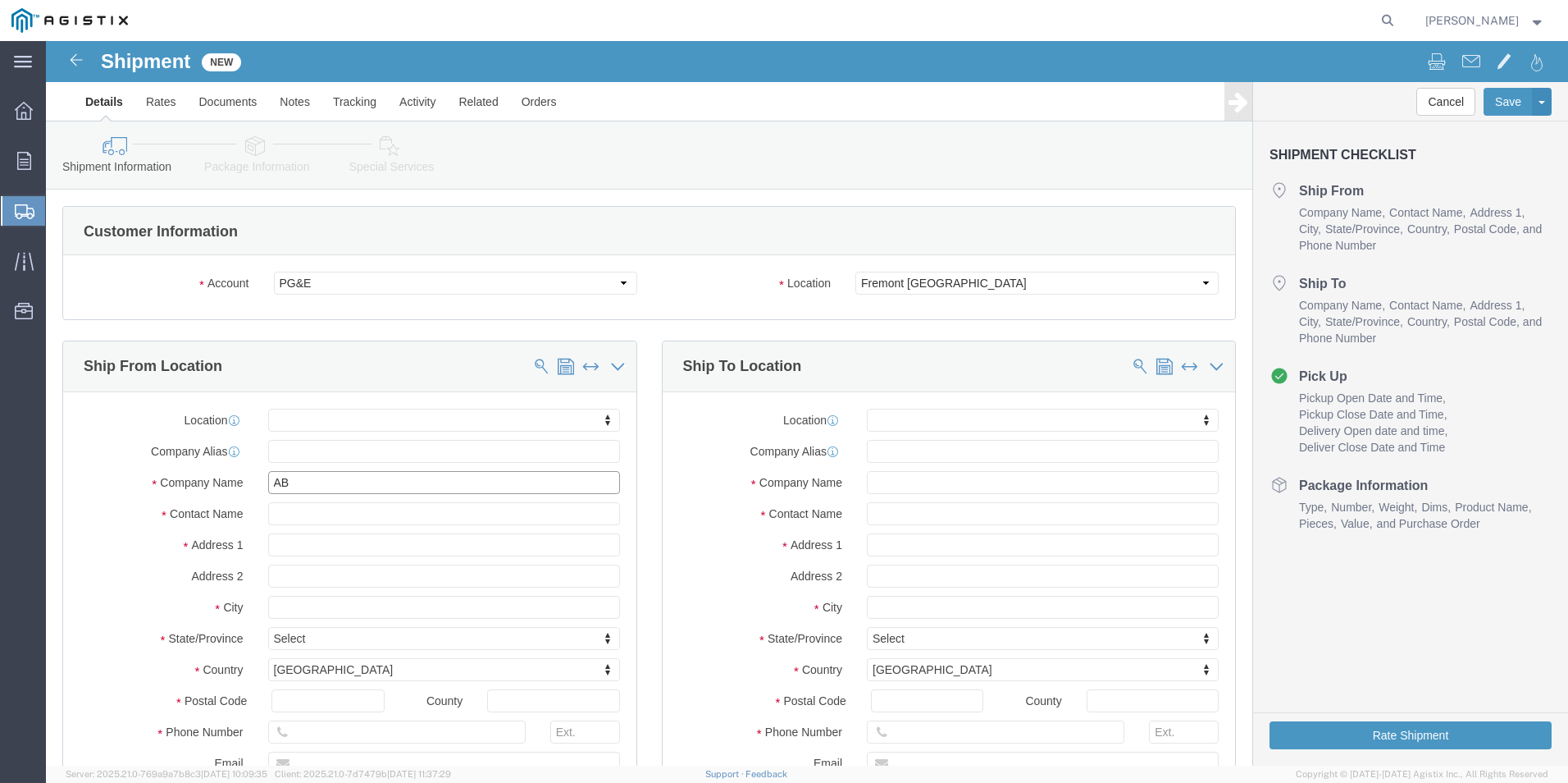
type input "ABB"
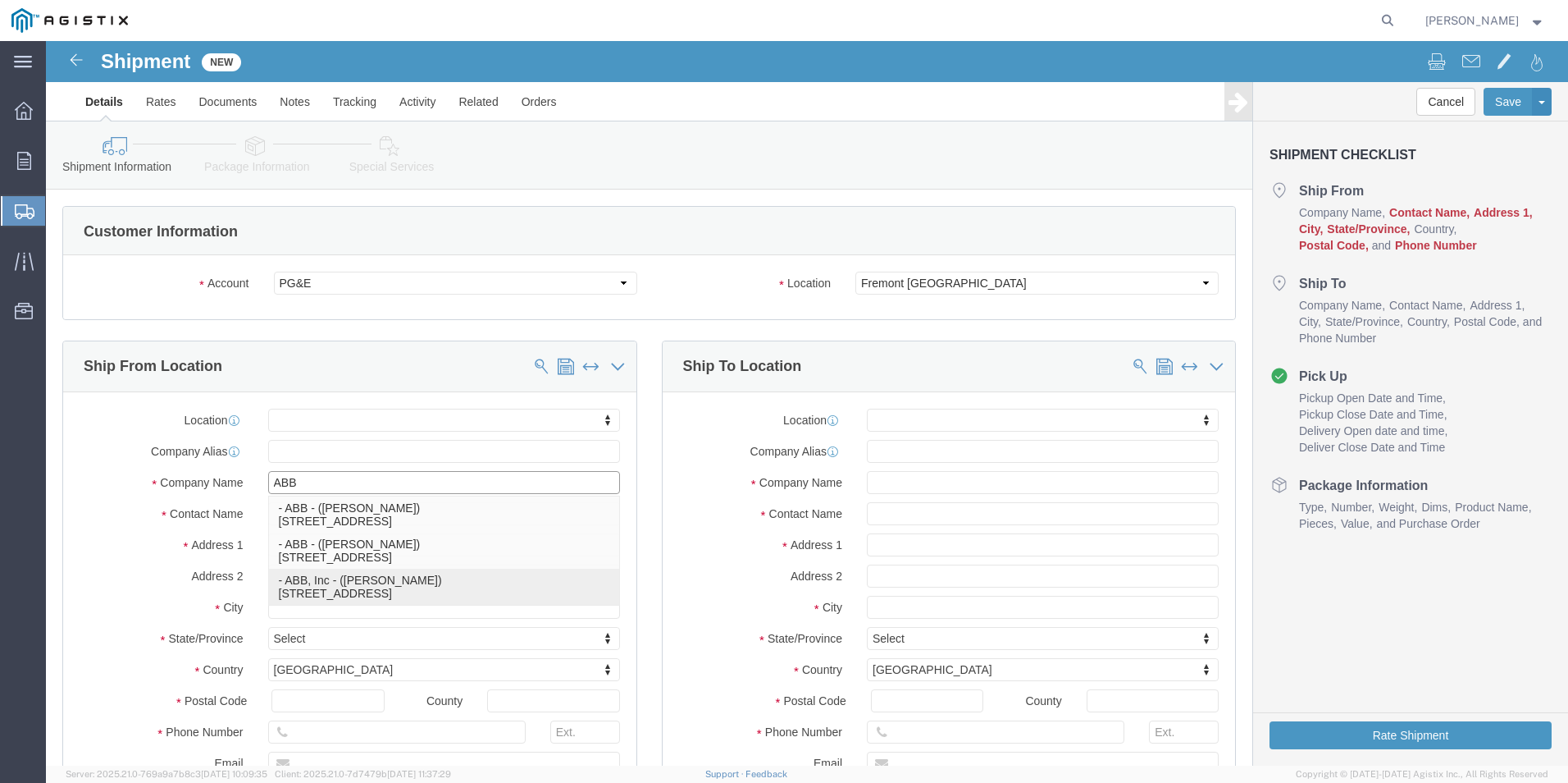
click p "- ABB, Inc - ([PERSON_NAME]) [STREET_ADDRESS]"
select select
type input "[STREET_ADDRESS]"
type input "27864"
type input "ABB, Inc"
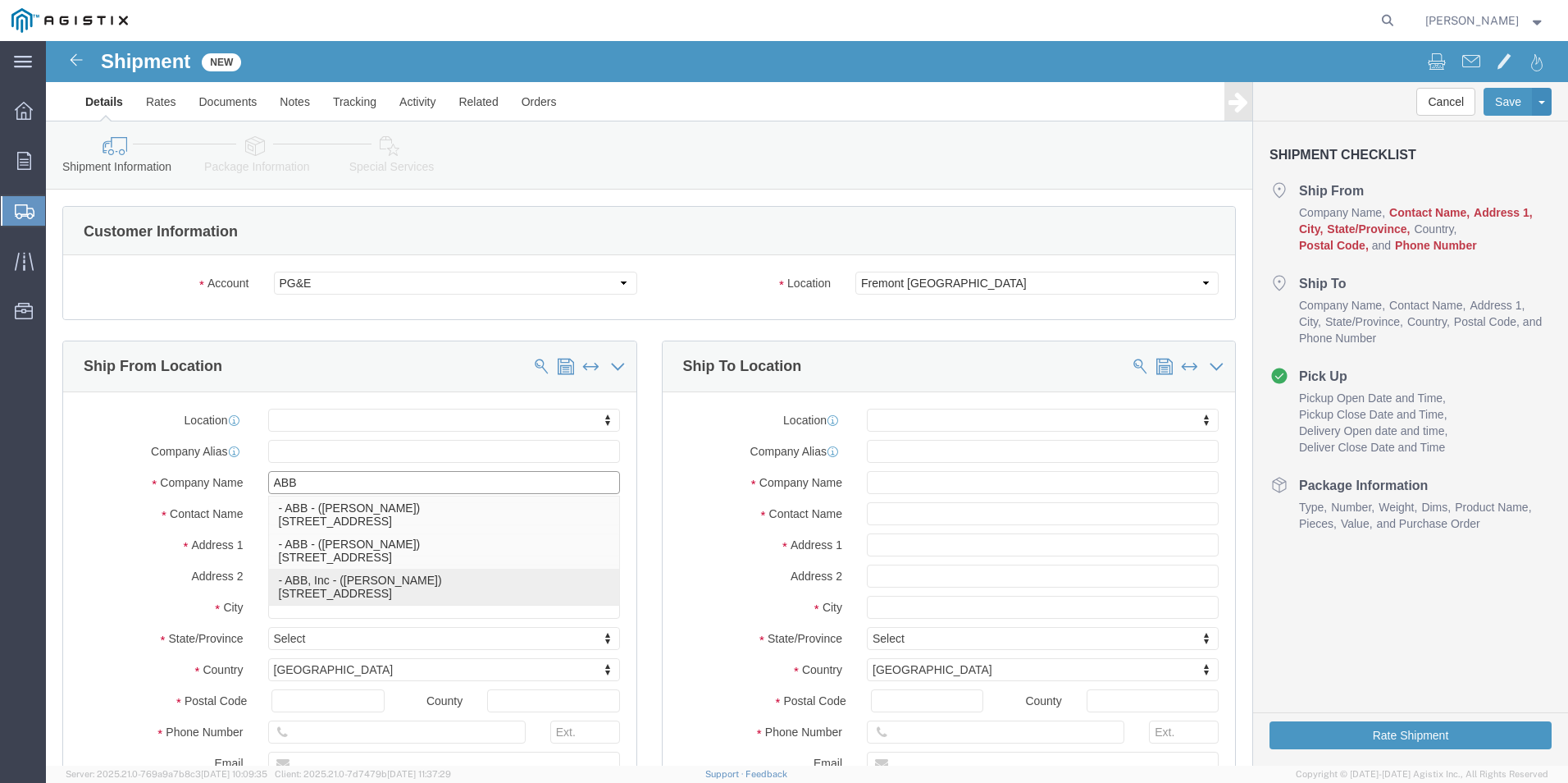
type input "[PERSON_NAME]"
type input "PINETOPS,[GEOGRAPHIC_DATA]"
select select "NC"
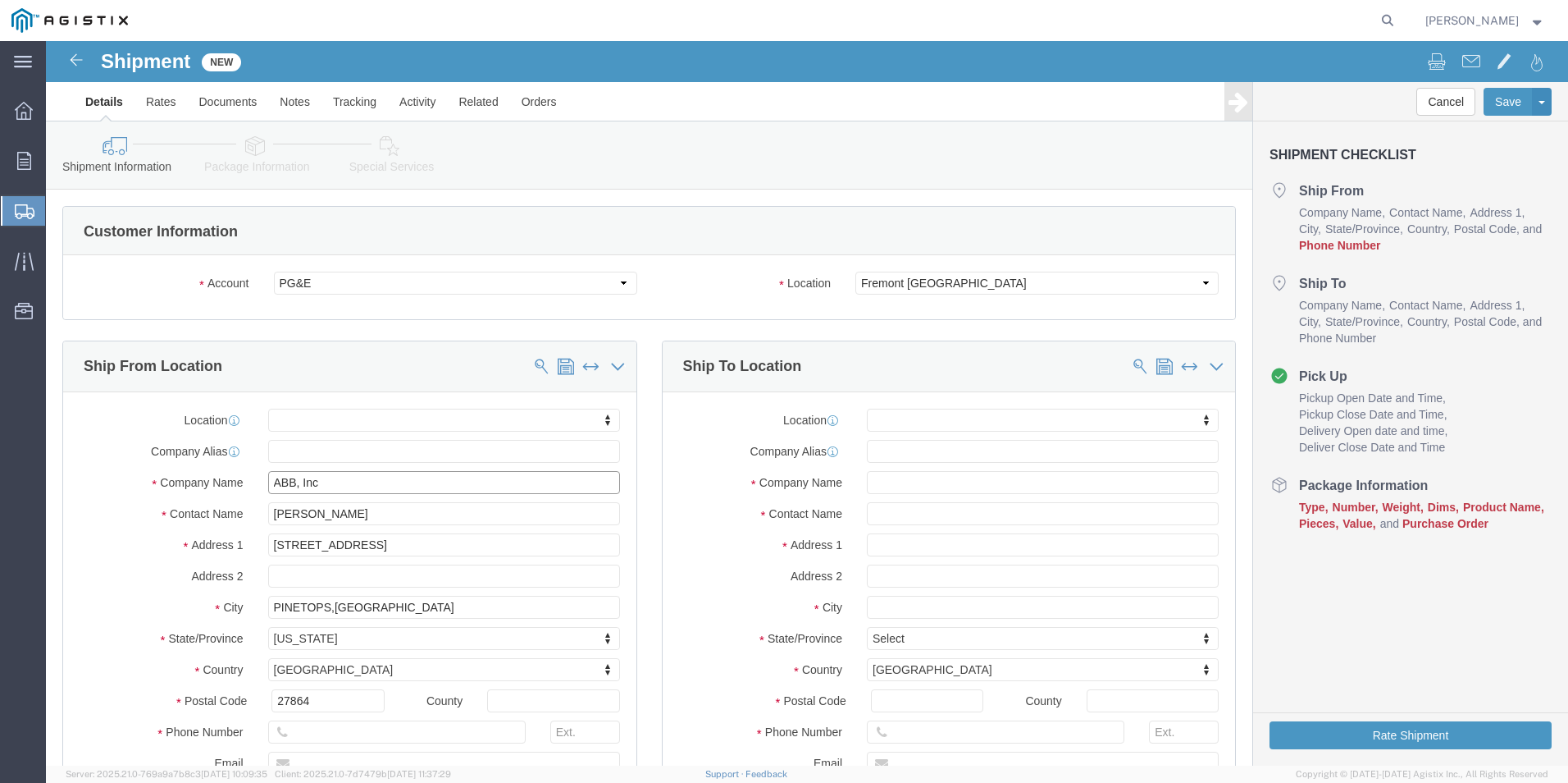
type input "ABB, Inc"
click input "[PERSON_NAME]"
type input "T"
type input "[PERSON_NAME]"
click input "text"
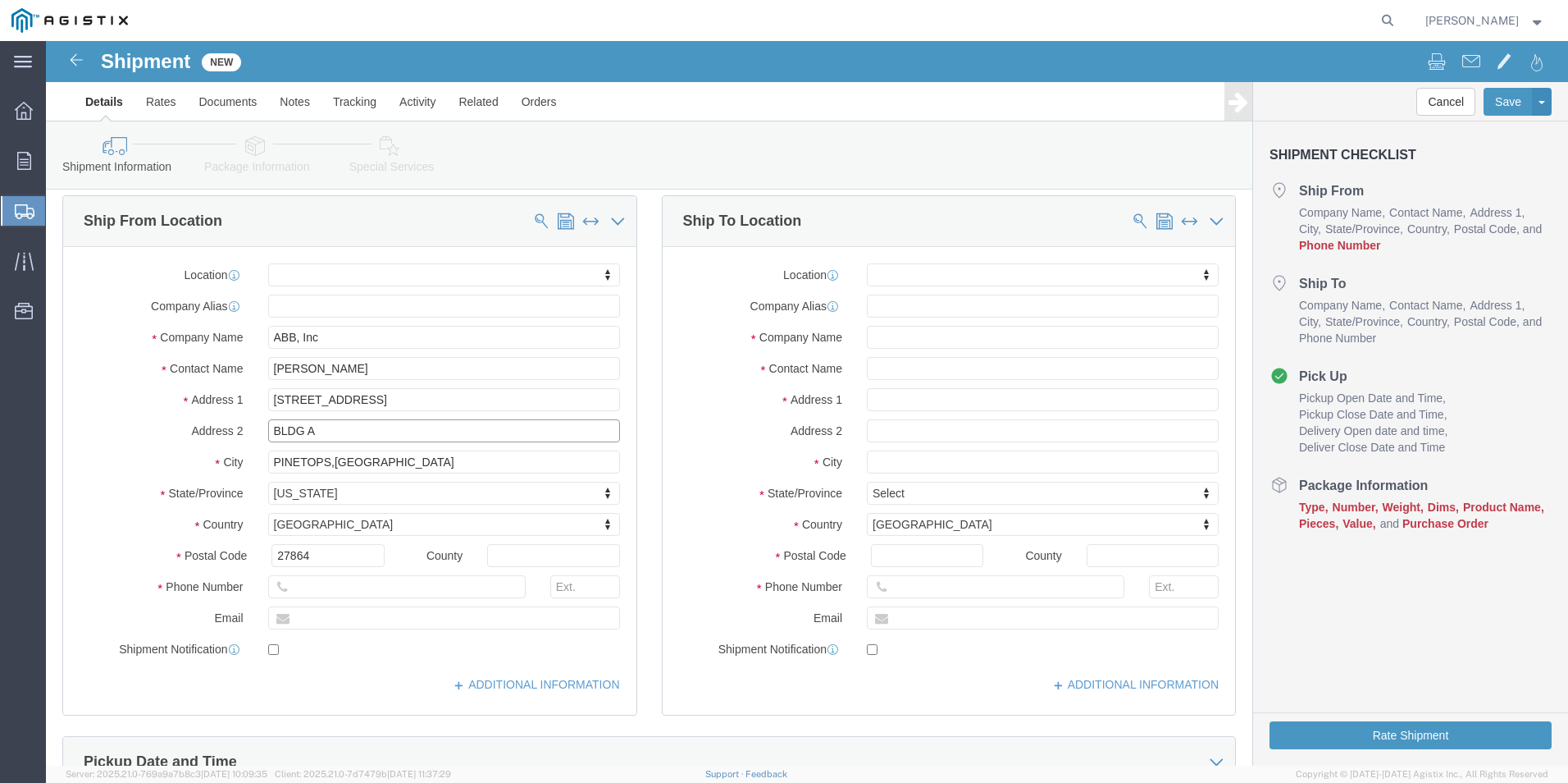
scroll to position [164, 0]
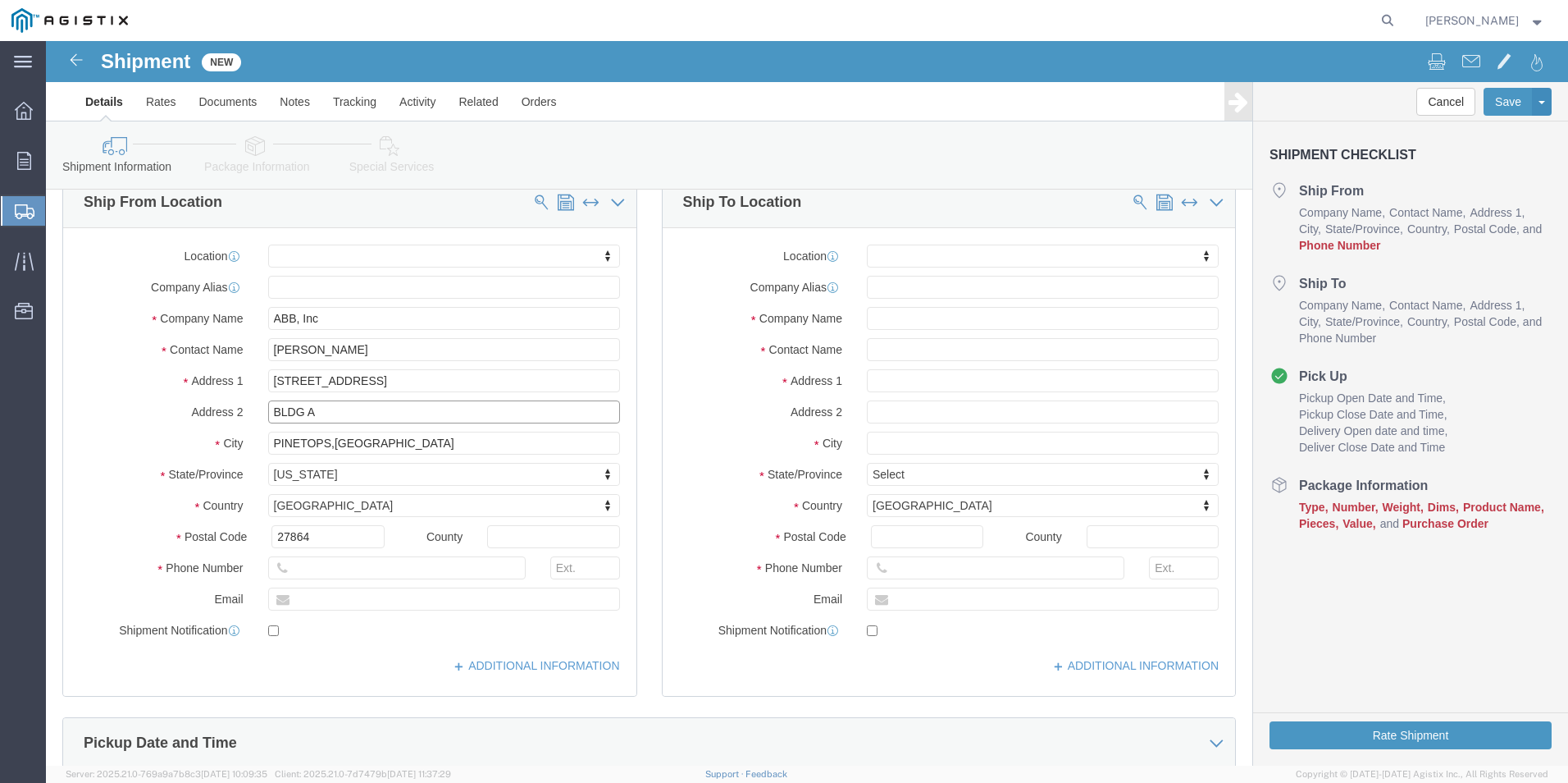
type input "BLDG A"
click input "text"
type input "[PHONE_NUMBER]"
click input "text"
type input "[PERSON_NAME][EMAIL_ADDRESS][DOMAIN_NAME]"
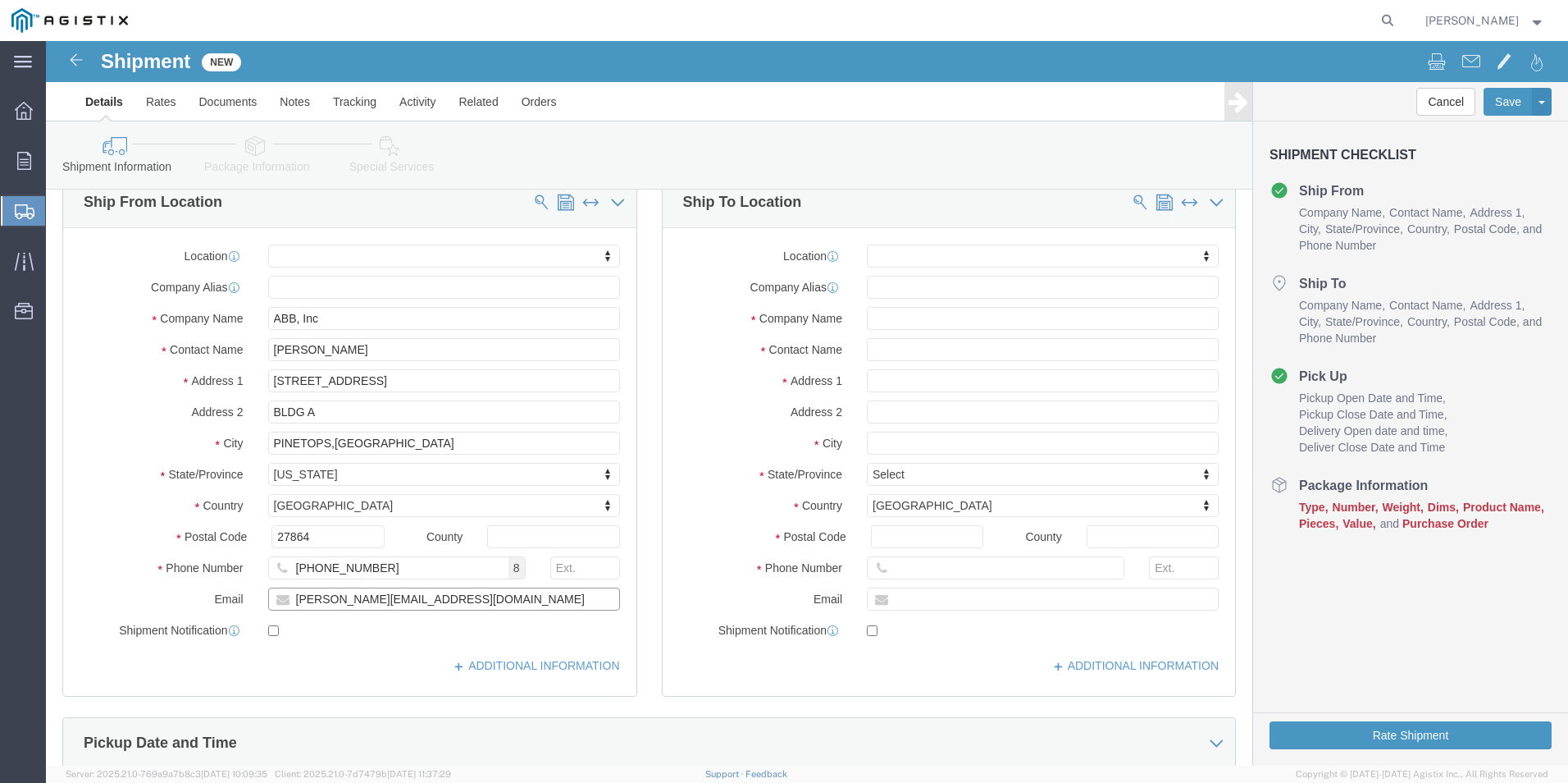
checkbox input "true"
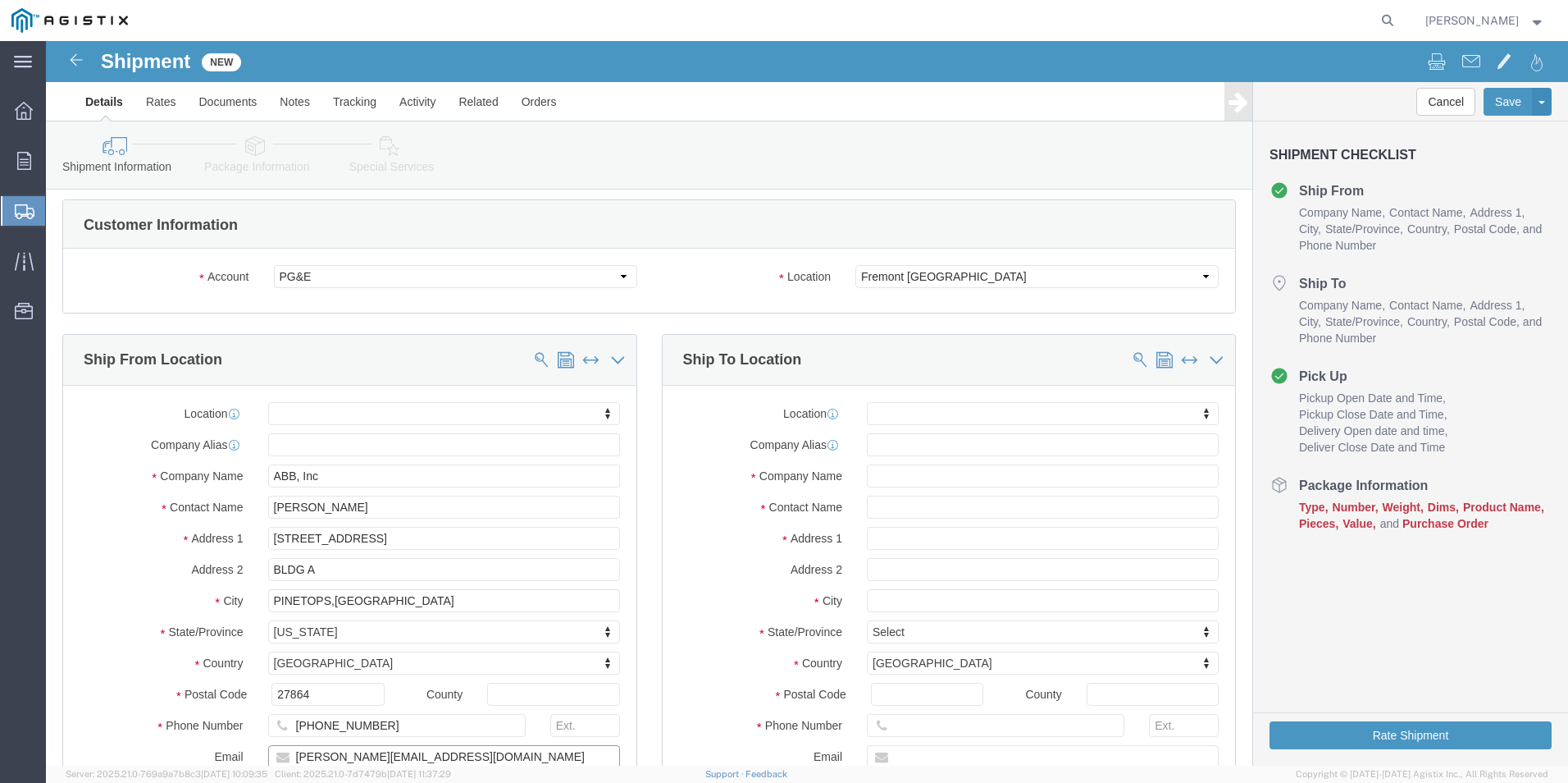
scroll to position [0, 0]
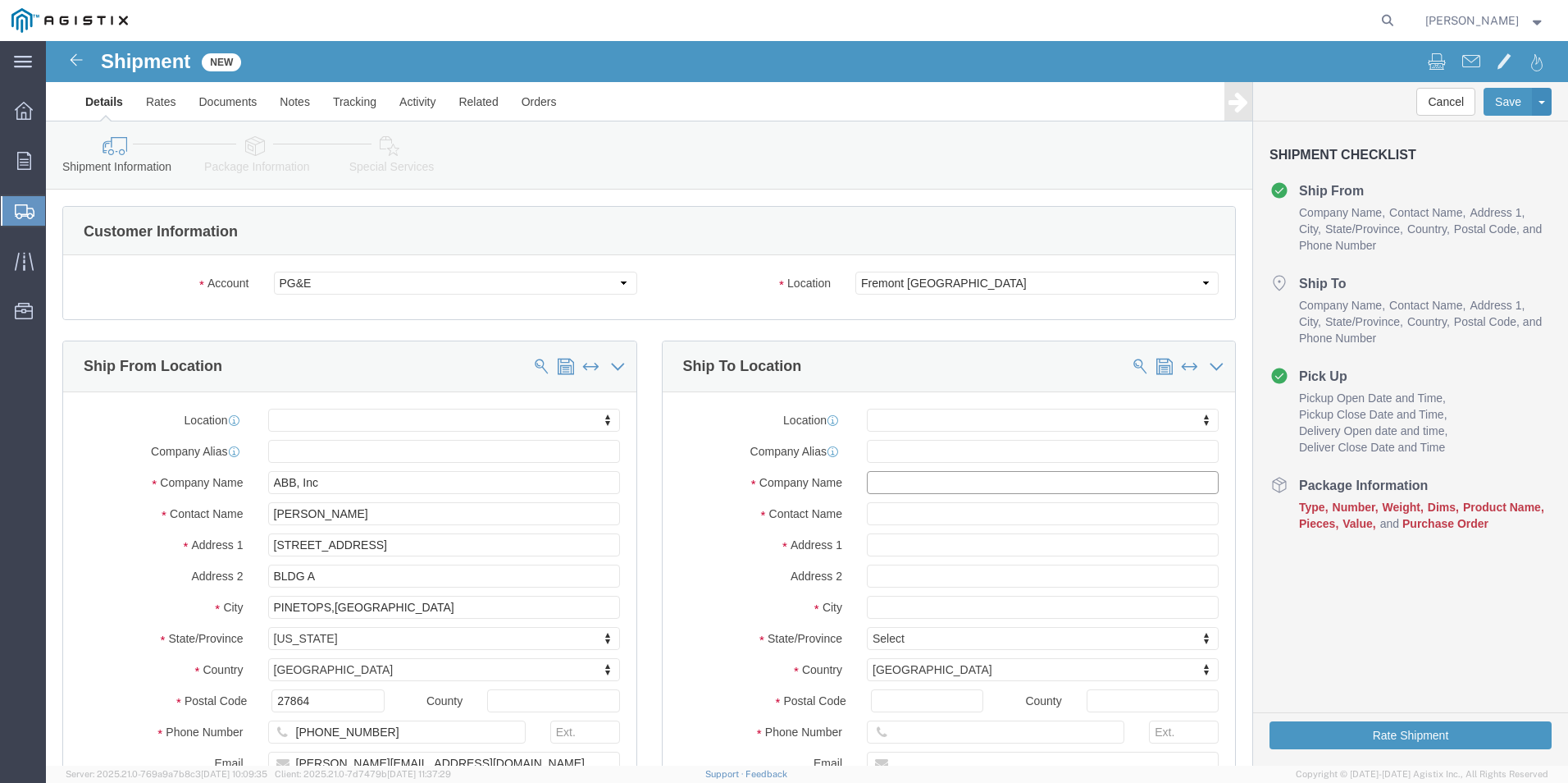
click input "text"
type input "p"
type input "PGE"
click input "text"
type input "R"
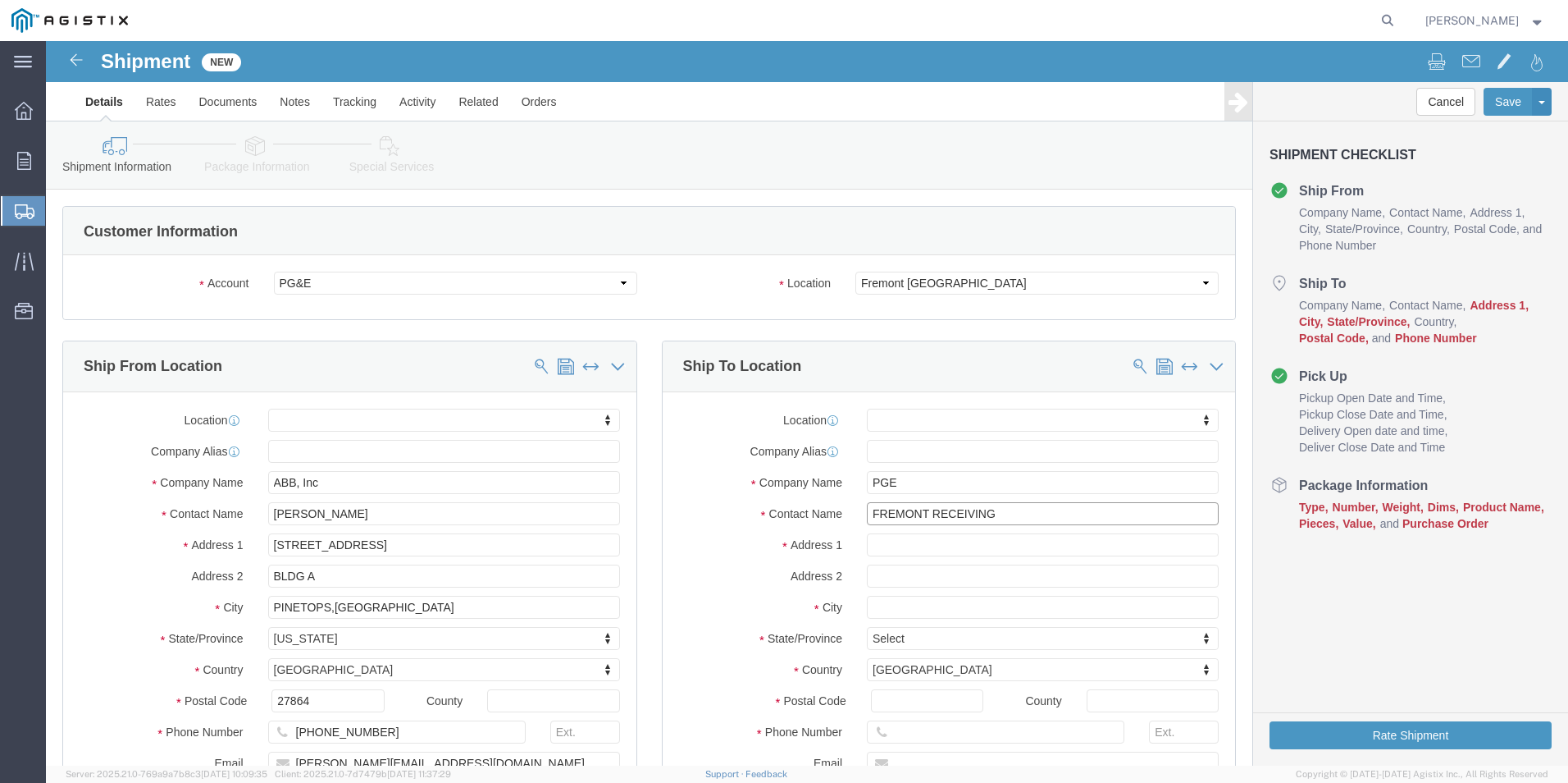
type input "FREMONT RECEIVING"
click input "text"
type input "[STREET_ADDRESS][PERSON_NAME]"
select select
click input "text"
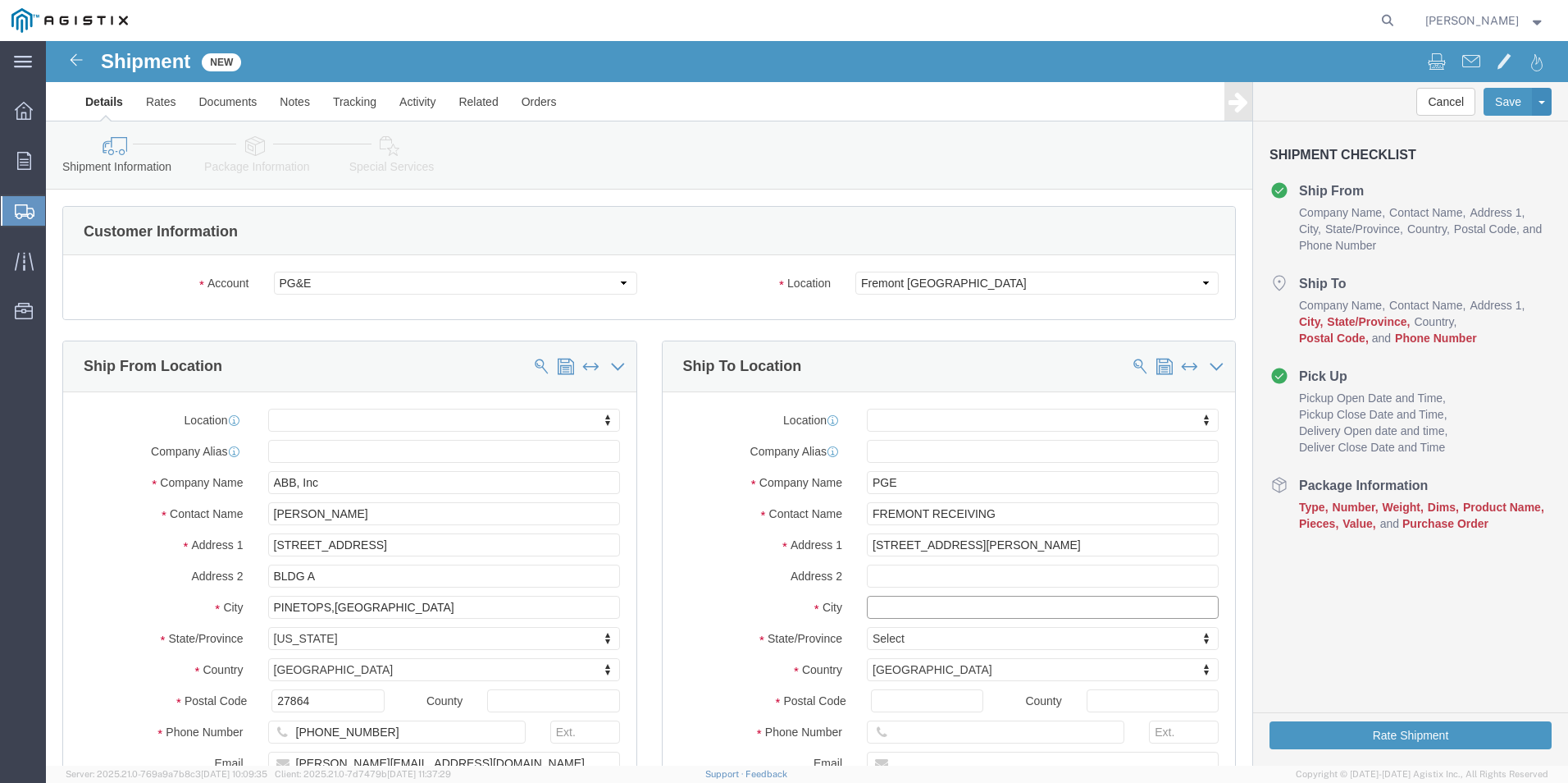
click input "text"
type input "R"
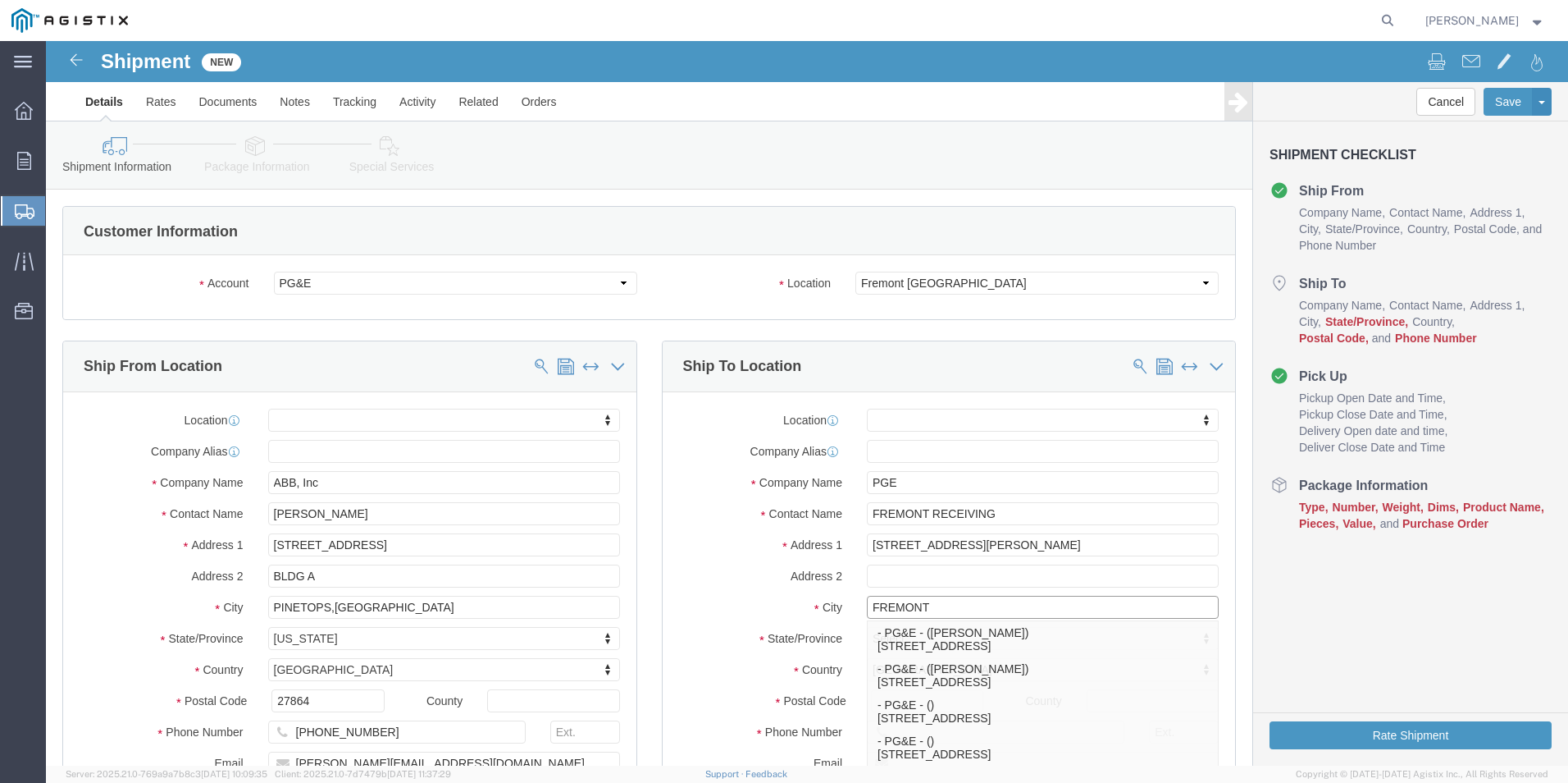
type input "FREMONT"
click label "Address 2"
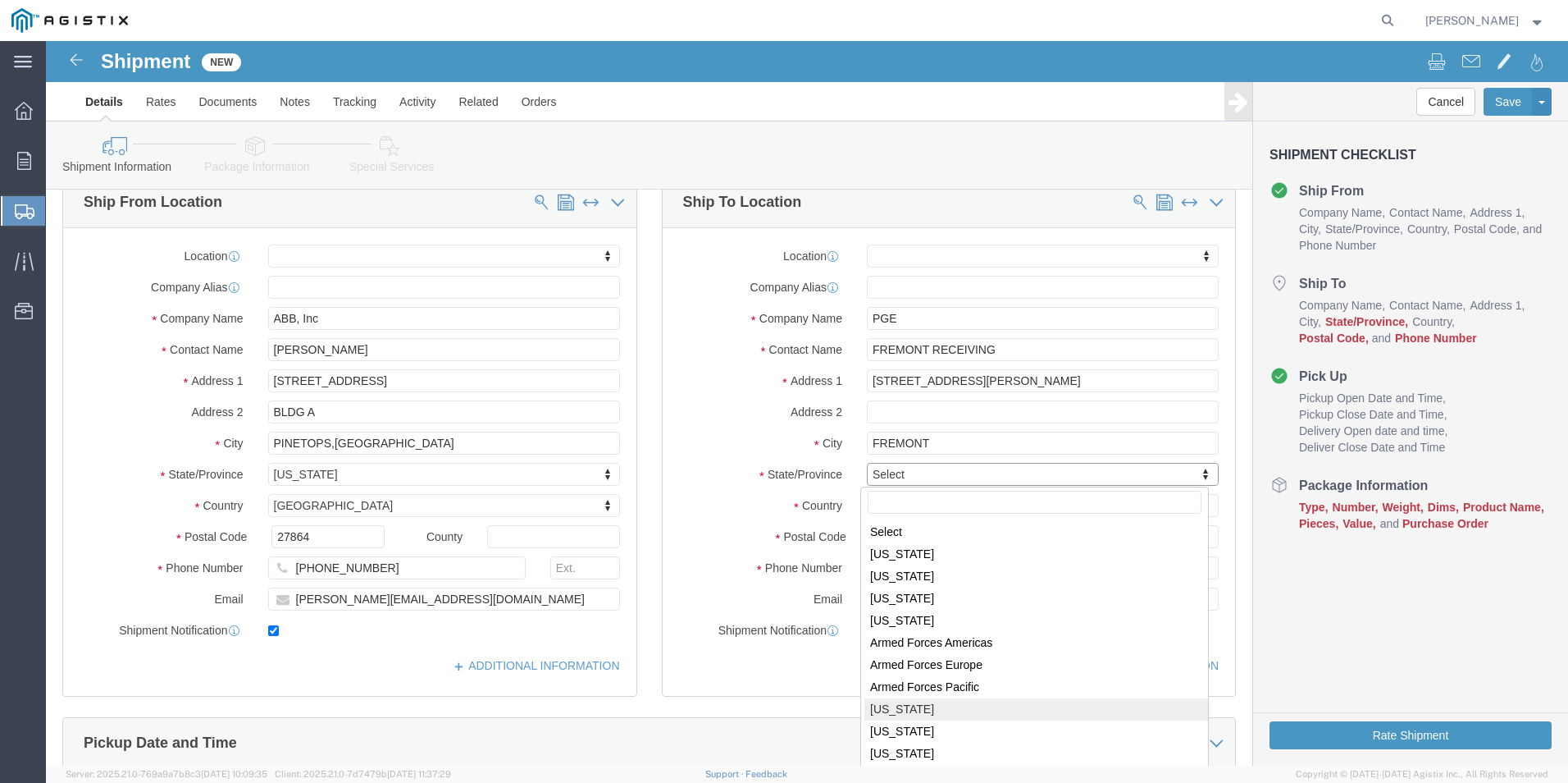
select select
select select "CA"
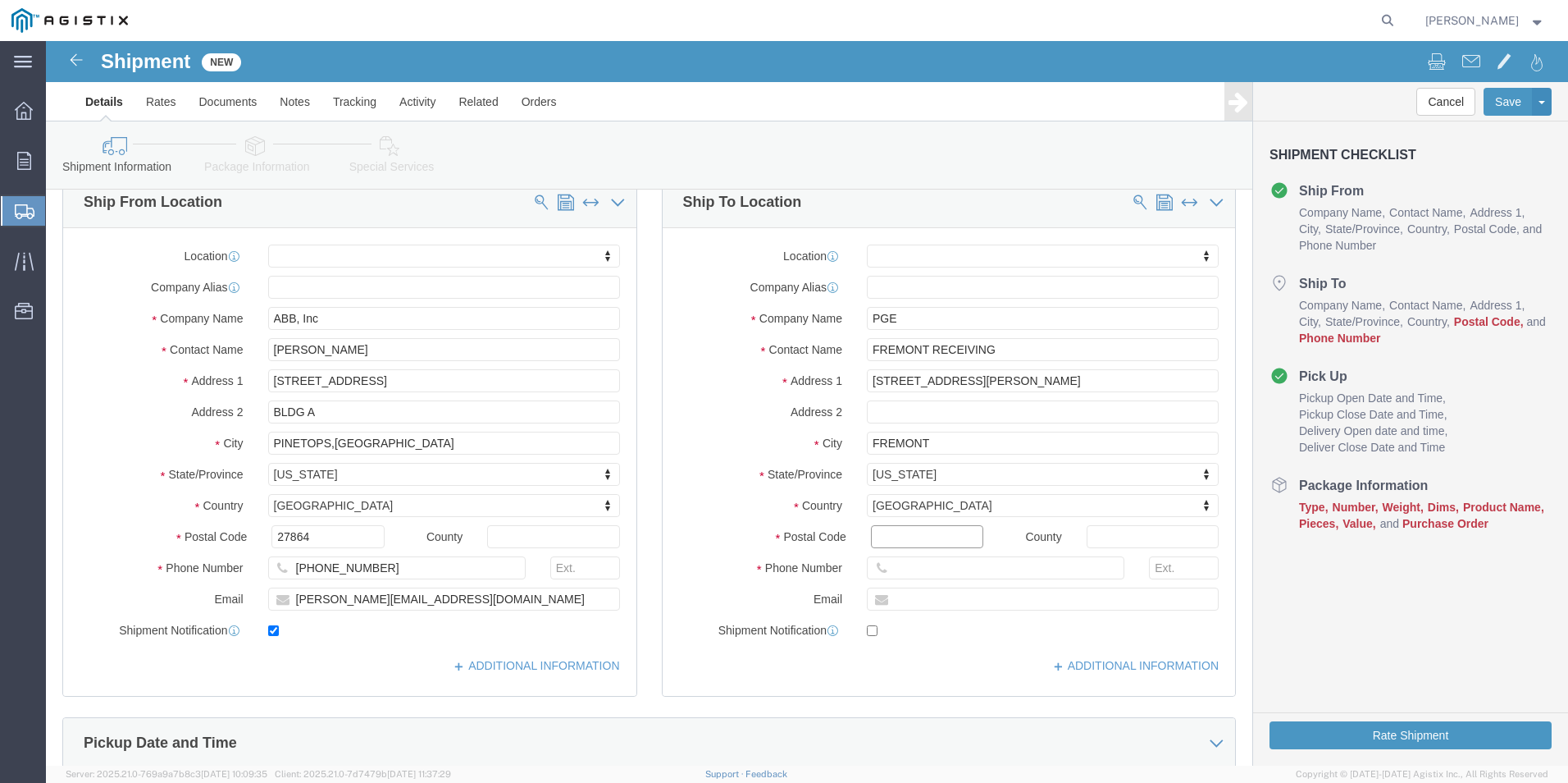
click input "Postal Code"
type input "94538"
select select
click input "text"
type input "[PHONE_NUMBER]"
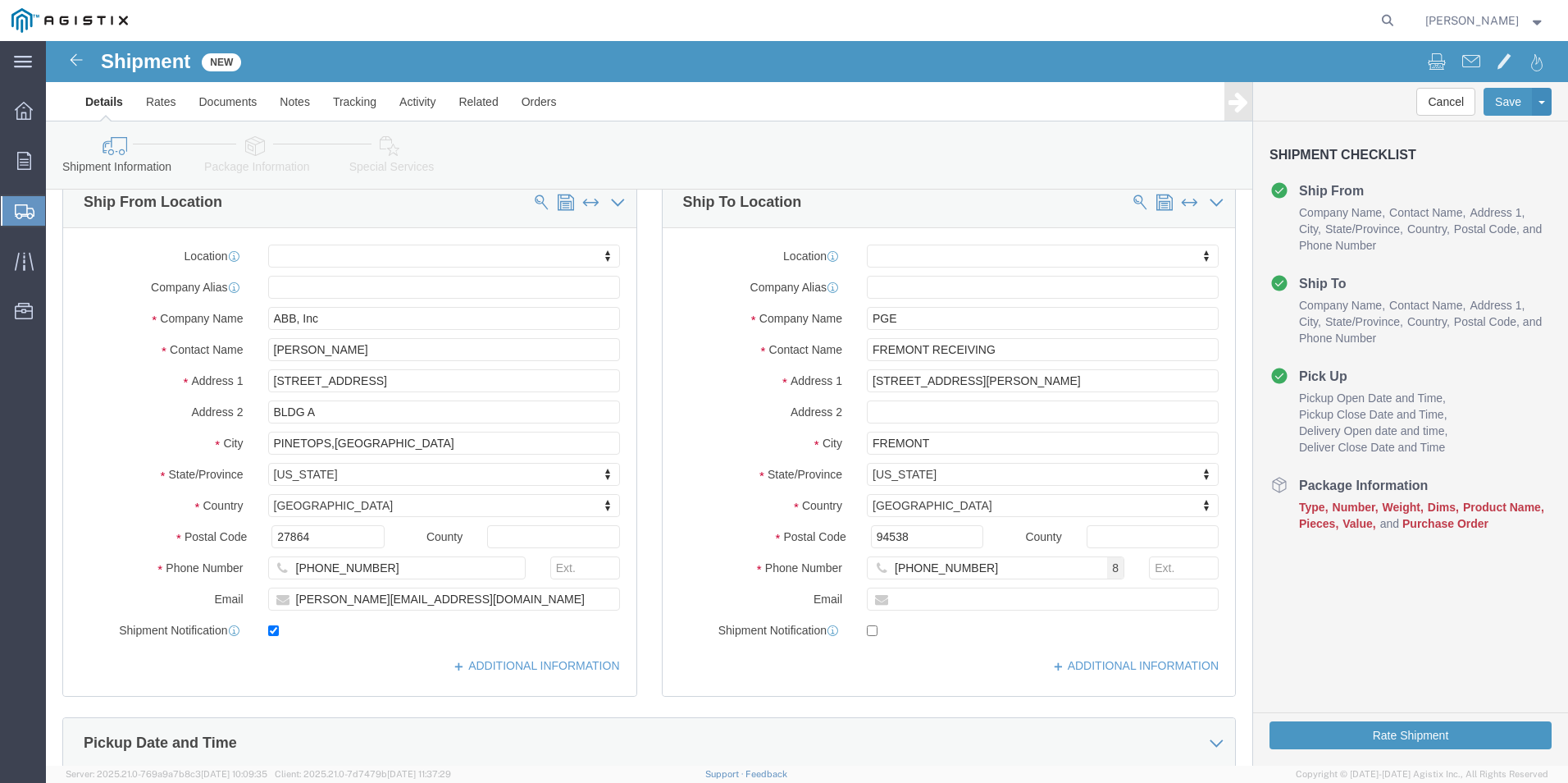
click label "Email"
click input "text"
type input "[PERSON_NAME][EMAIL_ADDRESS][DOMAIN_NAME]"
checkbox input "true"
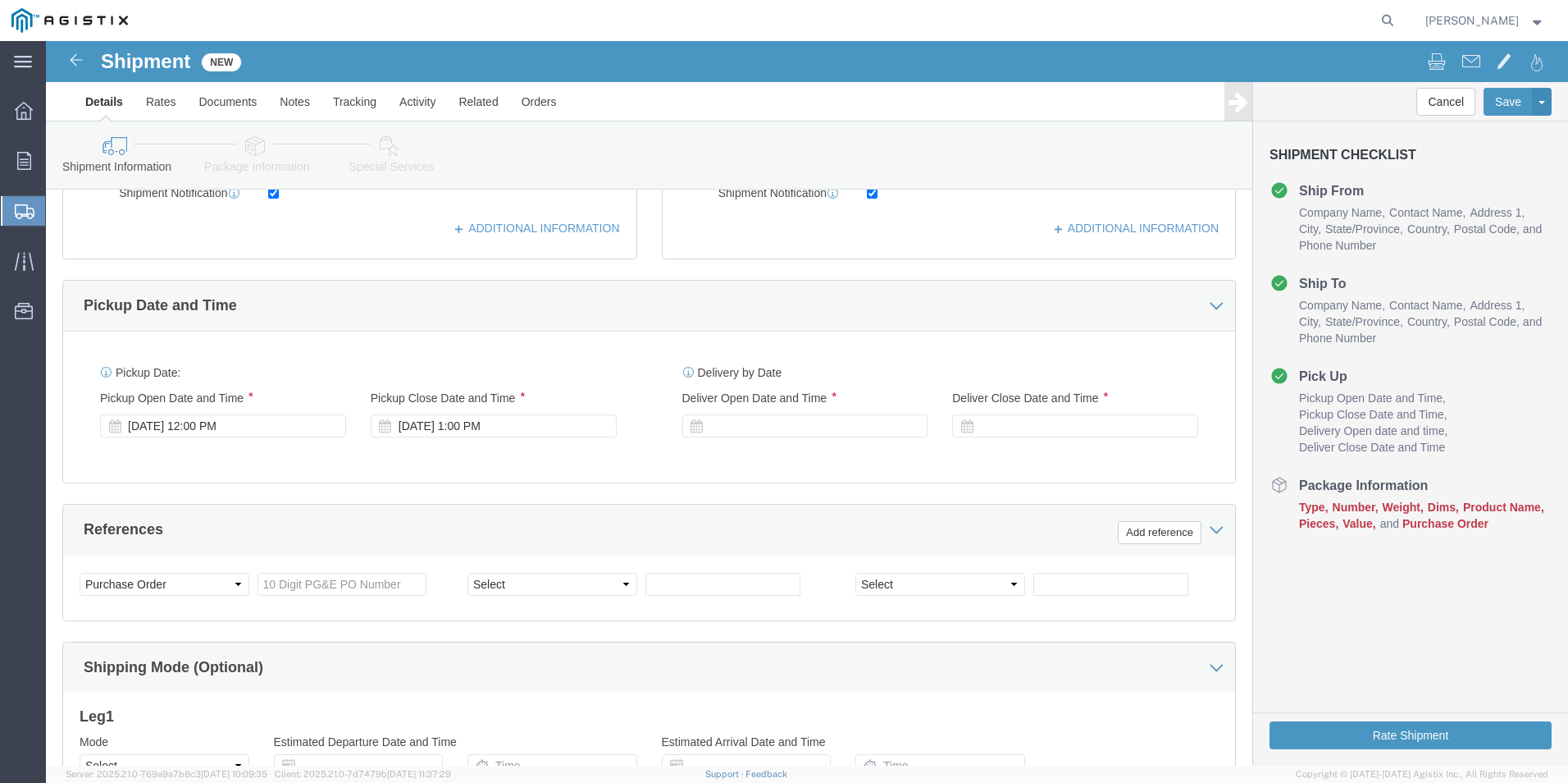
scroll to position [656, 0]
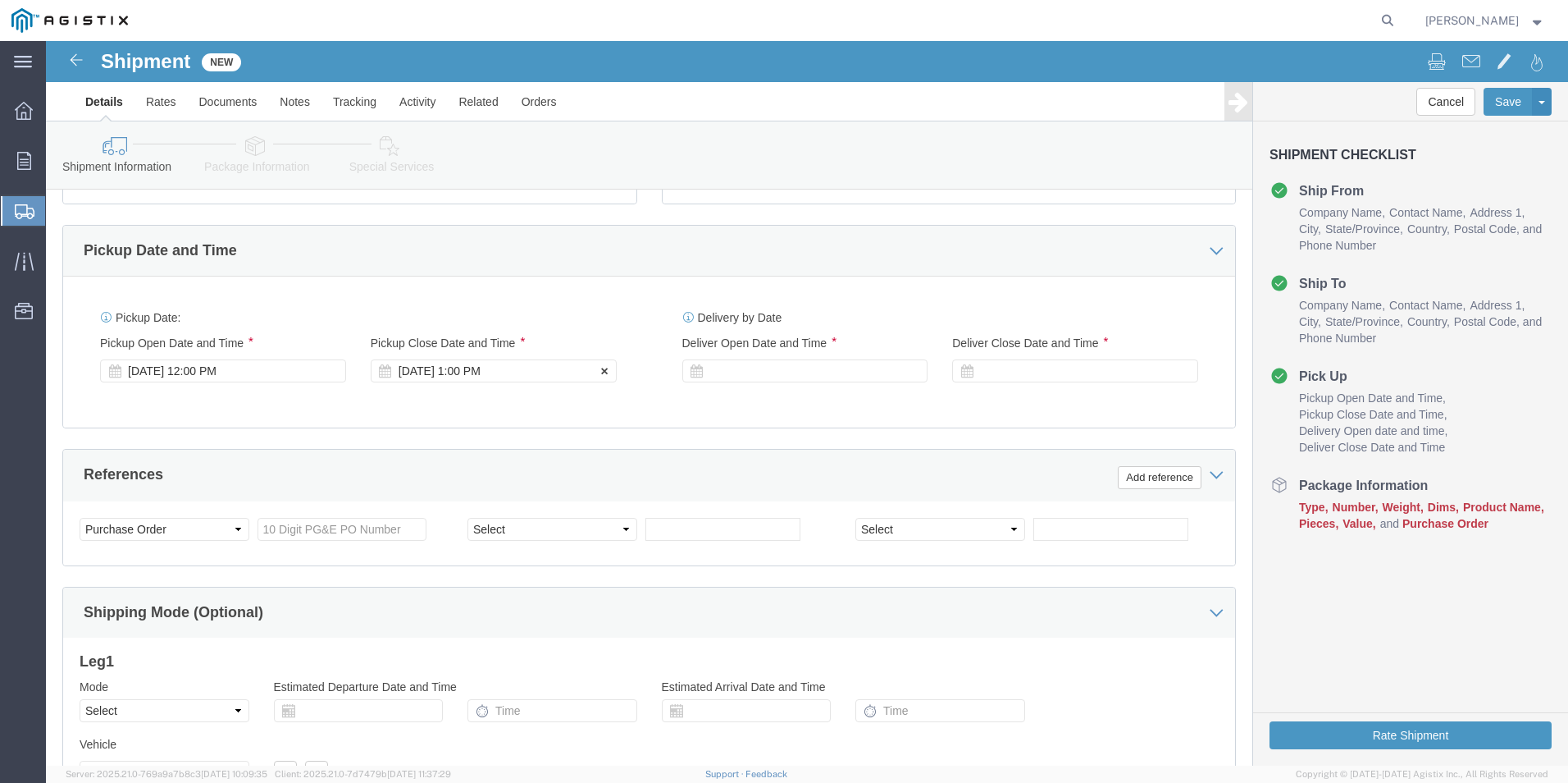
click div "[DATE] 1:00 PM"
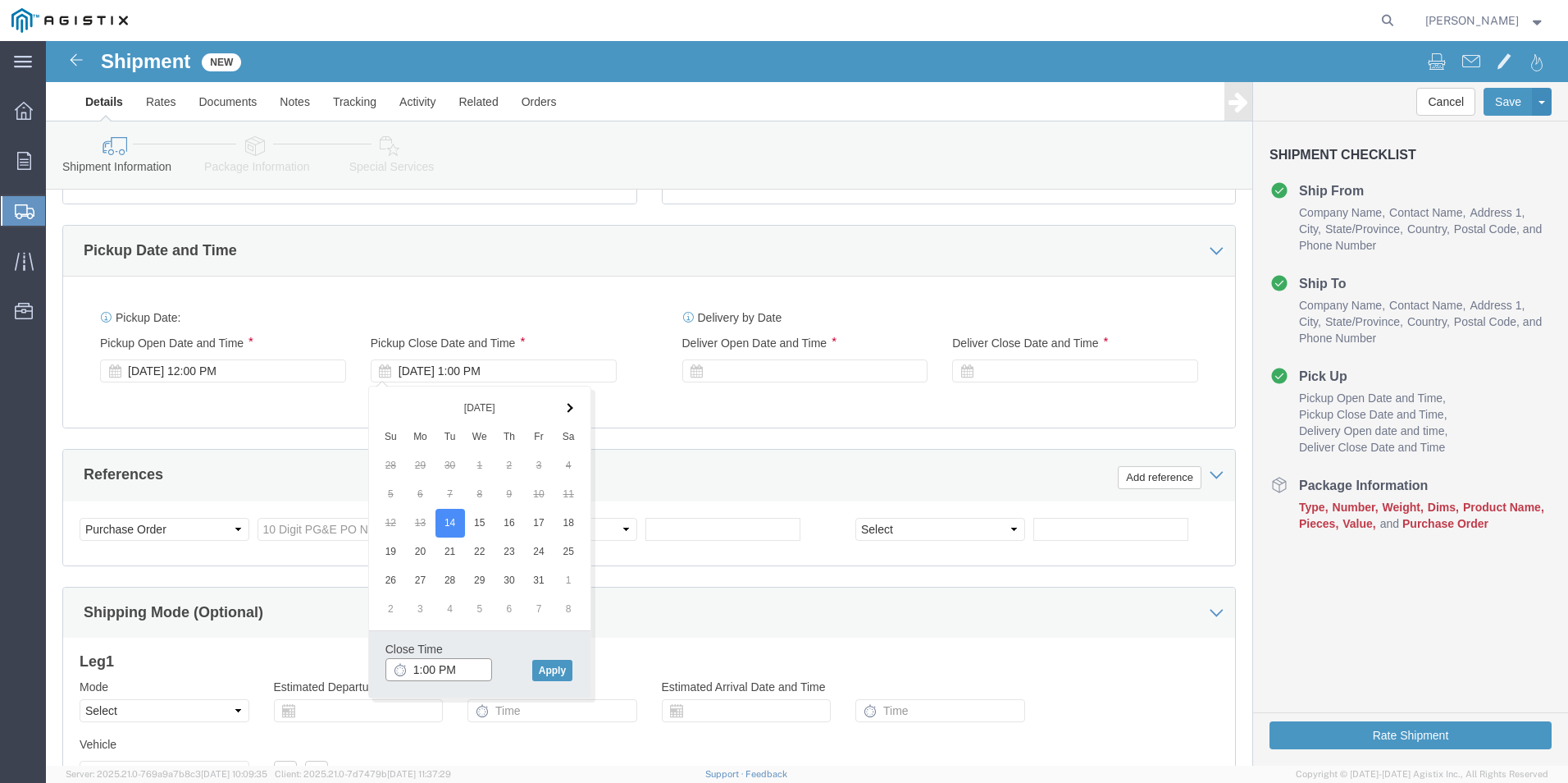
click input "1:00 PM"
type input "5:00 PM"
click button "Apply"
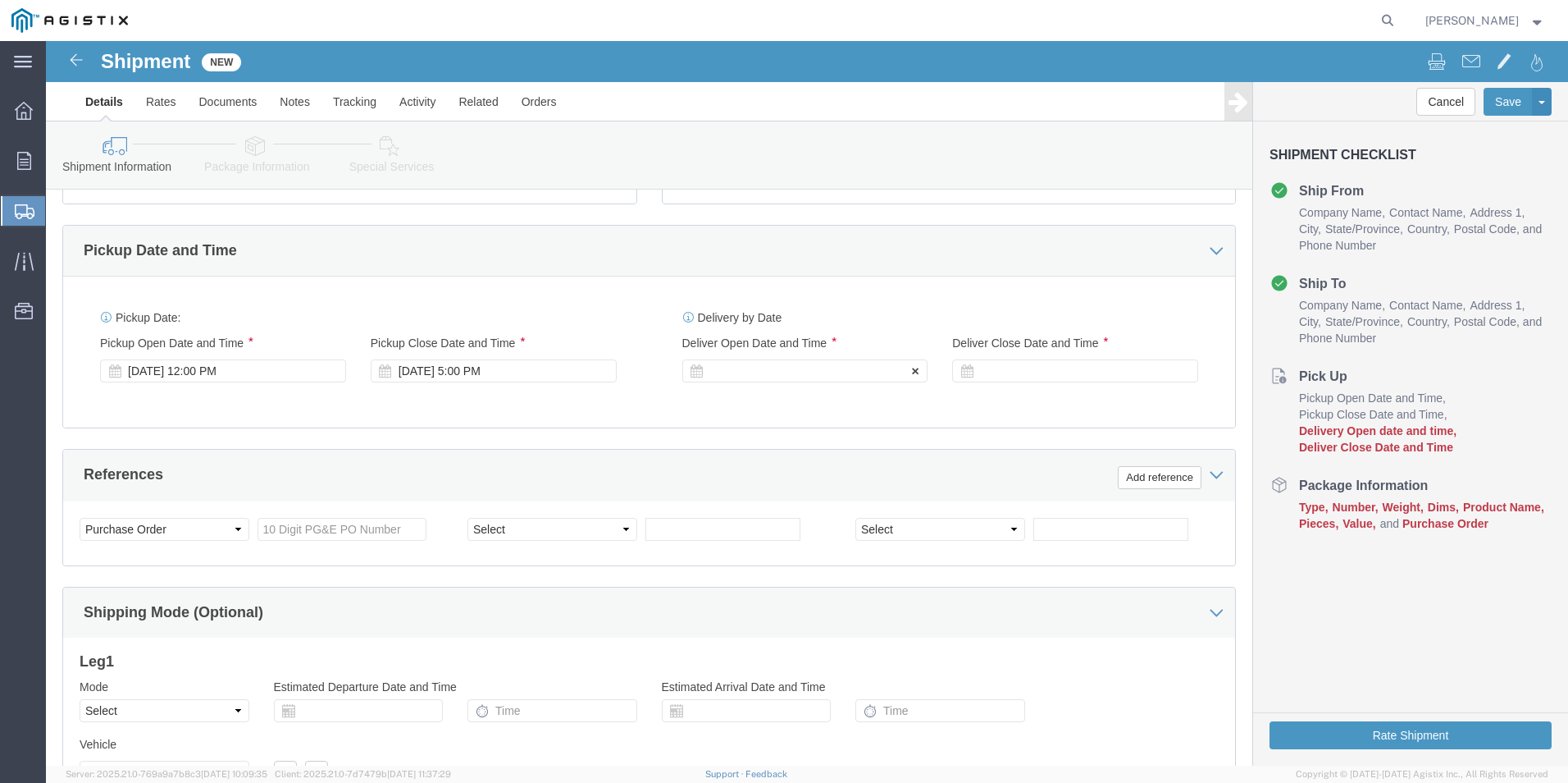
click div
click input "6:00 PM"
click input "8:00 PM"
type input "8:00 AM"
click div "References Add reference"
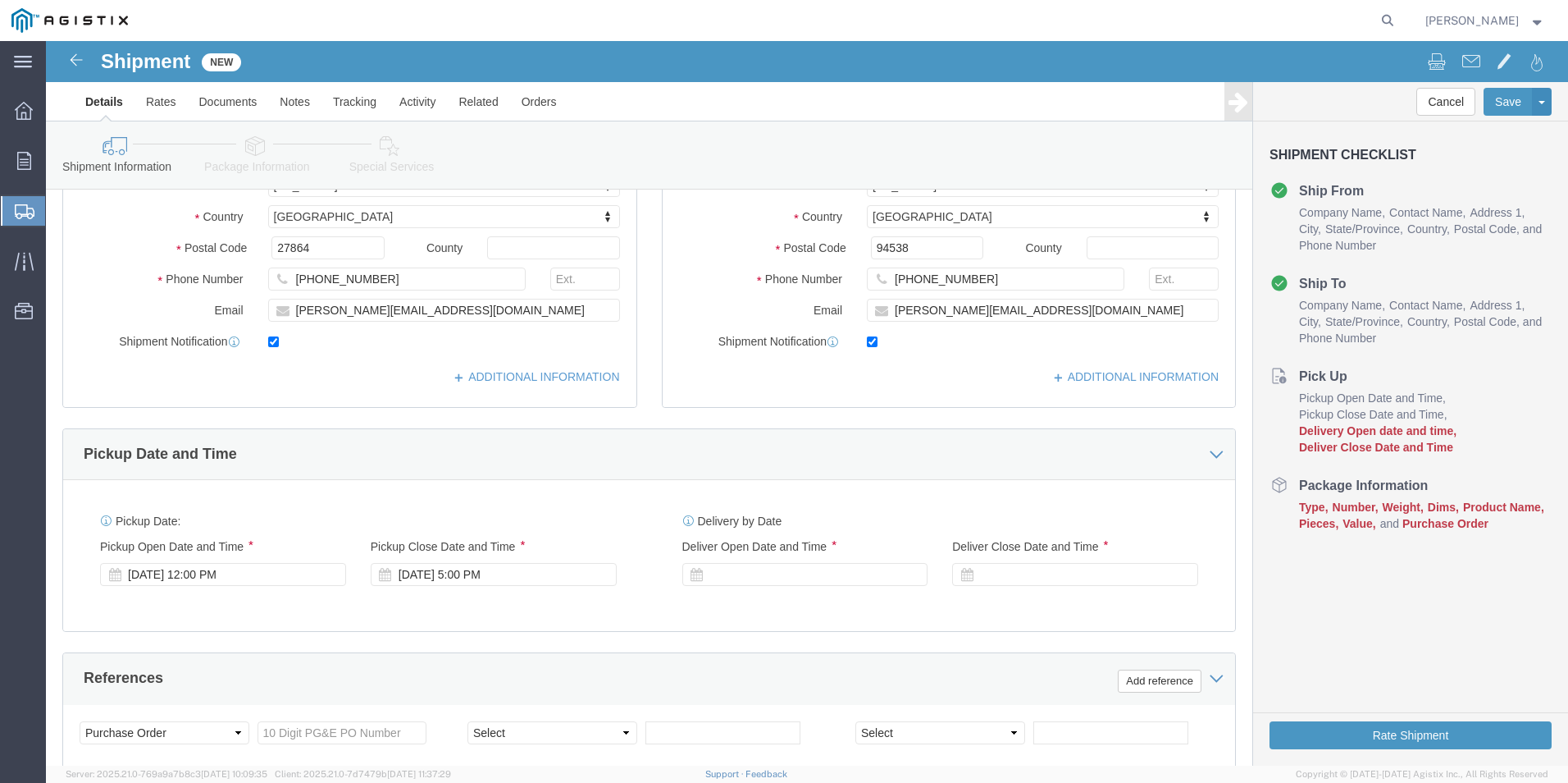
scroll to position [492, 0]
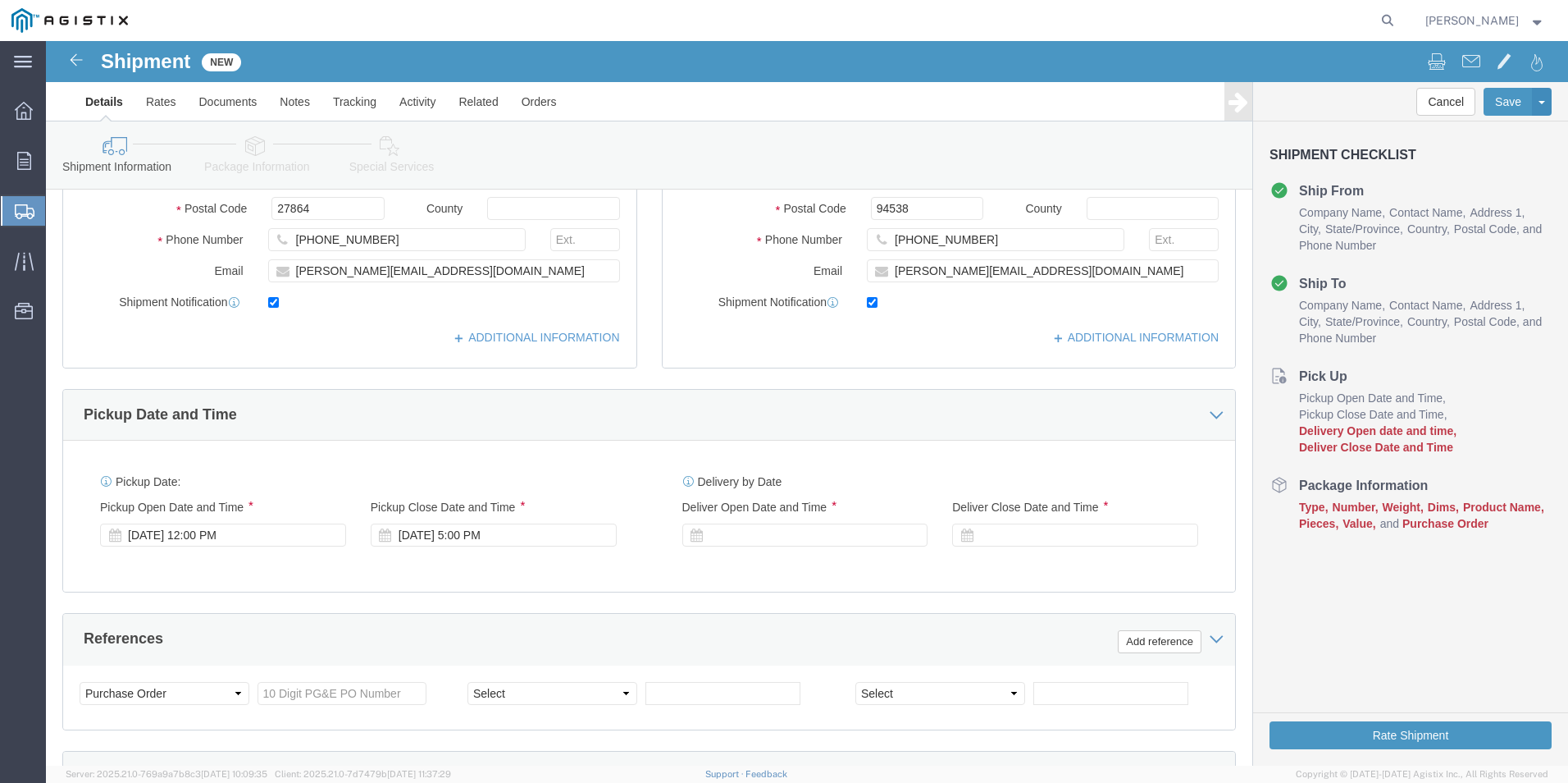
click div
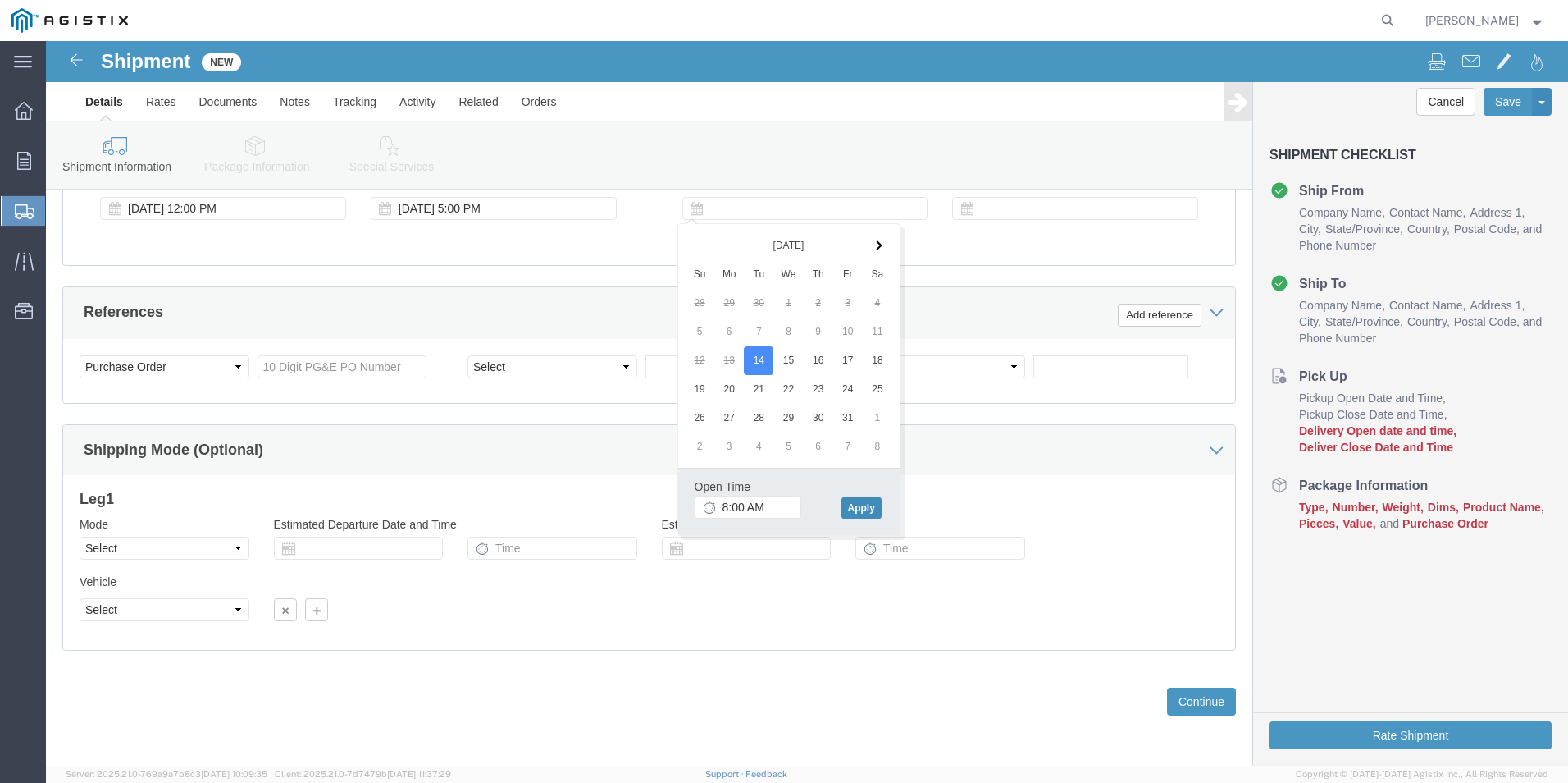
click button "Apply"
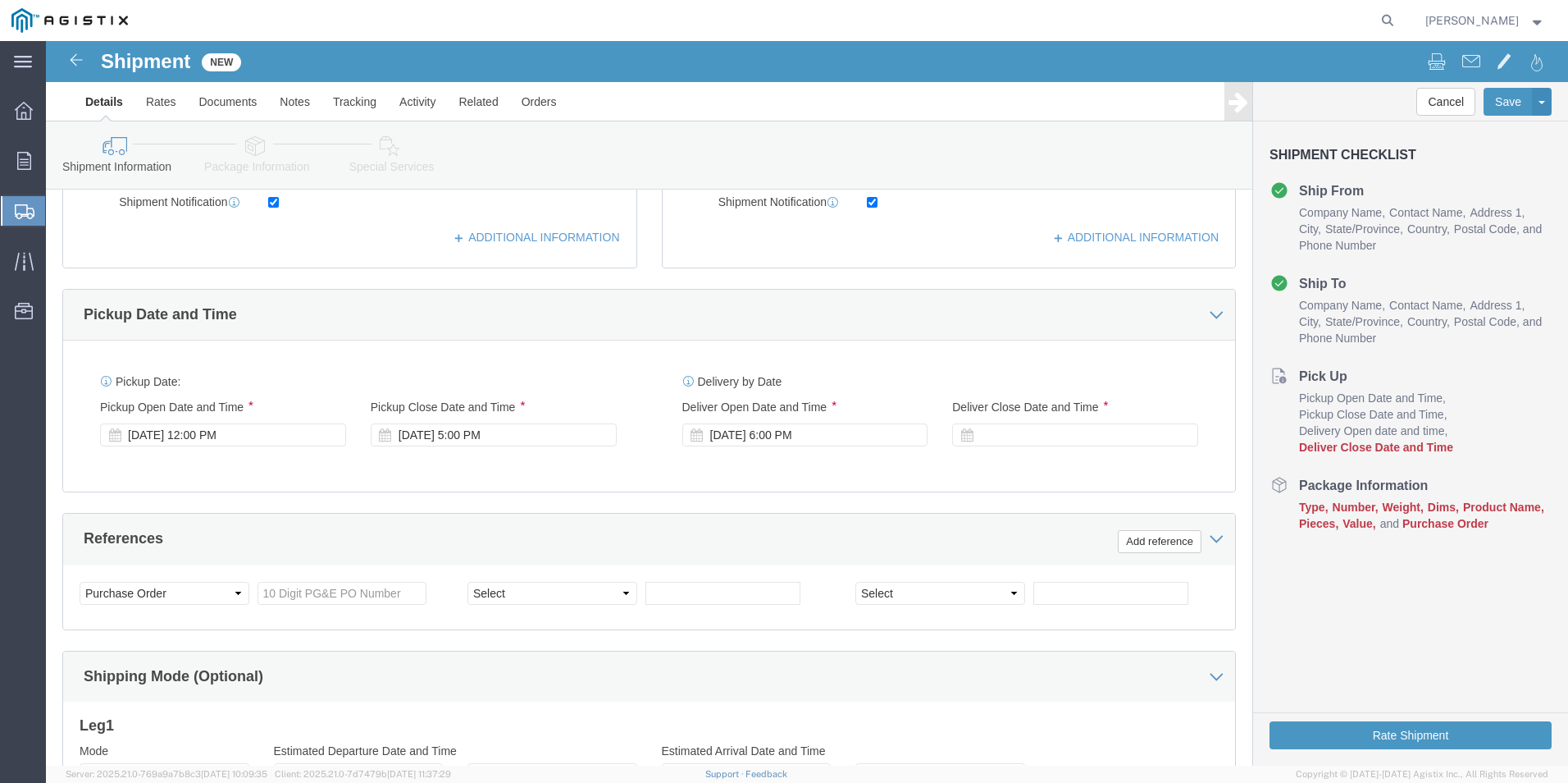
scroll to position [572, 0]
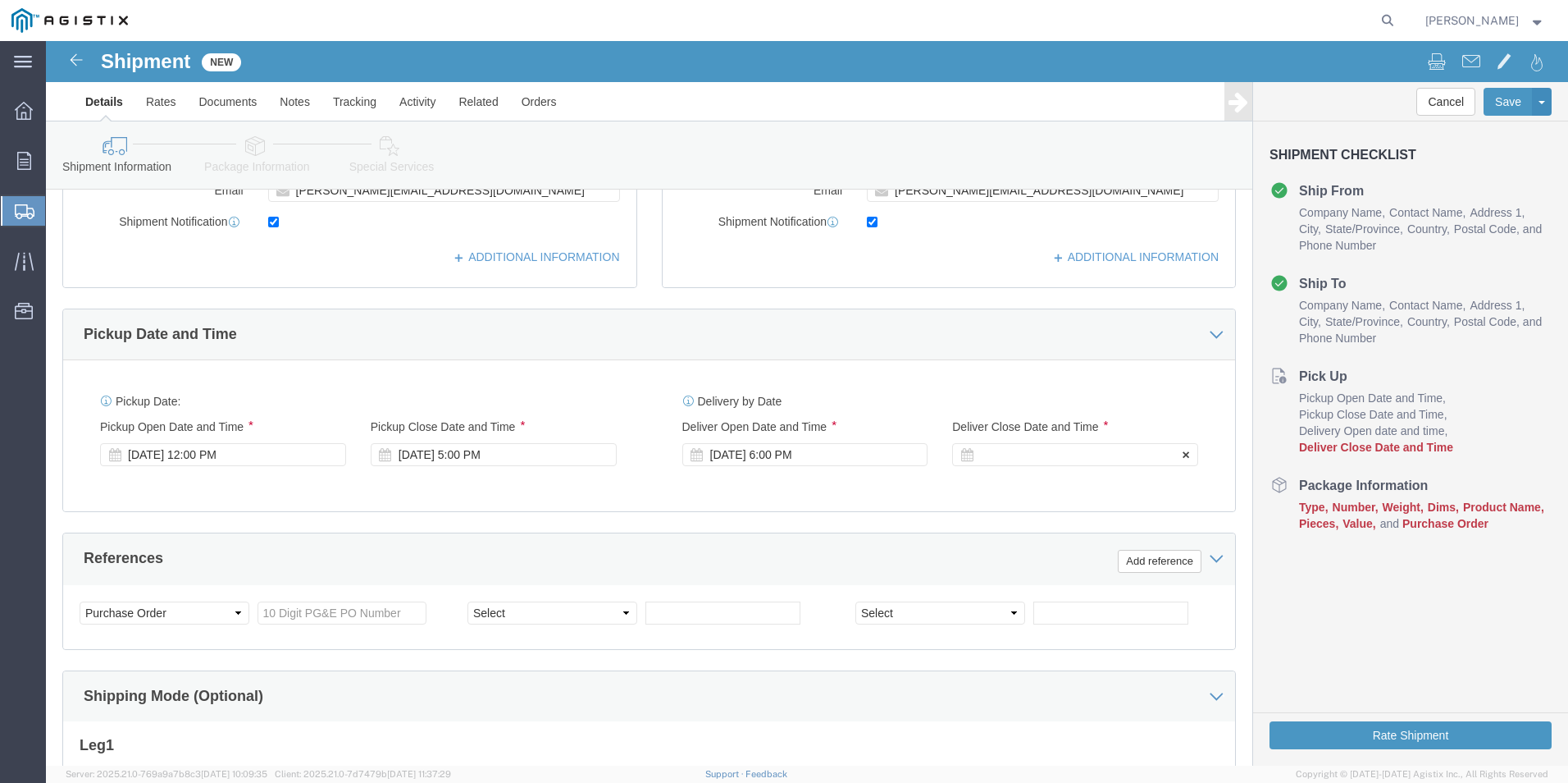
click div
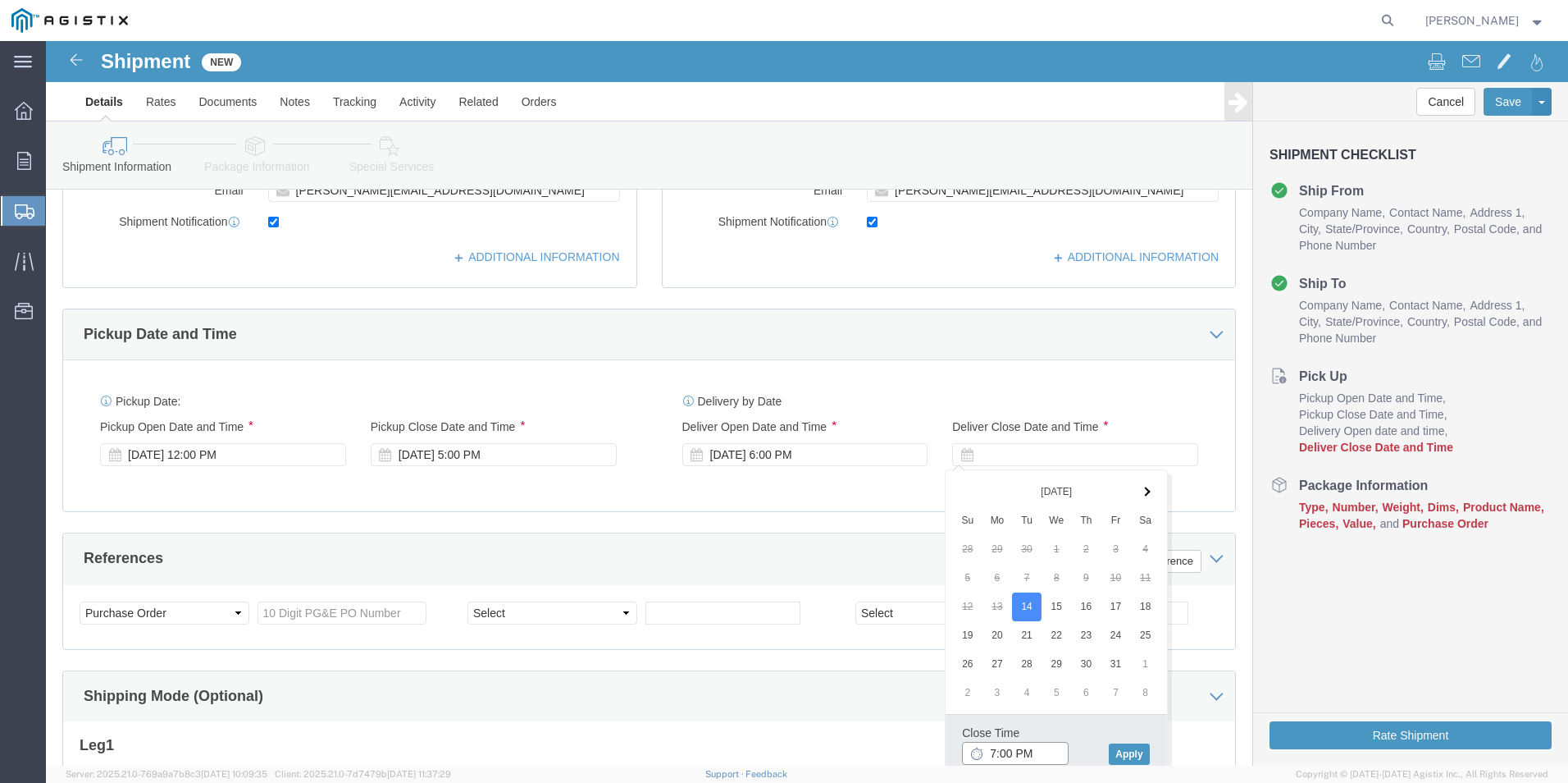
click input "7:00 PM"
click div "[DATE] 6:00 PM"
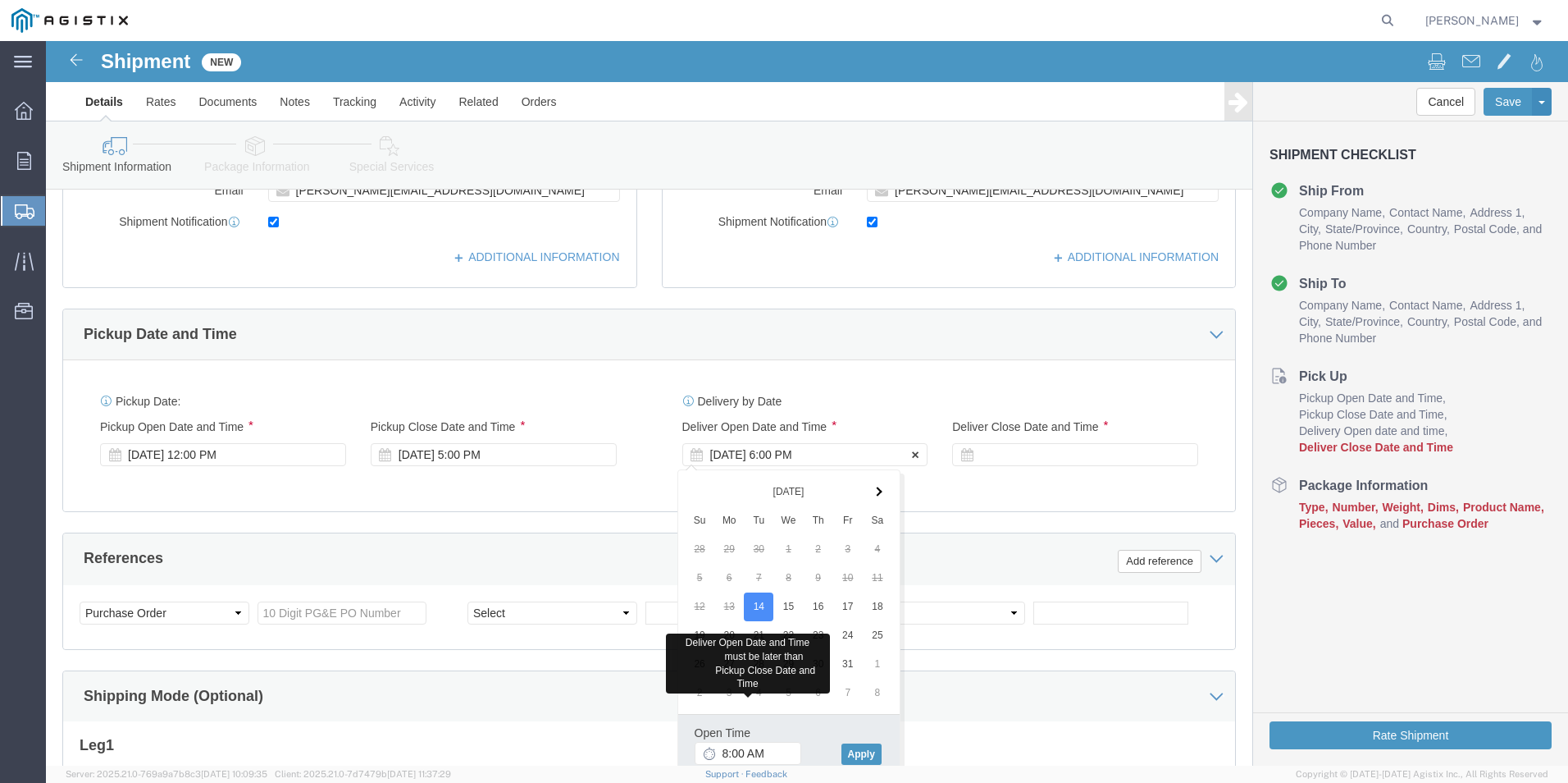
click div "[DATE] 6:00 PM"
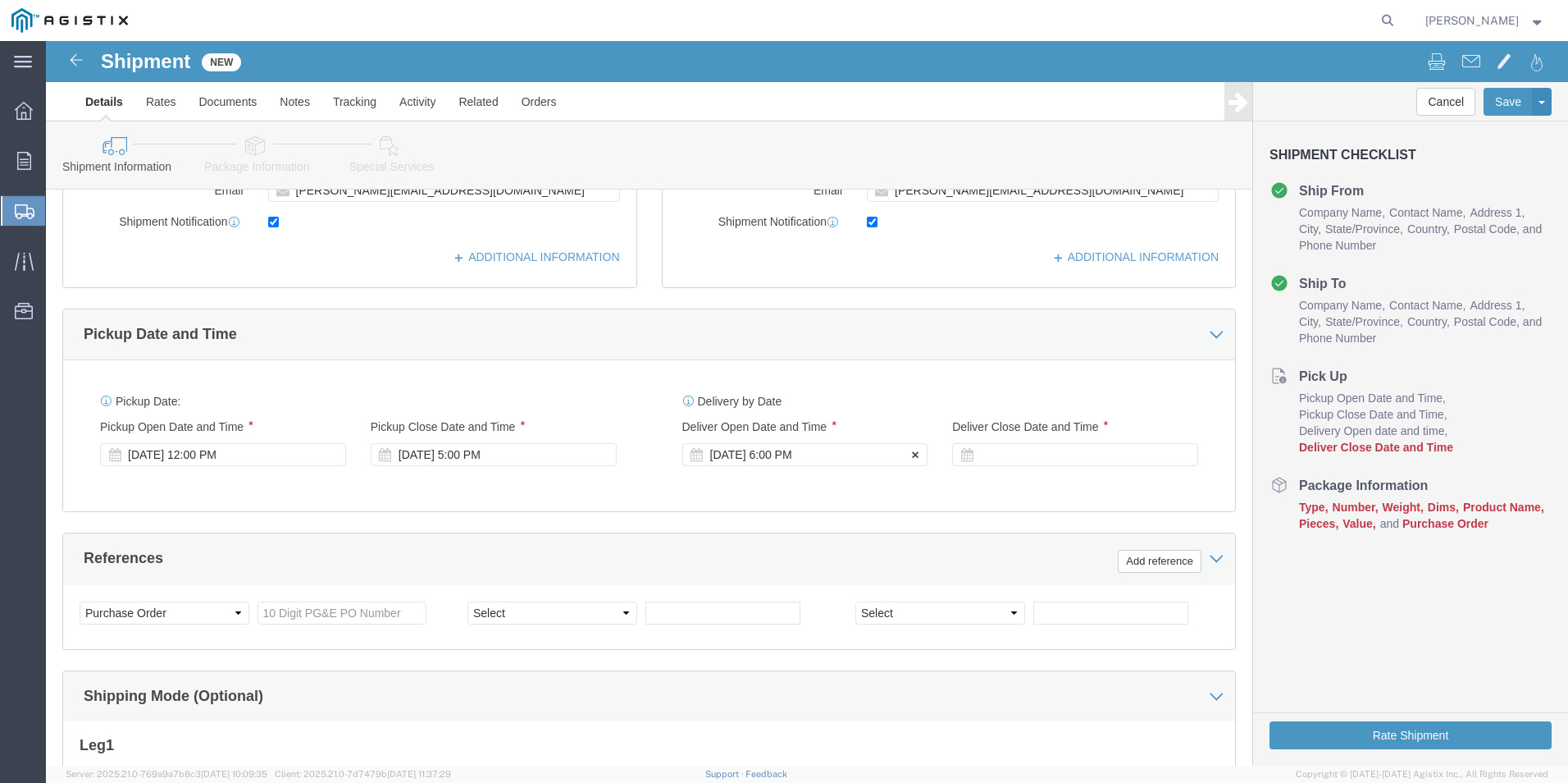
click icon
click div "[DATE] 6:00 PM"
click button "Apply"
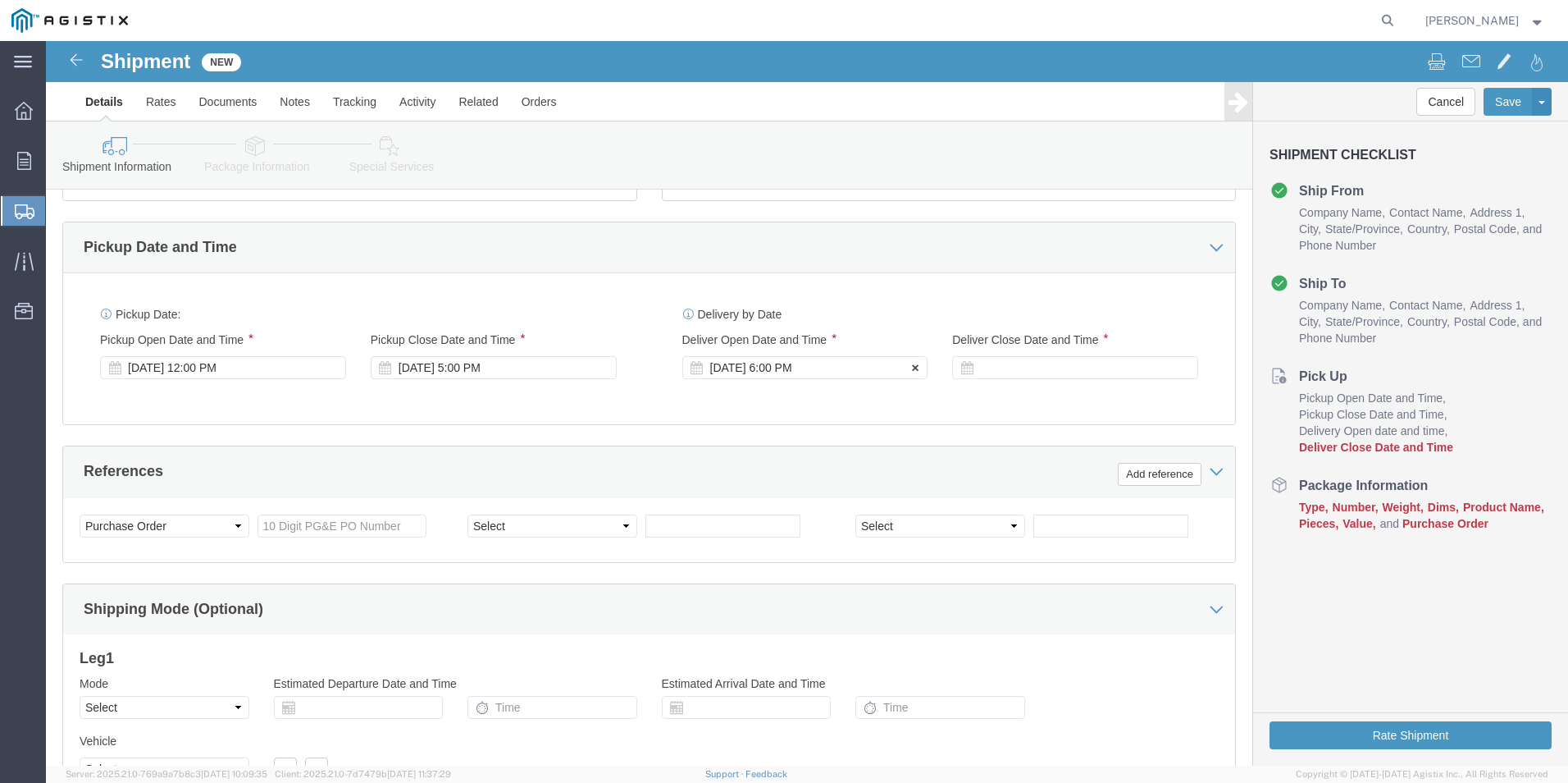
scroll to position [737, 0]
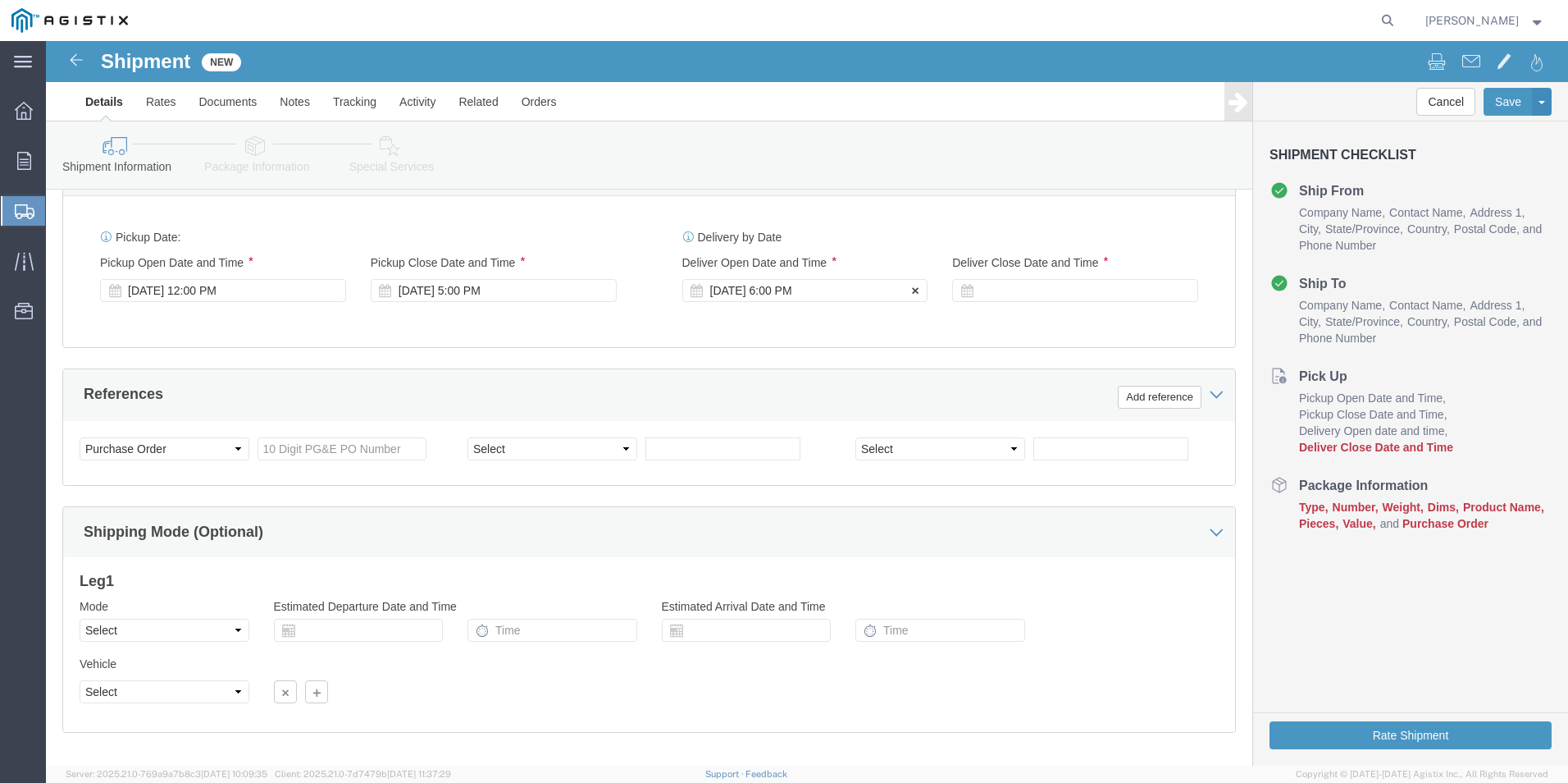
click div "[DATE] 6:00 PM"
click div "Select Account Type Activity ID Airline Appointment Number ASN Batch Request # …"
click div "[DATE] 6:00 PM"
click button "Apply"
click div
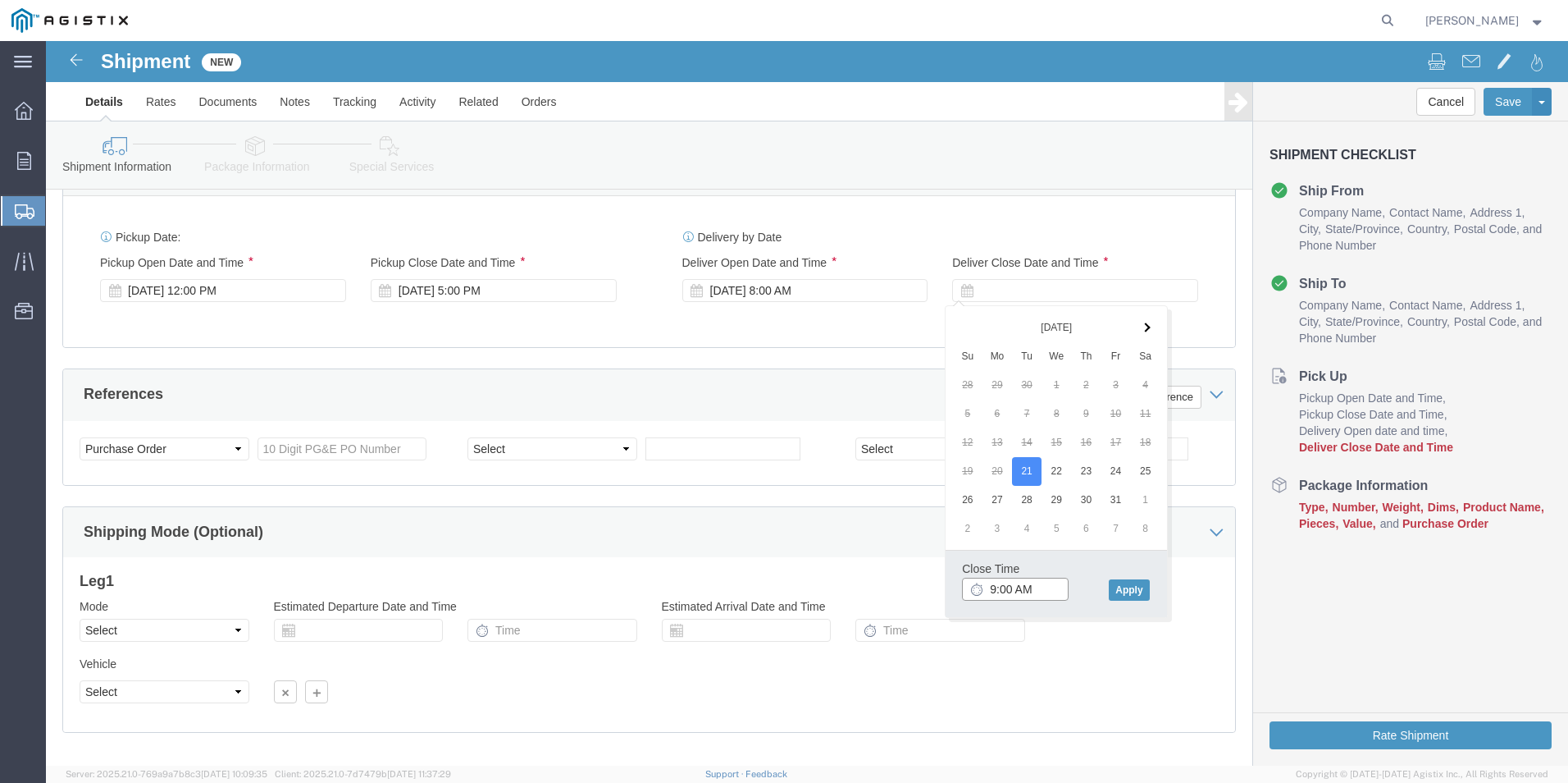
click input "9:00 AM"
click input "2:00 AM"
type input "2:00 PM"
click button "Apply"
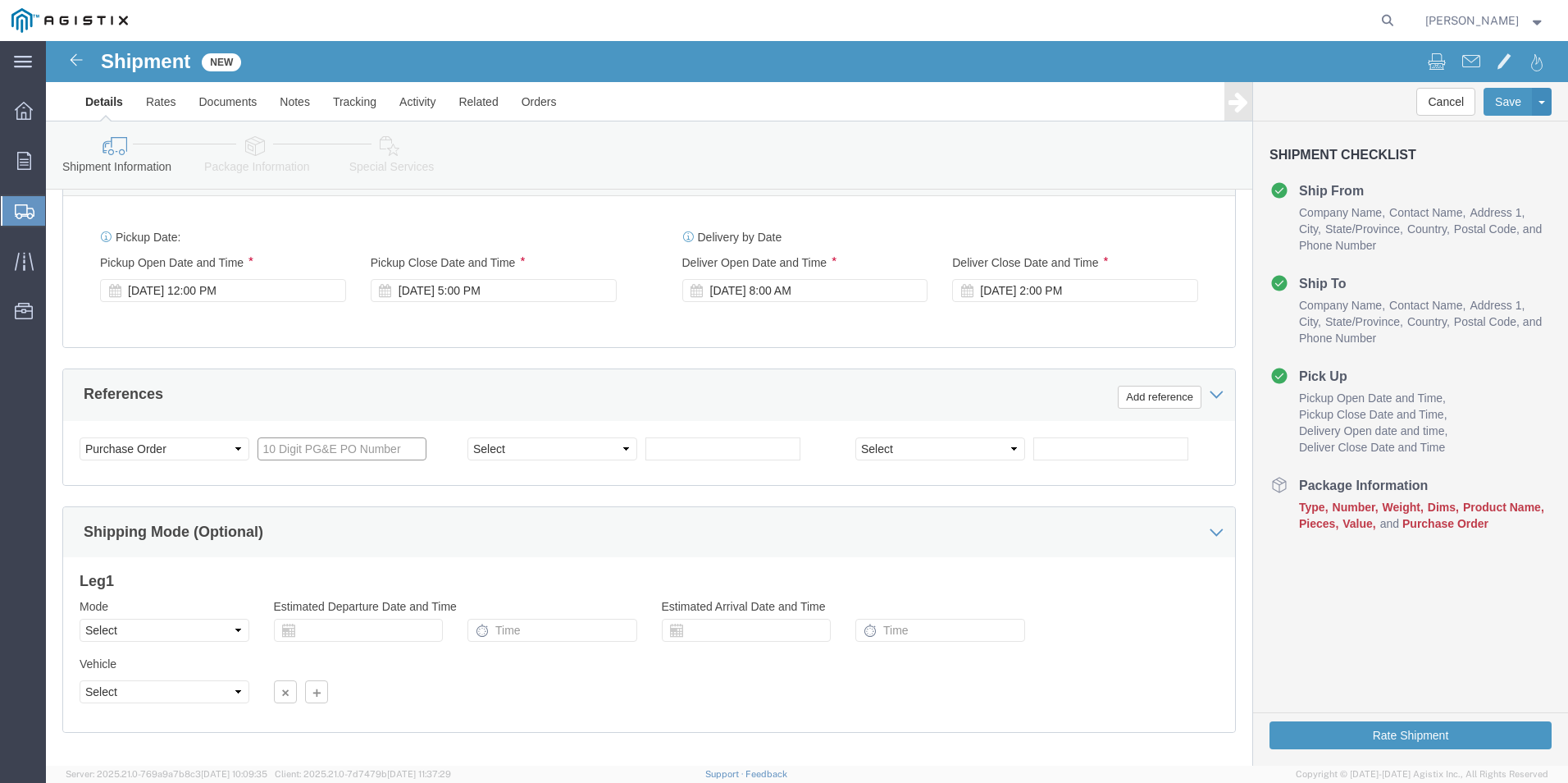
click input "text"
type input "3501414354"
click select "Select Account Type Activity ID Airline Appointment Number ASN Batch Request # …"
click input "text"
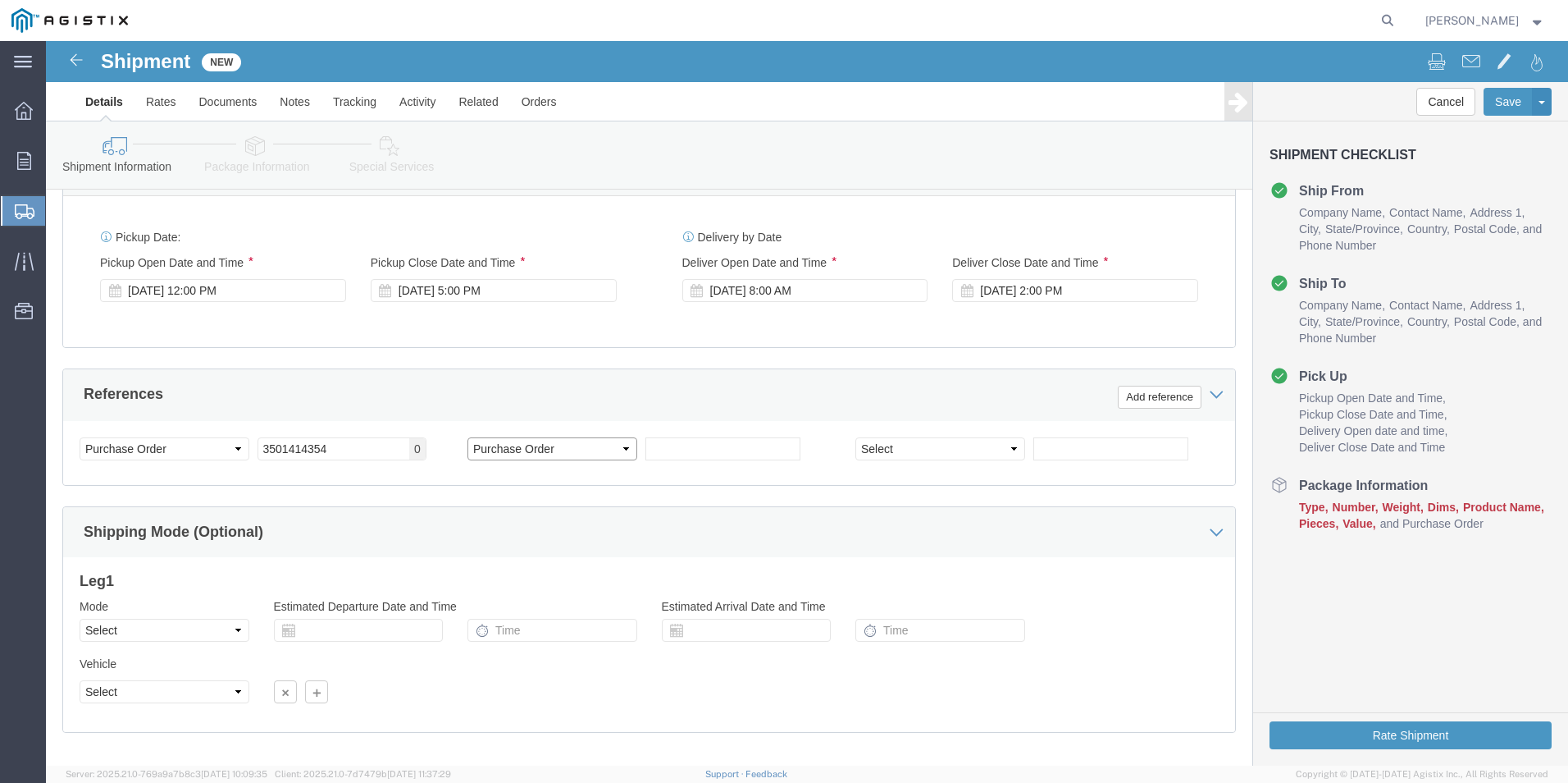
click select "Select Account Type Activity ID Airline Appointment Number ASN Batch Request # …"
select select "SALEORDR"
click select "Select Account Type Activity ID Airline Appointment Number ASN Batch Request # …"
click input "text"
type input "PGE10611"
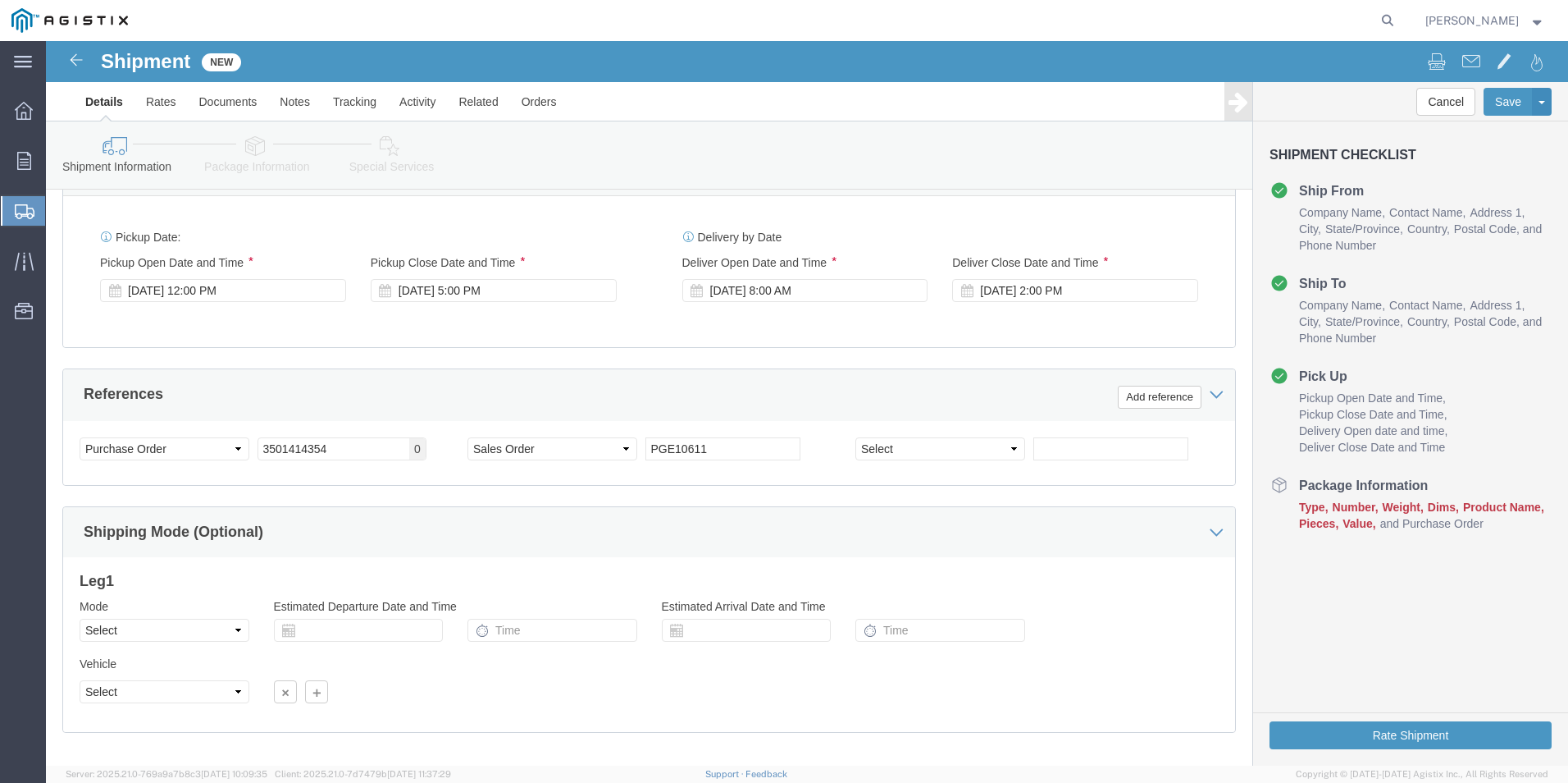
click div "Customer Information Account Select ABB Inc PG&E Location Select All Others [GE…"
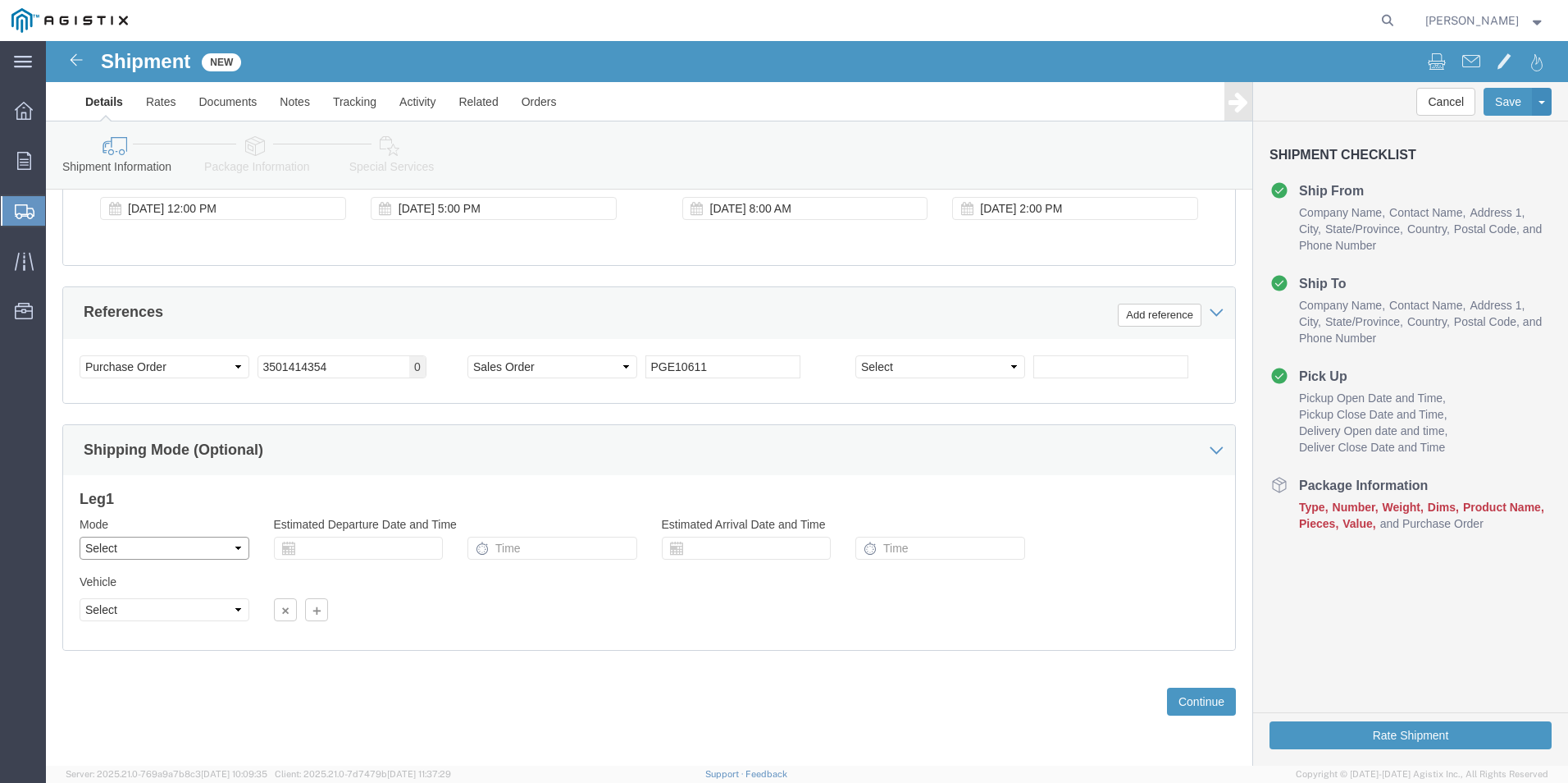
click select "Select Air Less than Truckload Multi-Leg Ocean Freight Rail Small Parcel Truckl…"
select select "LTL"
click select "Select Air Less than Truckload Multi-Leg Ocean Freight Rail Small Parcel Truckl…"
click button "Continue"
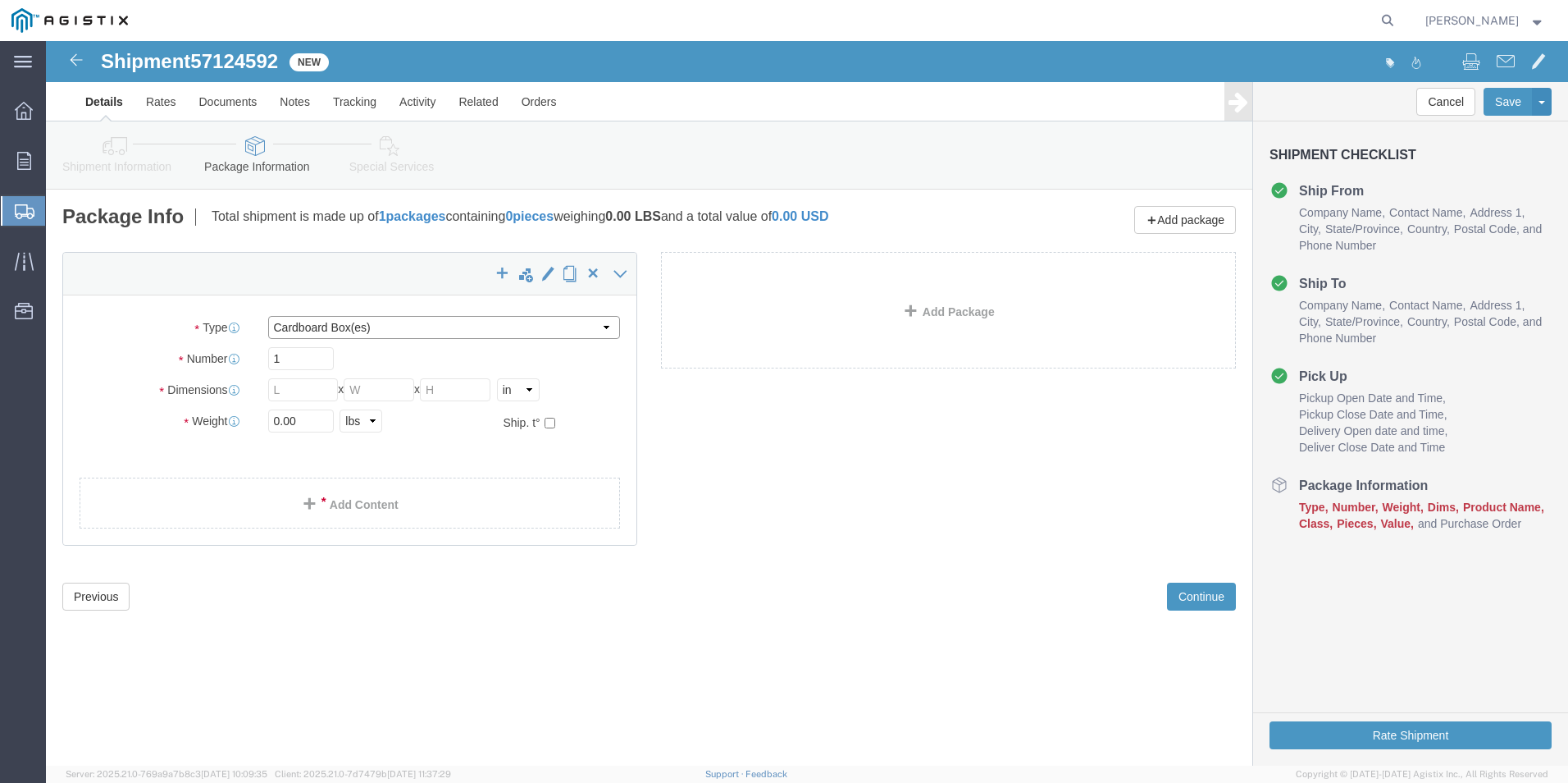
click select "Select Bulk Bundle(s) Cardboard Box(es) Carton(s) Crate(s) Drum(s) (Fiberboard)…"
select select "PSNS"
click select "Select Bulk Bundle(s) Cardboard Box(es) Carton(s) Crate(s) Drum(s) (Fiberboard)…"
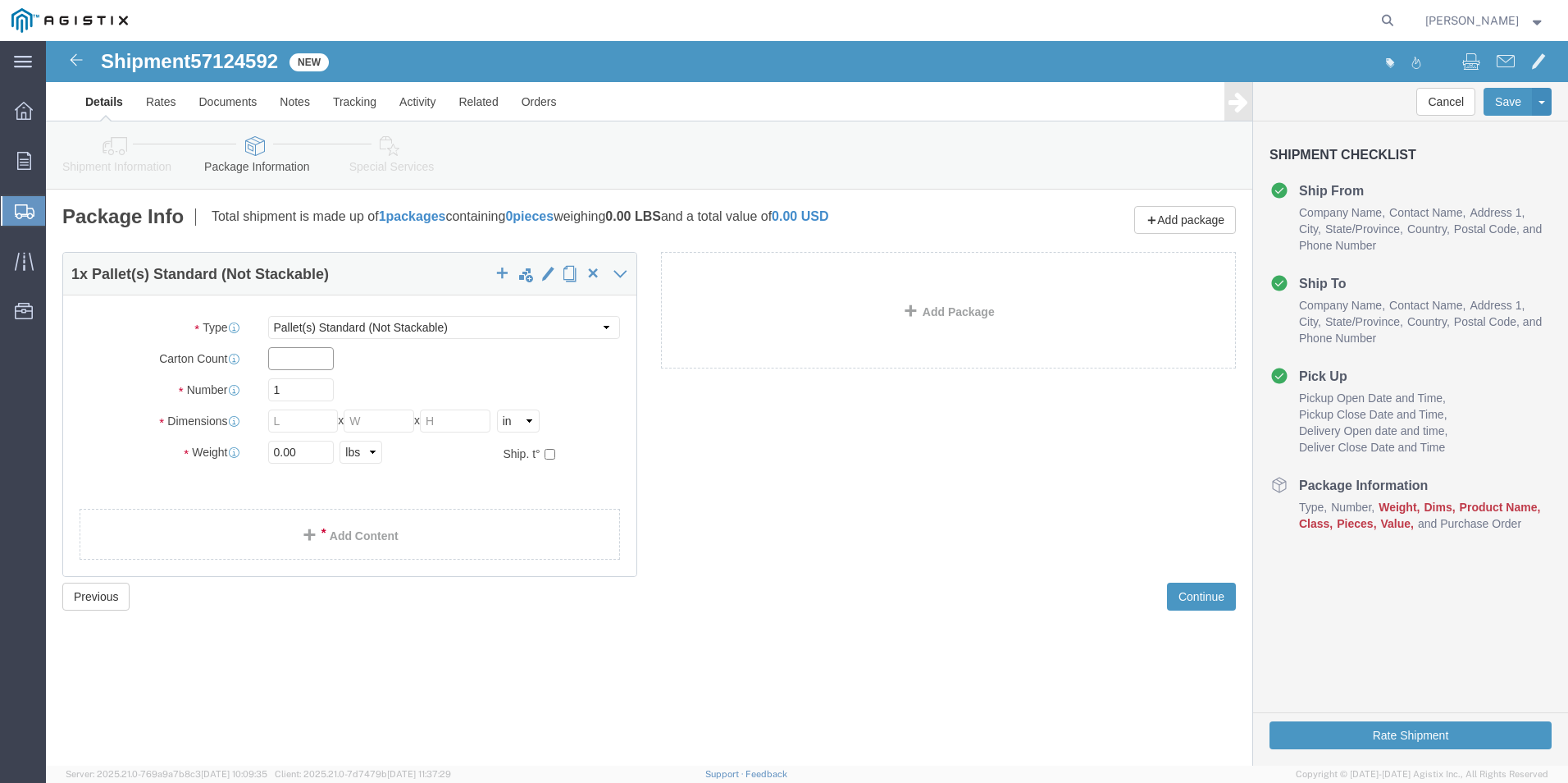
click input "text"
type input "48"
click input "text"
type input "20"
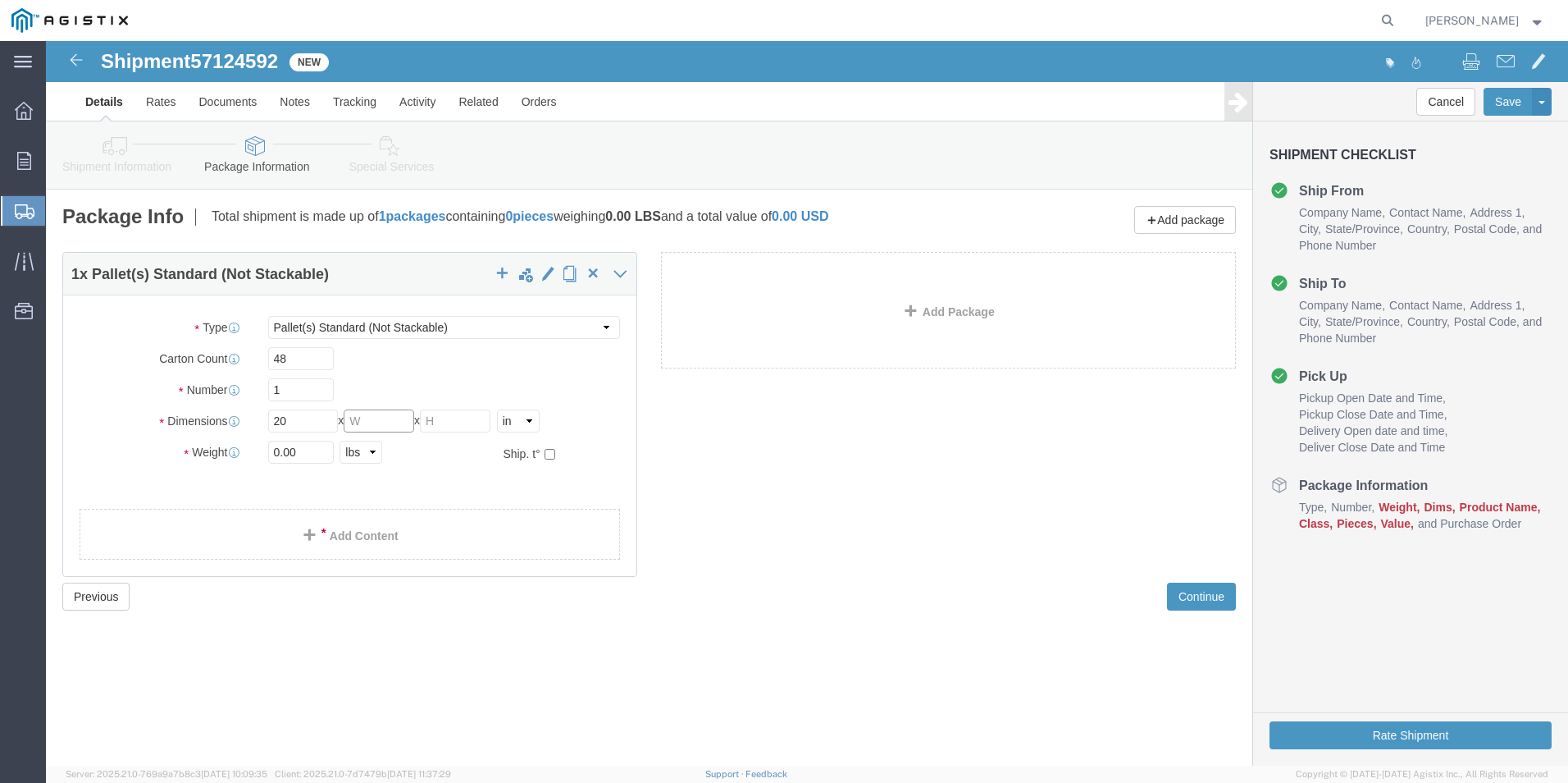
click input "text"
type input "42"
click input "text"
type input "50"
click div "Package Type Select Bulk Bundle(s) Cardboard Box(es) Carton(s) Crate(s) Drum(s)…"
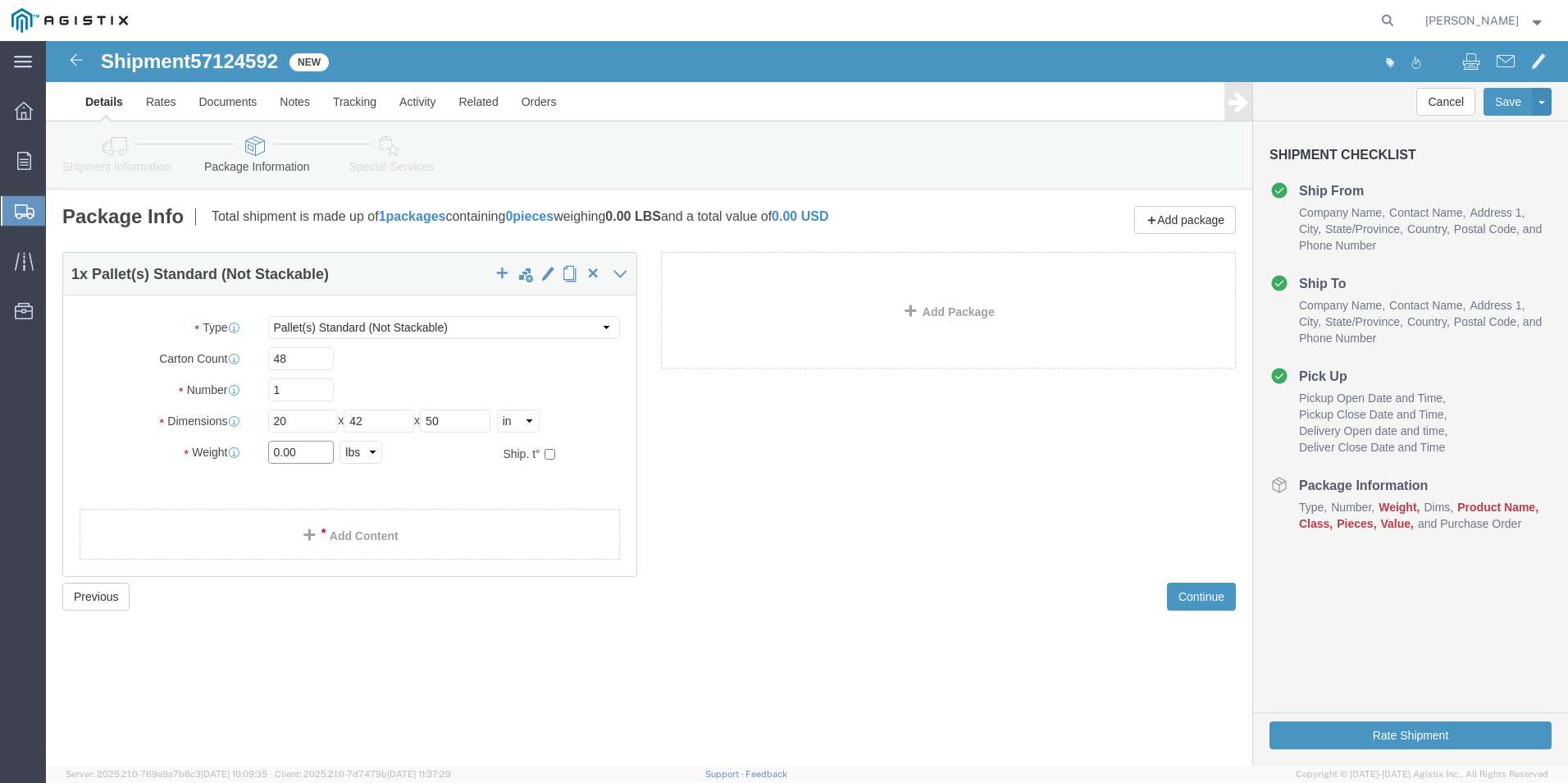
drag, startPoint x: 257, startPoint y: 416, endPoint x: 223, endPoint y: 386, distance: 45.3
click input "0.00"
type input "0"
type input "888"
click link "Add Content"
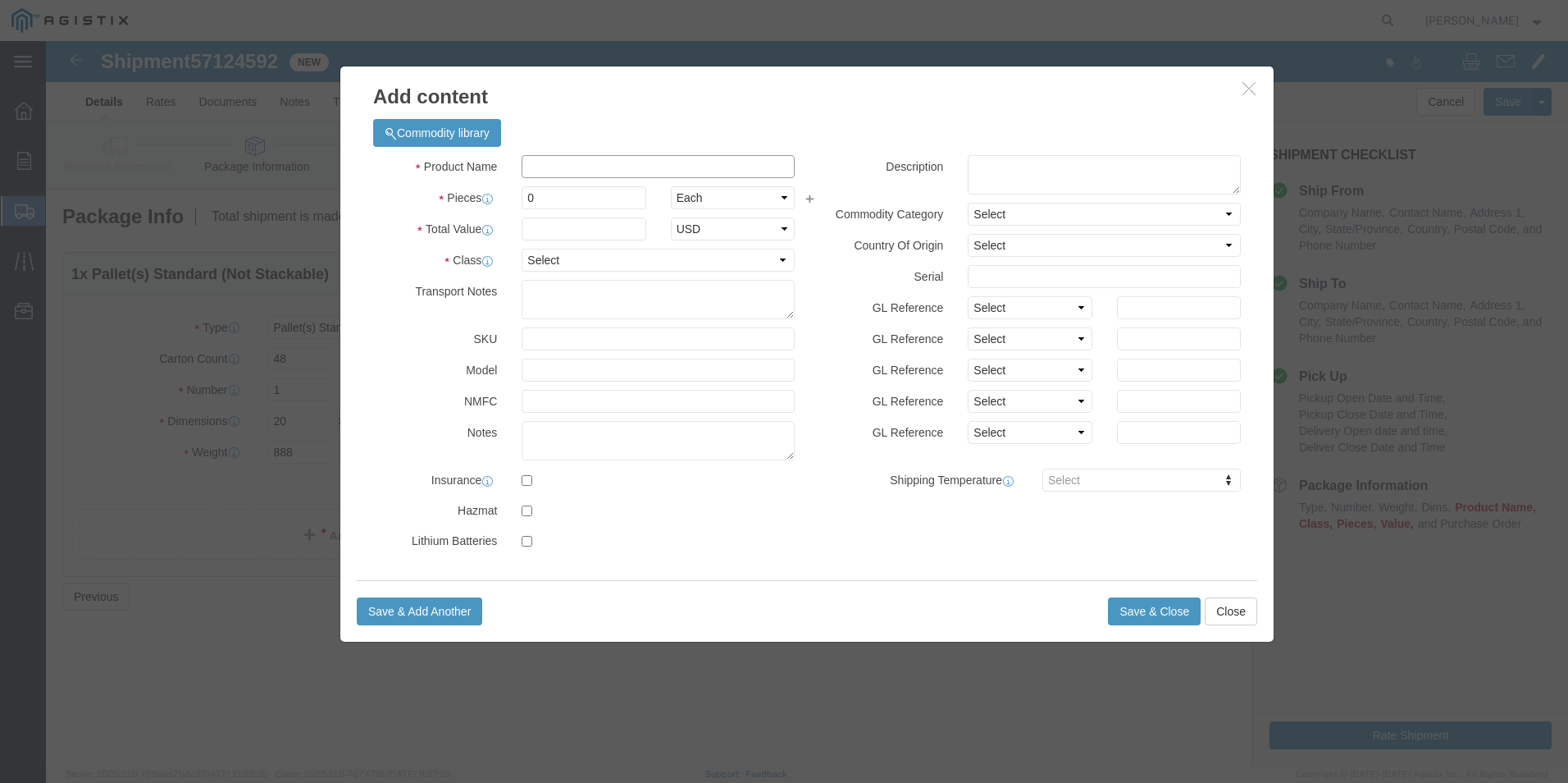
click input "text"
type input "PGEM251168CLE"
click input "0"
type input "48"
click input "text"
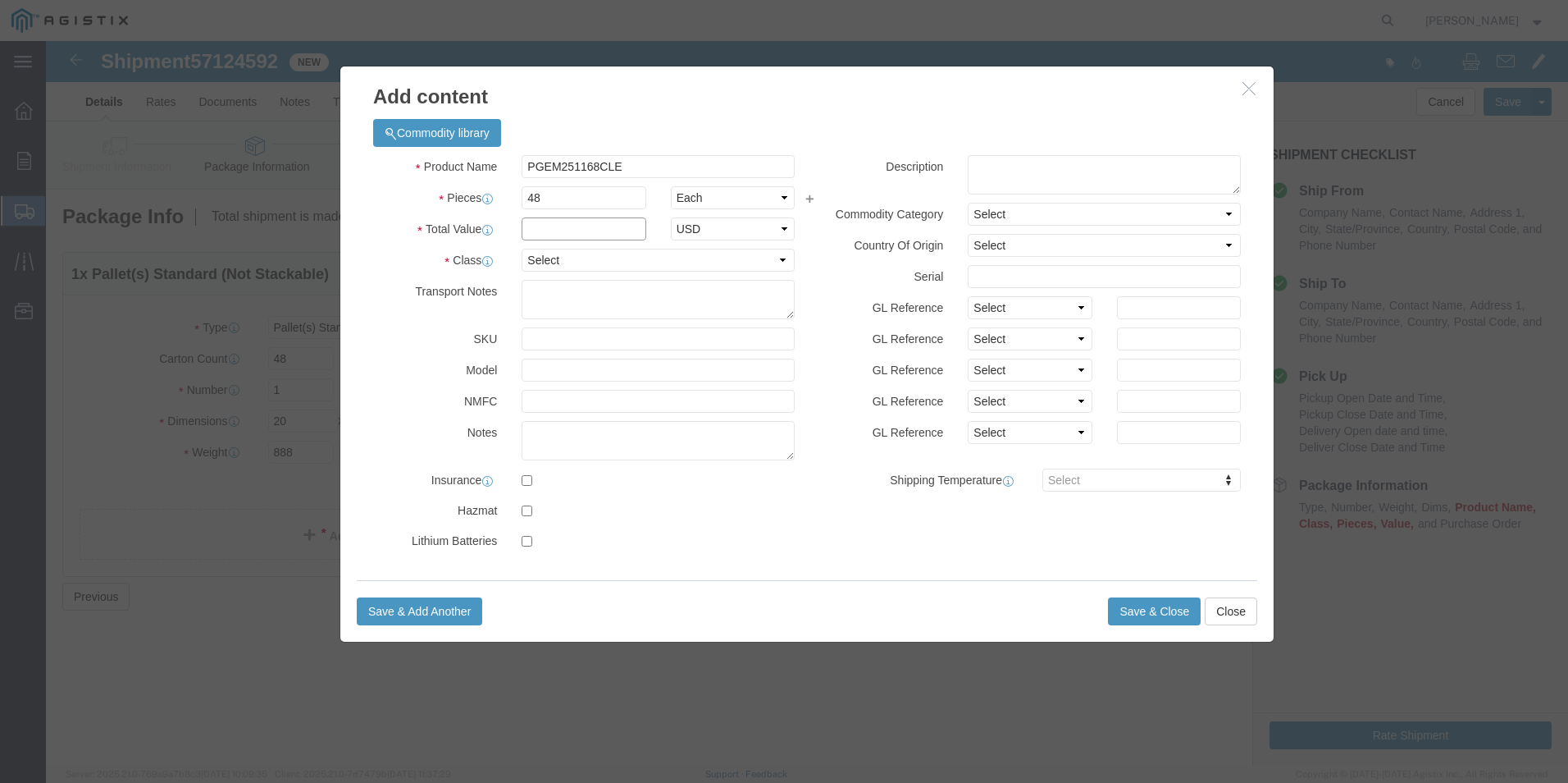
type input "2500"
click select "Select 50 55 60 65 70 85 92.5 100 125 175 250 300 400"
select select "70"
click select "Select 50 55 60 65 70 85 92.5 100 125 175 250 300 400"
click textarea
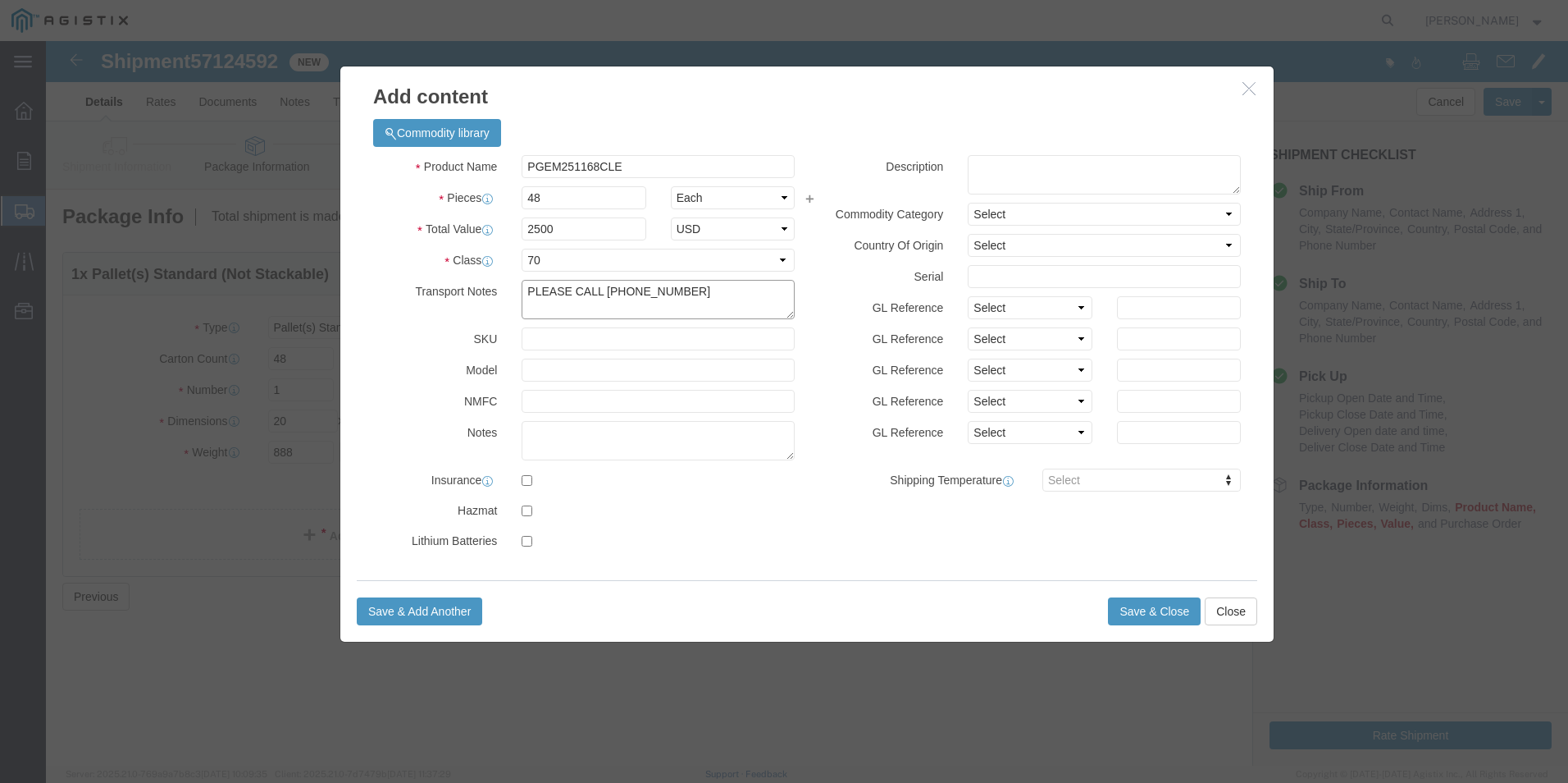
type textarea "PLEASE CALL [PHONE_NUMBER]"
click textarea
click button "Save & Close"
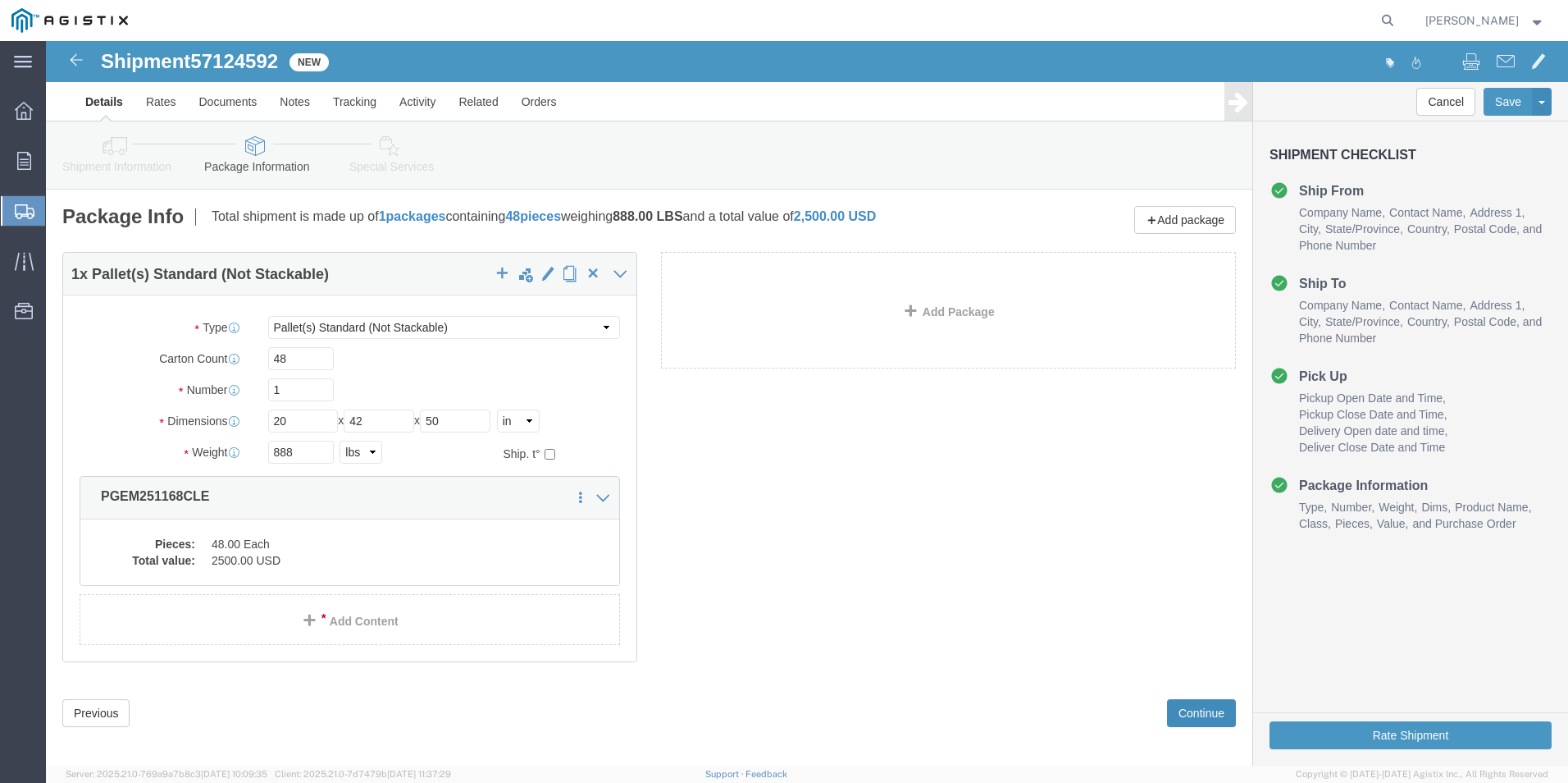
click button "Continue"
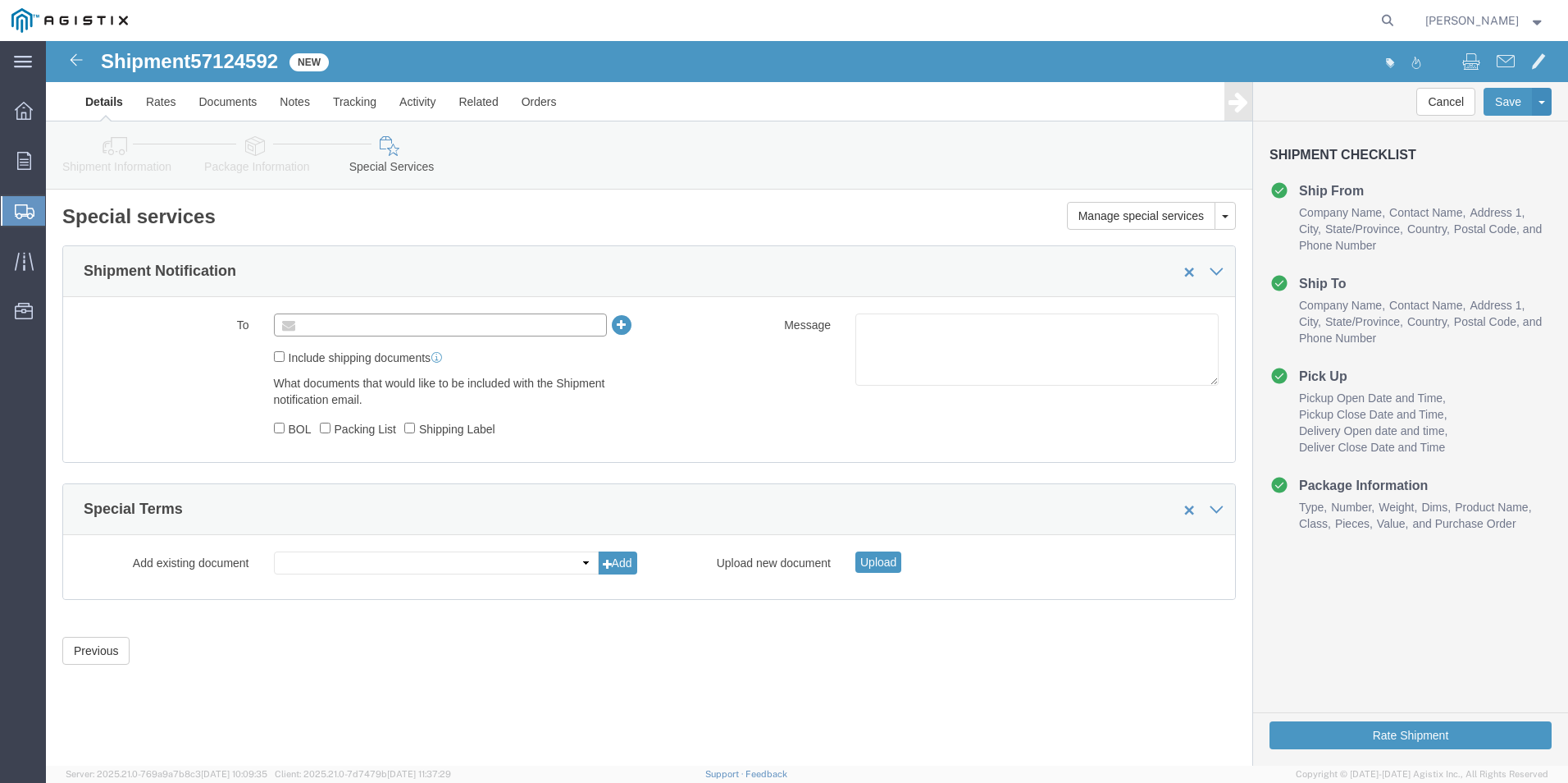
click input "text"
type input "A"
type input "[PERSON_NAME][EMAIL_ADDRESS]"
click input "Include shipping documents"
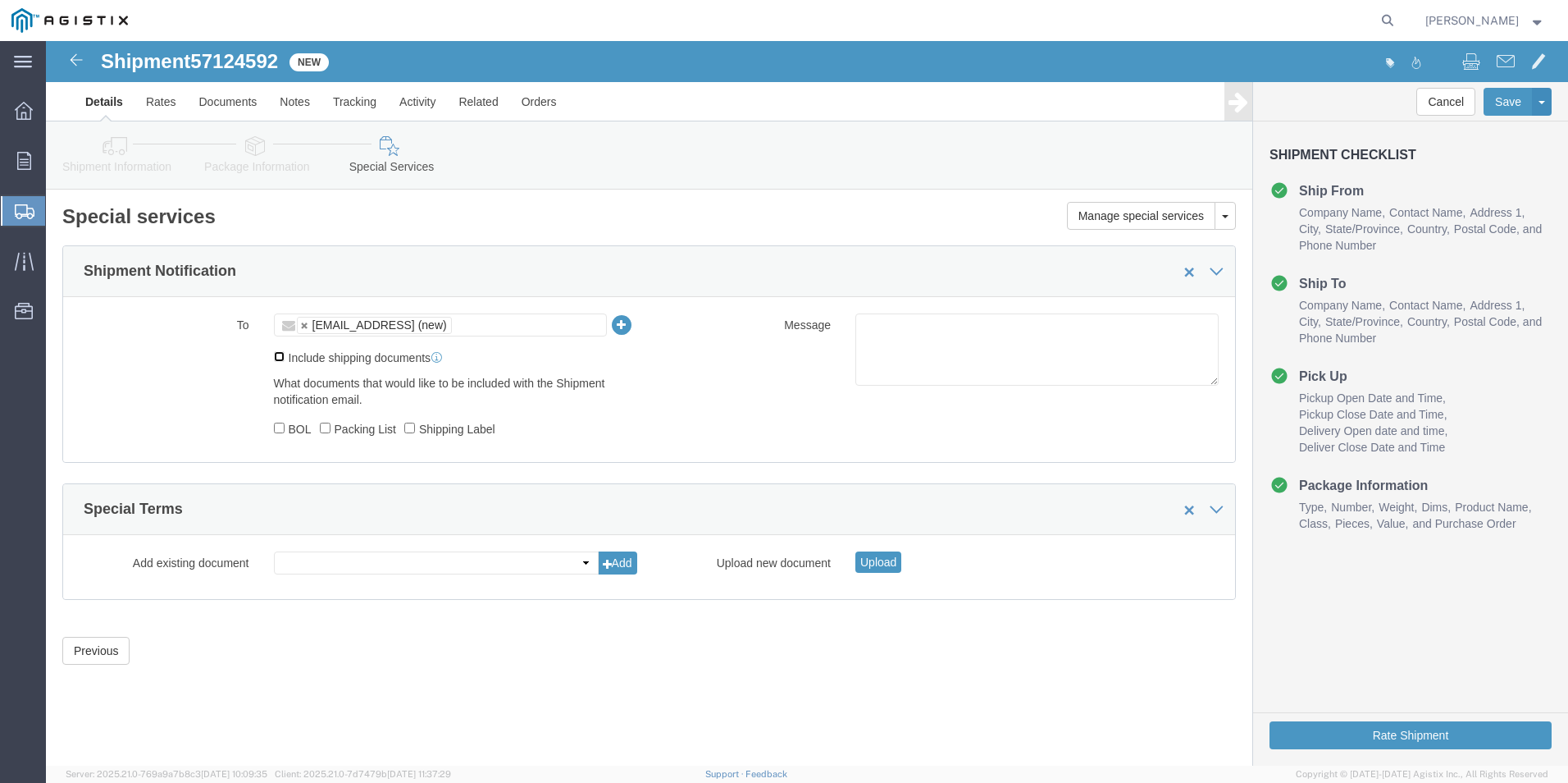
checkbox input "true"
click input "BOL"
checkbox input "true"
click label "Packing List"
click input "Packing List"
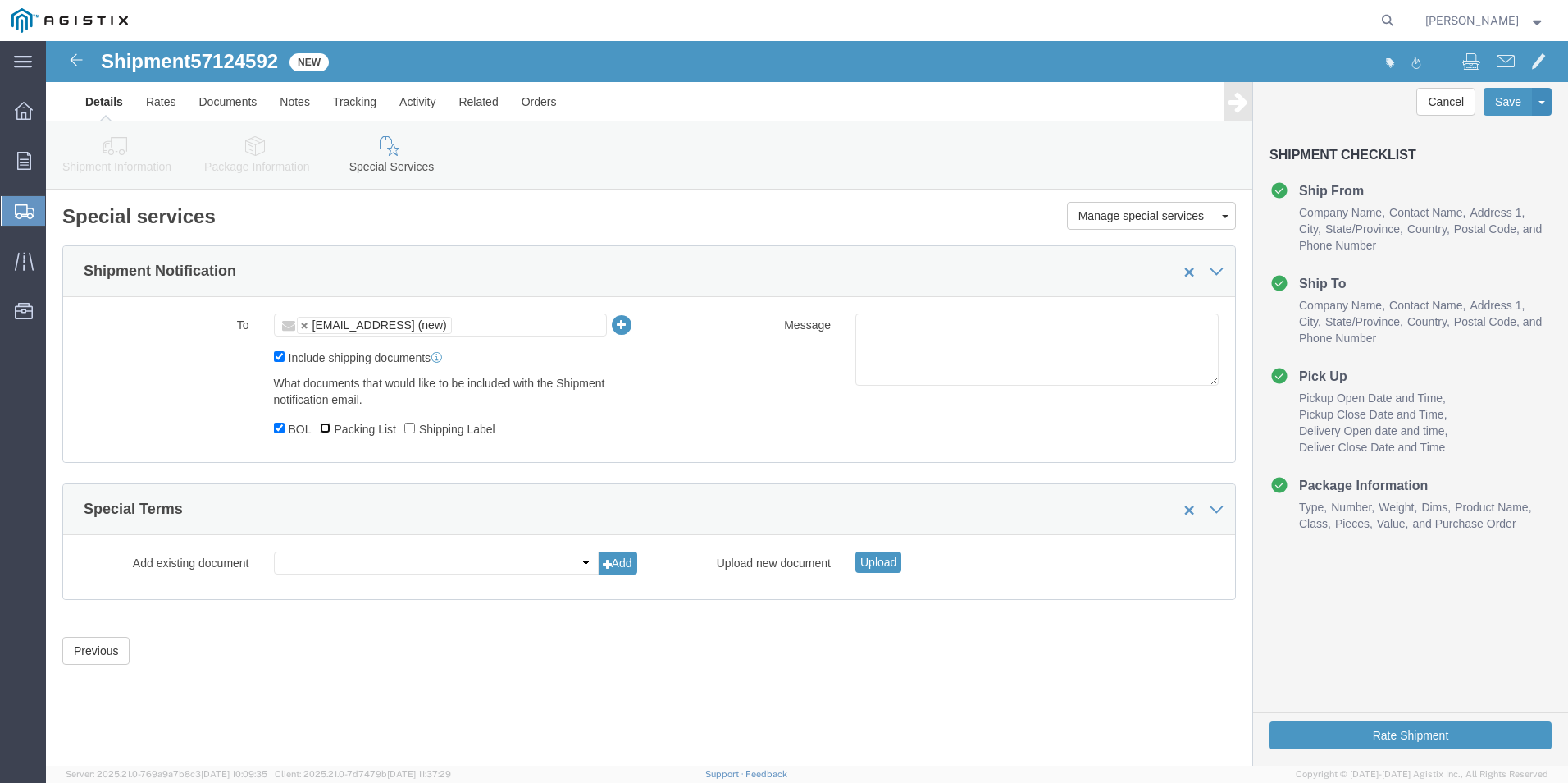
checkbox input "true"
click button "Rate Shipment"
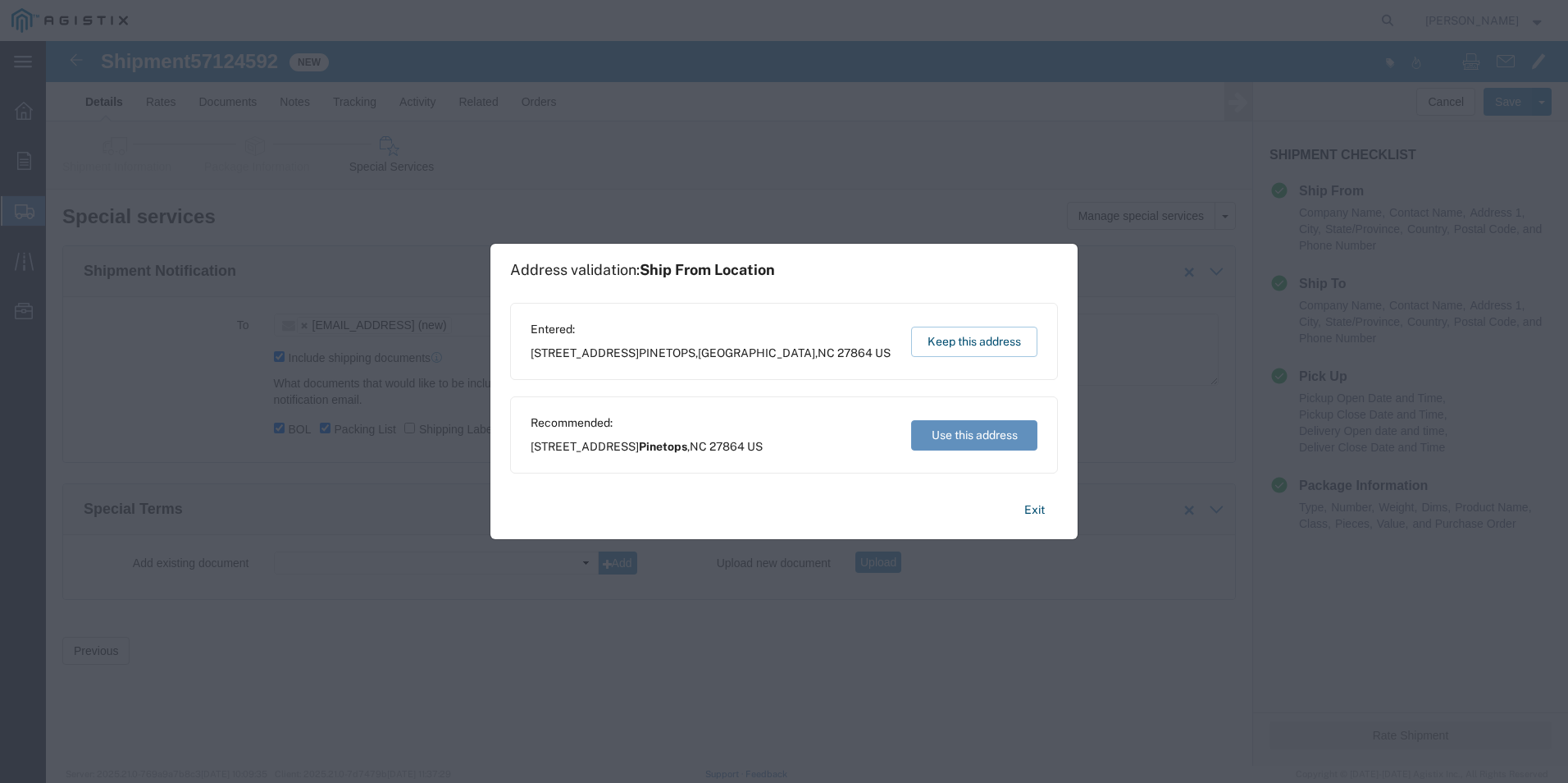
click at [959, 442] on button "Use this address" at bounding box center [974, 435] width 127 height 30
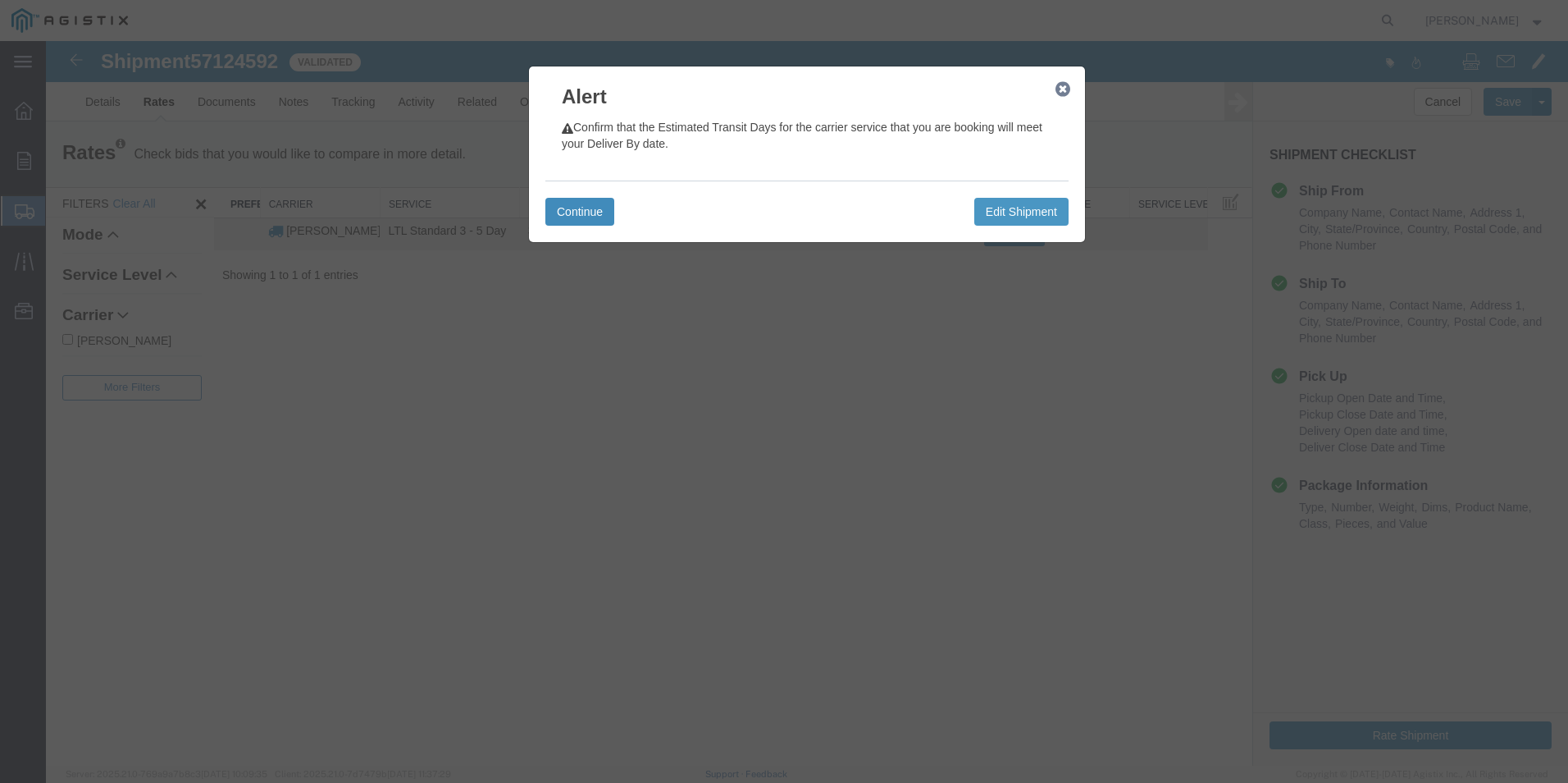
click at [564, 215] on button "Continue" at bounding box center [580, 211] width 69 height 28
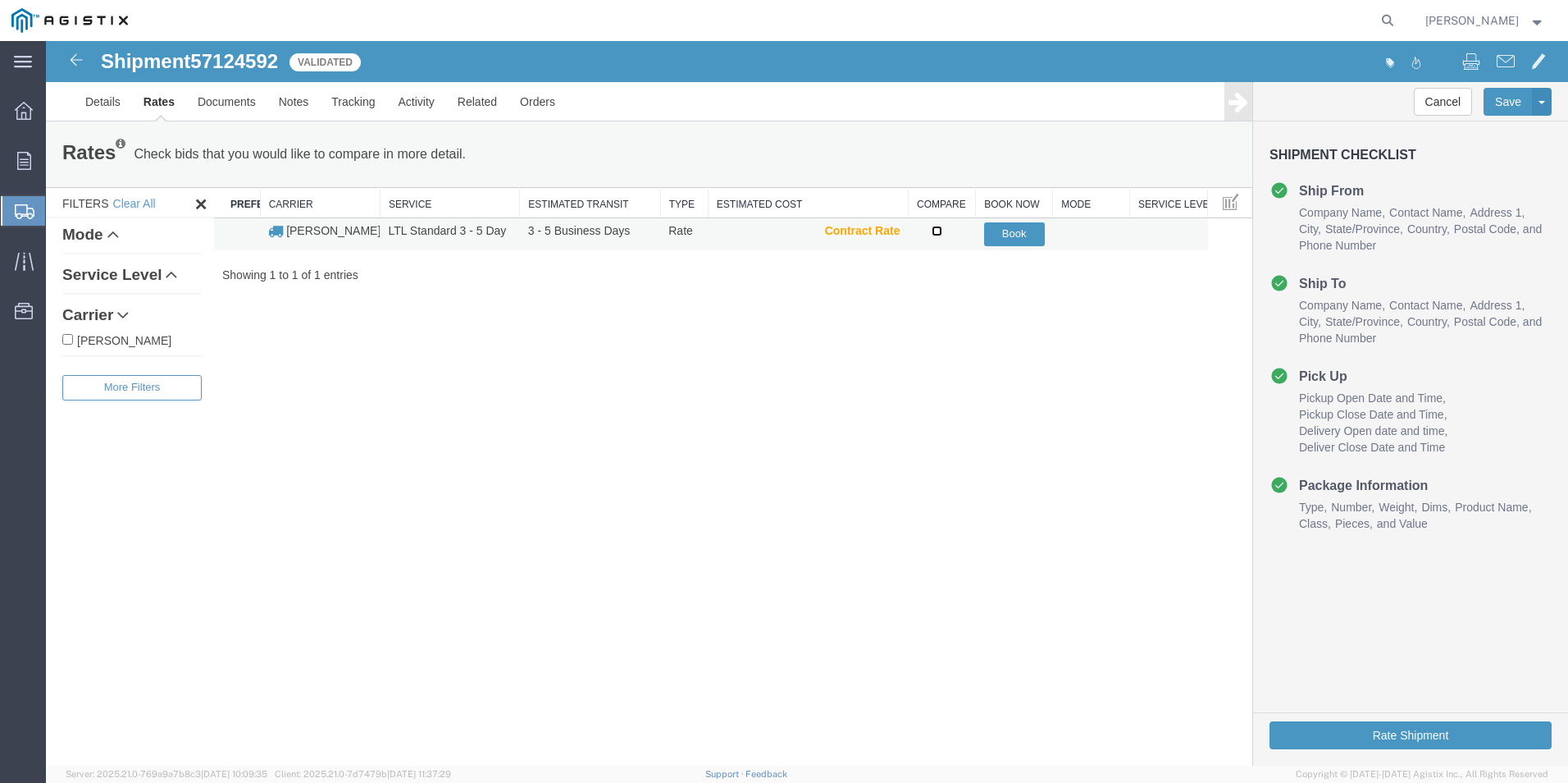
click at [940, 225] on input "checkbox" at bounding box center [937, 230] width 11 height 11
checkbox input "true"
click at [1018, 232] on button "Book" at bounding box center [1015, 234] width 61 height 24
